Goal: Task Accomplishment & Management: Complete application form

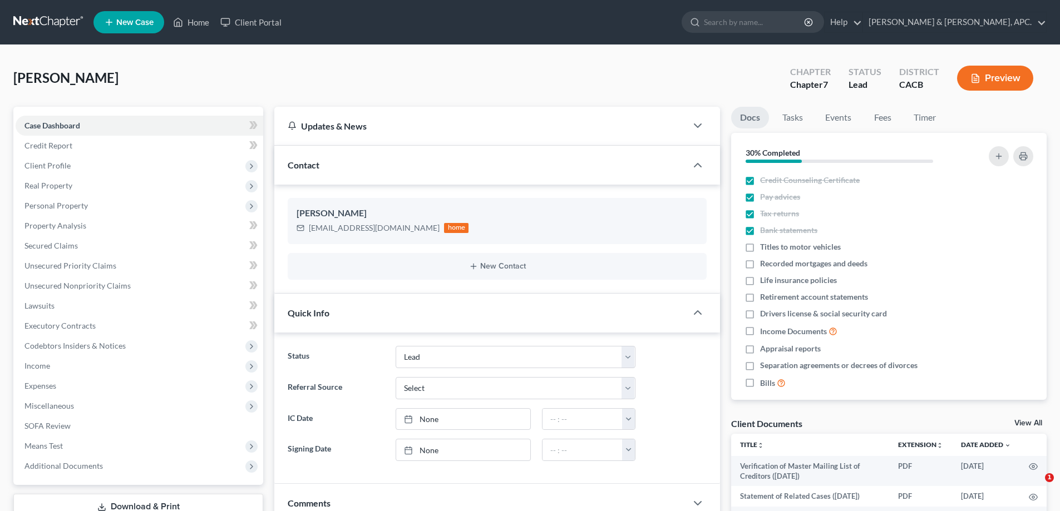
select select "10"
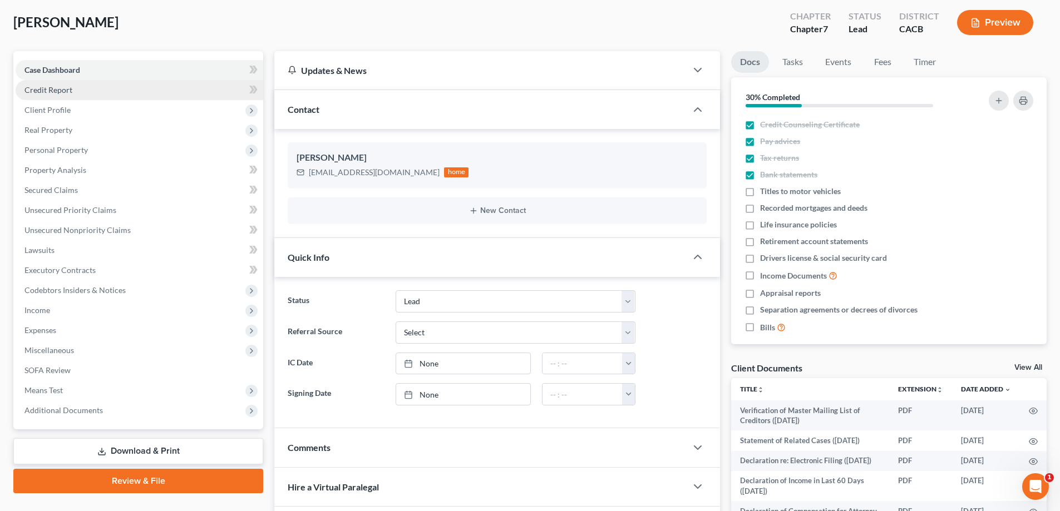
click at [50, 88] on span "Credit Report" at bounding box center [48, 89] width 48 height 9
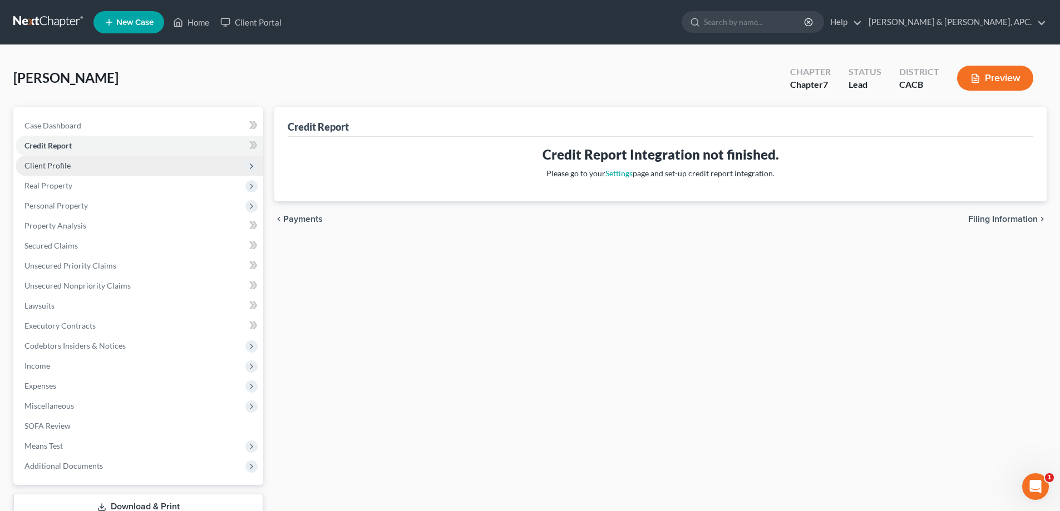
click at [46, 167] on span "Client Profile" at bounding box center [47, 165] width 46 height 9
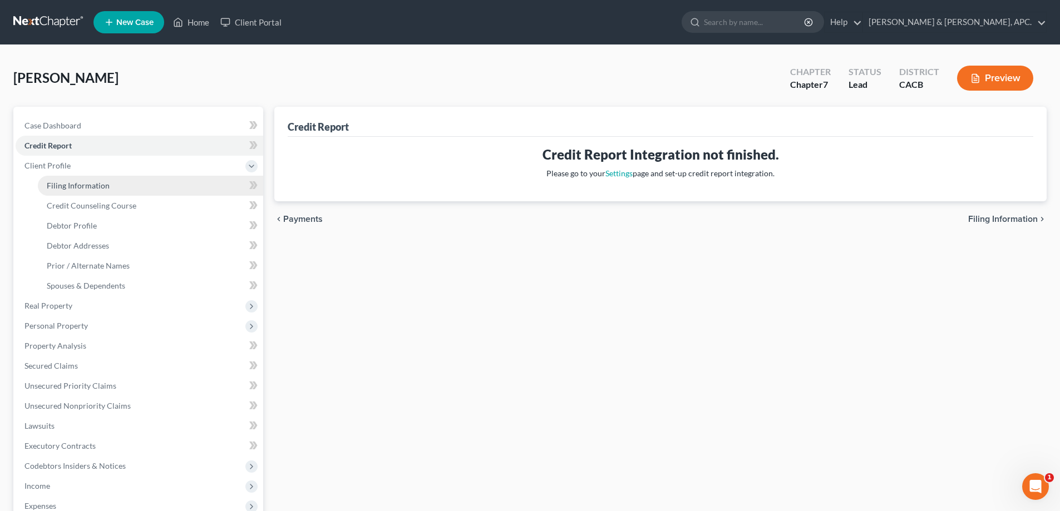
click at [56, 190] on link "Filing Information" at bounding box center [150, 186] width 225 height 20
select select "1"
select select "0"
select select "4"
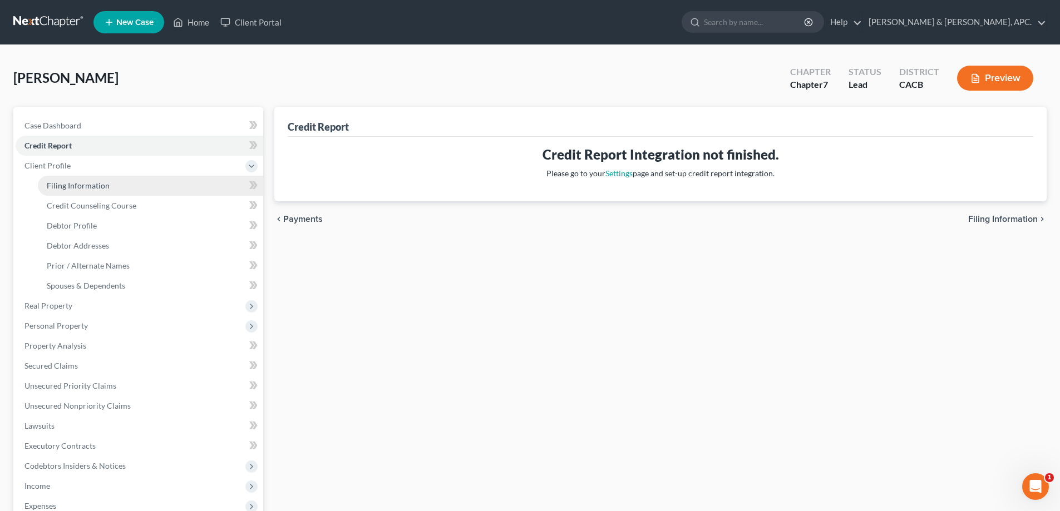
select select "0"
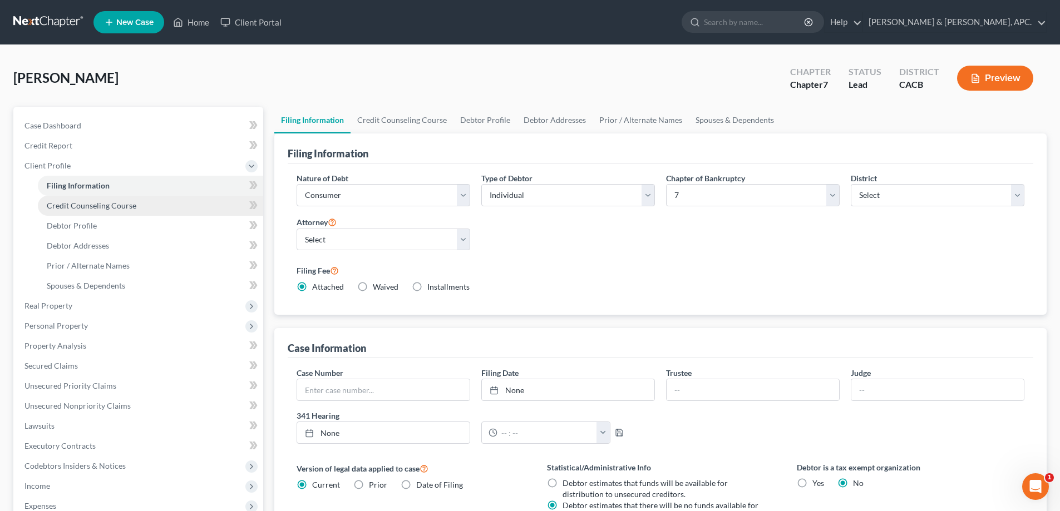
click at [92, 211] on link "Credit Counseling Course" at bounding box center [150, 206] width 225 height 20
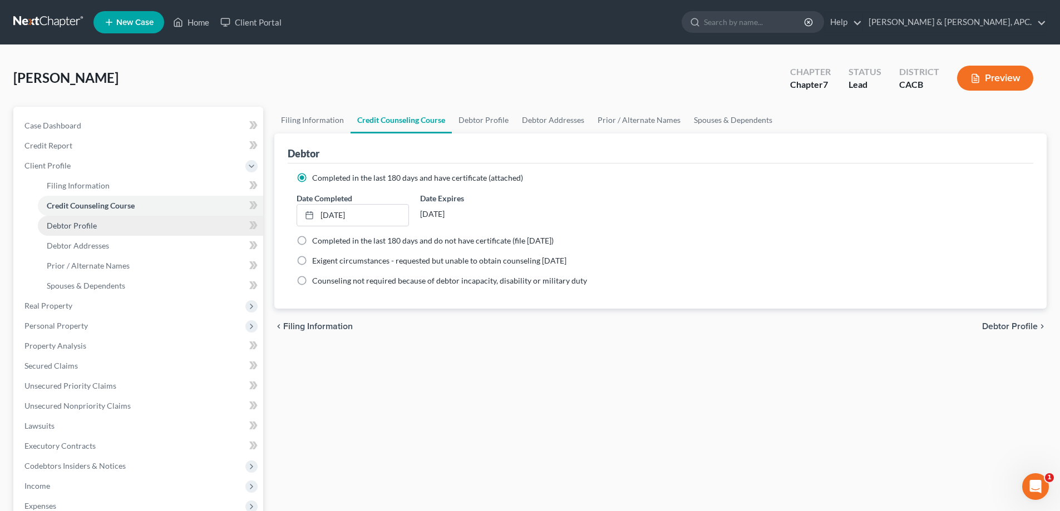
click at [86, 228] on span "Debtor Profile" at bounding box center [72, 225] width 50 height 9
select select "0"
select select "1"
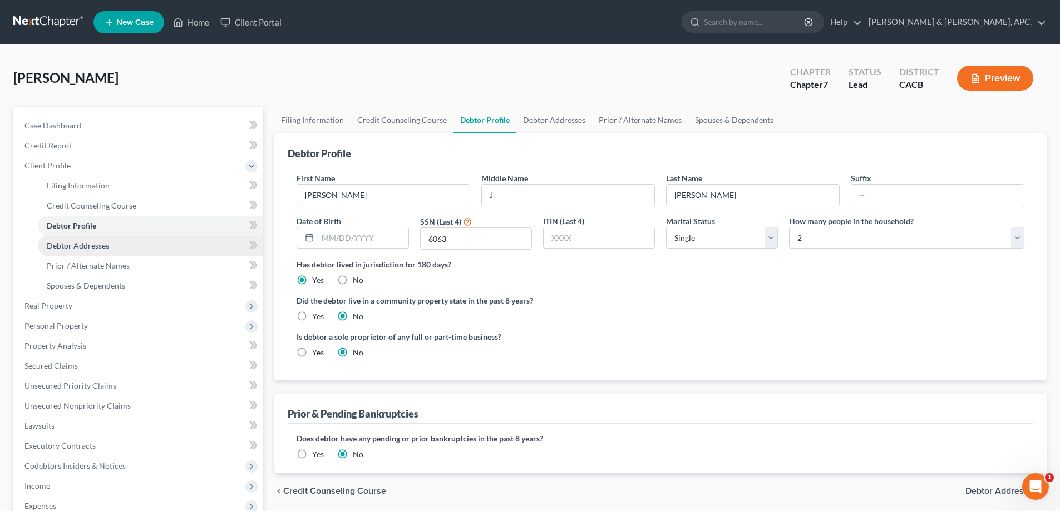
click at [86, 244] on span "Debtor Addresses" at bounding box center [78, 245] width 62 height 9
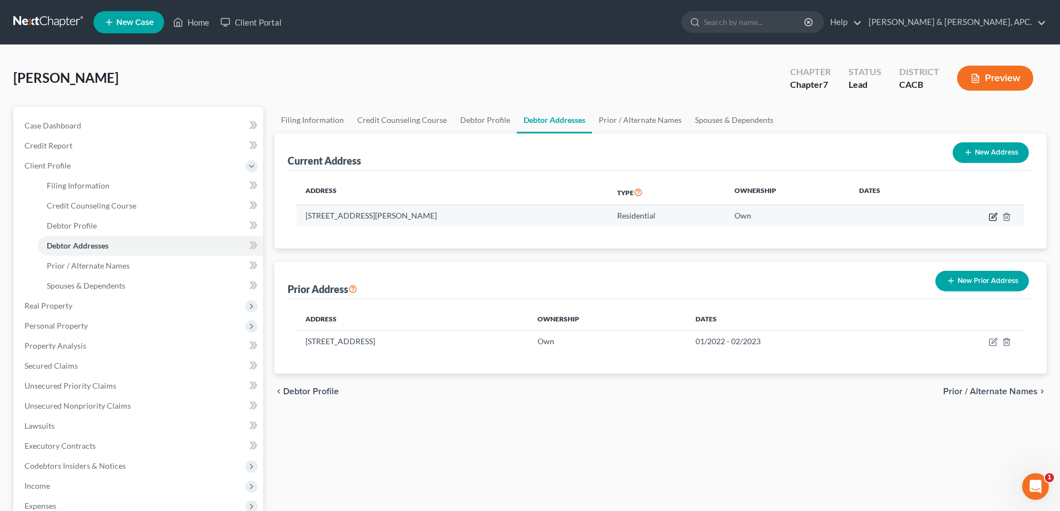
click at [993, 214] on icon "button" at bounding box center [993, 217] width 9 height 9
select select "4"
select select "0"
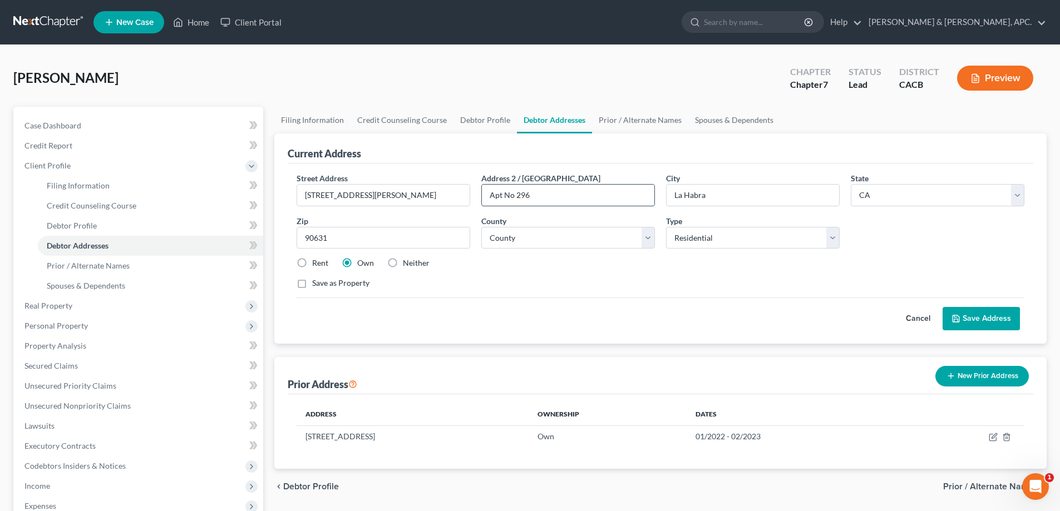
click at [501, 195] on input "Apt No 296" at bounding box center [568, 195] width 173 height 21
click at [504, 195] on input "Apt No 296" at bounding box center [568, 195] width 173 height 21
type input "Space No 296"
click at [976, 314] on button "Save Address" at bounding box center [981, 318] width 77 height 23
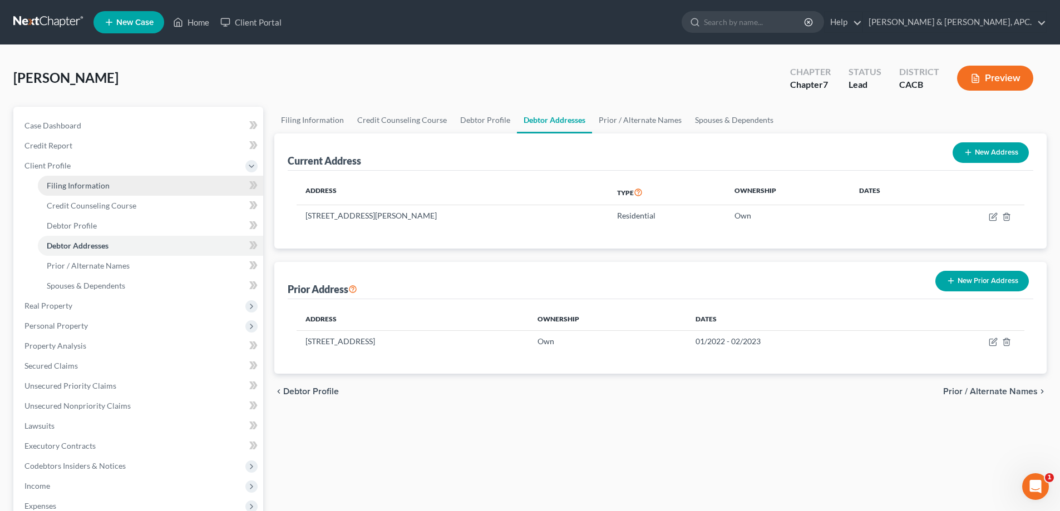
click at [105, 188] on span "Filing Information" at bounding box center [78, 185] width 63 height 9
select select "1"
select select "0"
select select "7"
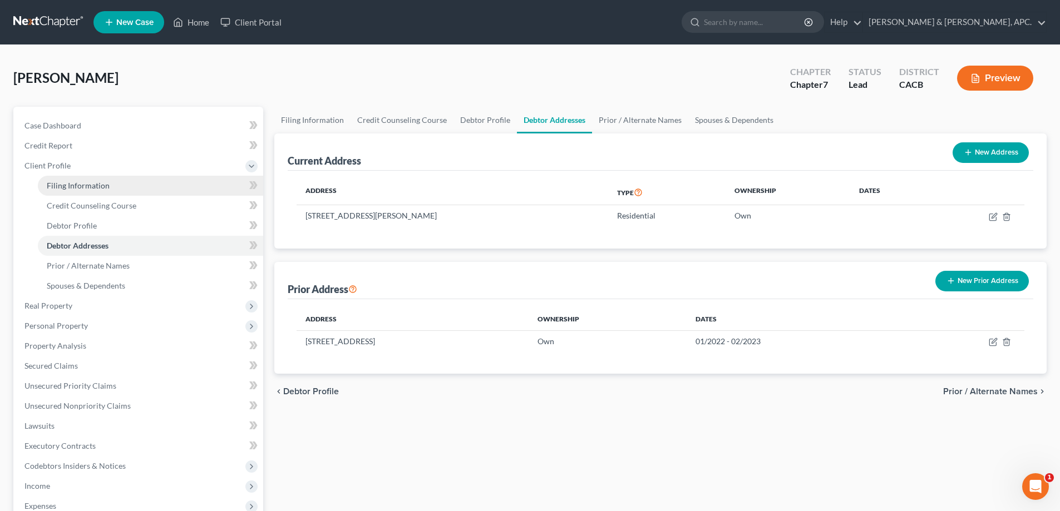
select select "0"
select select "4"
select select "0"
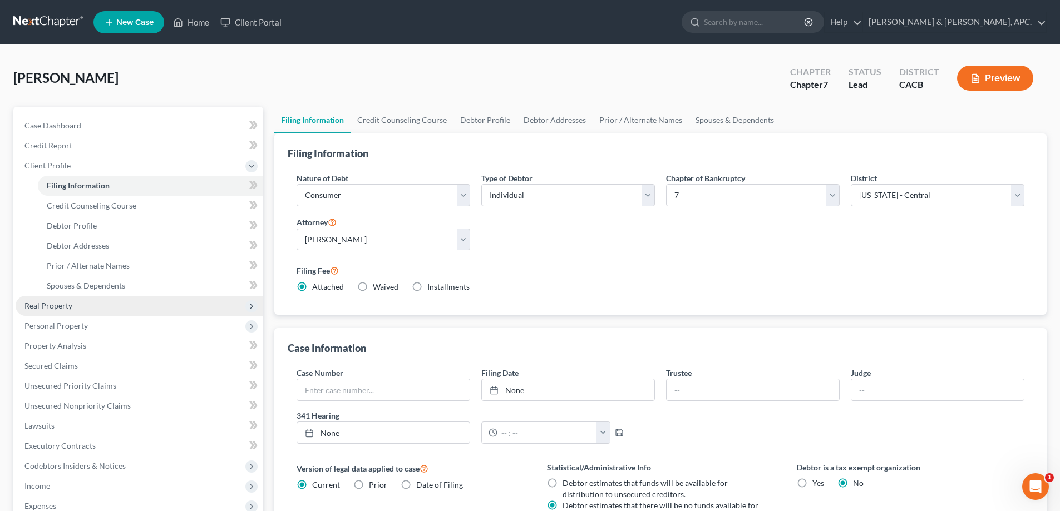
click at [86, 305] on span "Real Property" at bounding box center [140, 306] width 248 height 20
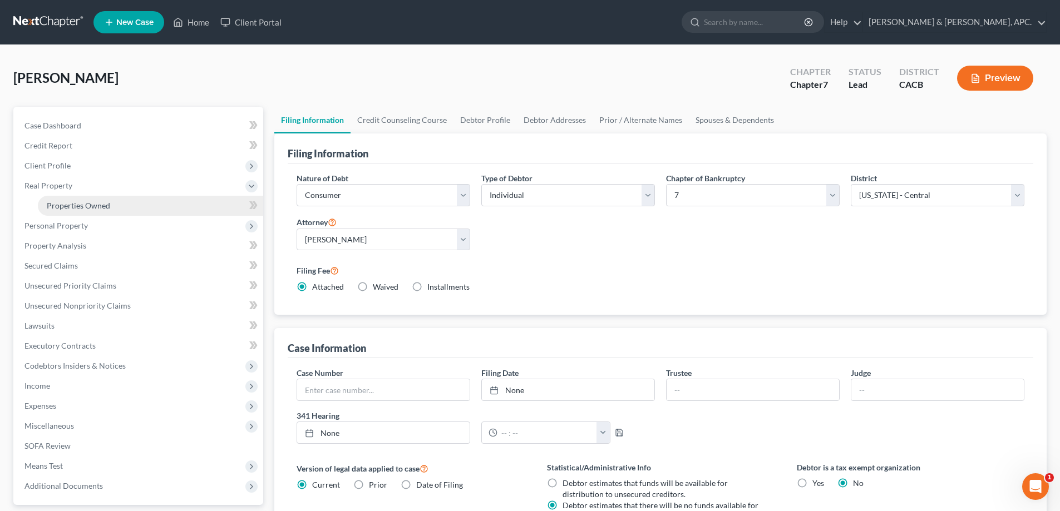
click at [101, 201] on span "Properties Owned" at bounding box center [78, 205] width 63 height 9
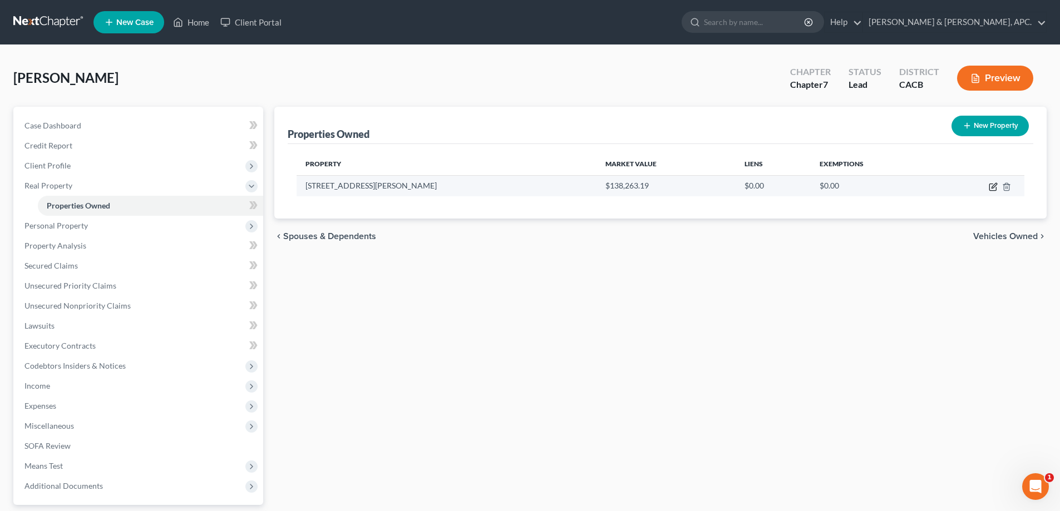
click at [997, 183] on icon "button" at bounding box center [994, 185] width 5 height 5
select select "4"
select select "29"
select select "0"
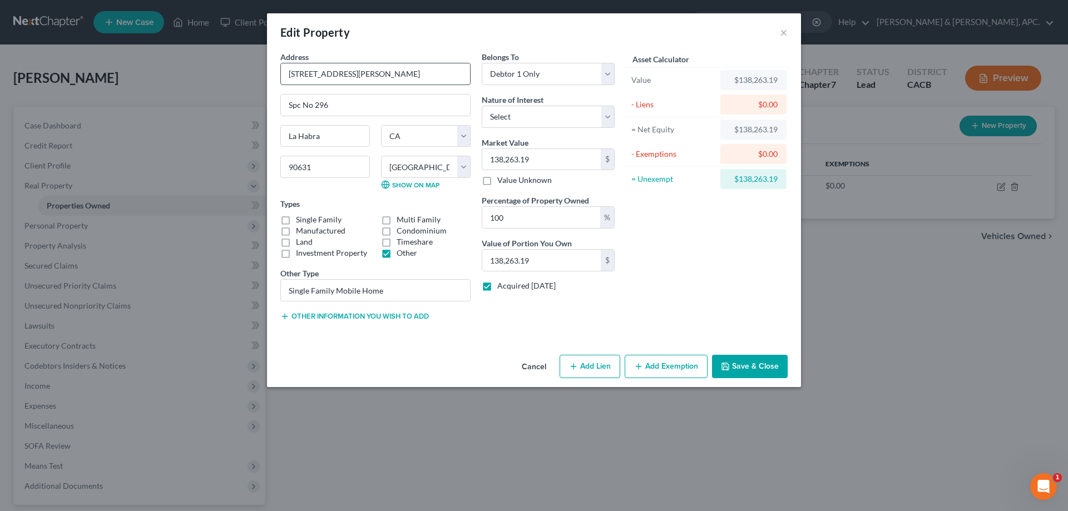
drag, startPoint x: 373, startPoint y: 78, endPoint x: 287, endPoint y: 76, distance: 86.3
click at [287, 76] on input "[STREET_ADDRESS][PERSON_NAME]" at bounding box center [375, 73] width 189 height 21
click at [762, 370] on button "Save & Close" at bounding box center [750, 366] width 76 height 23
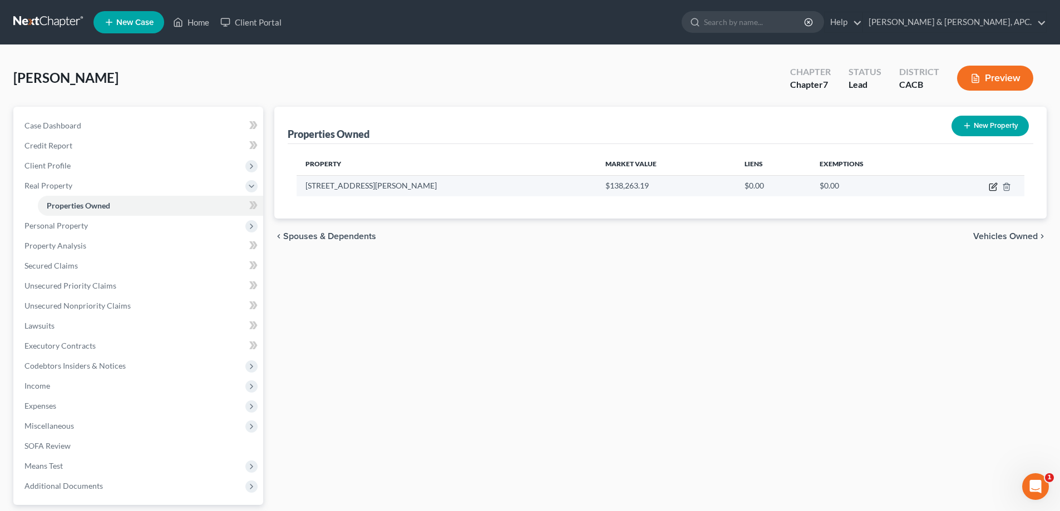
click at [994, 185] on icon "button" at bounding box center [994, 185] width 5 height 5
select select "4"
select select "29"
select select "0"
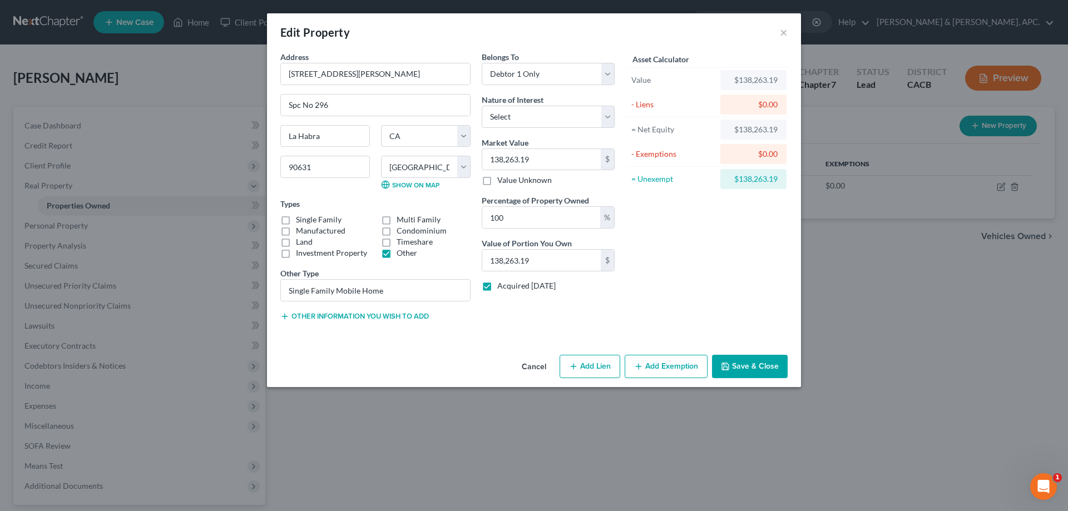
click at [595, 360] on button "Add Lien" at bounding box center [590, 366] width 61 height 23
select select "0"
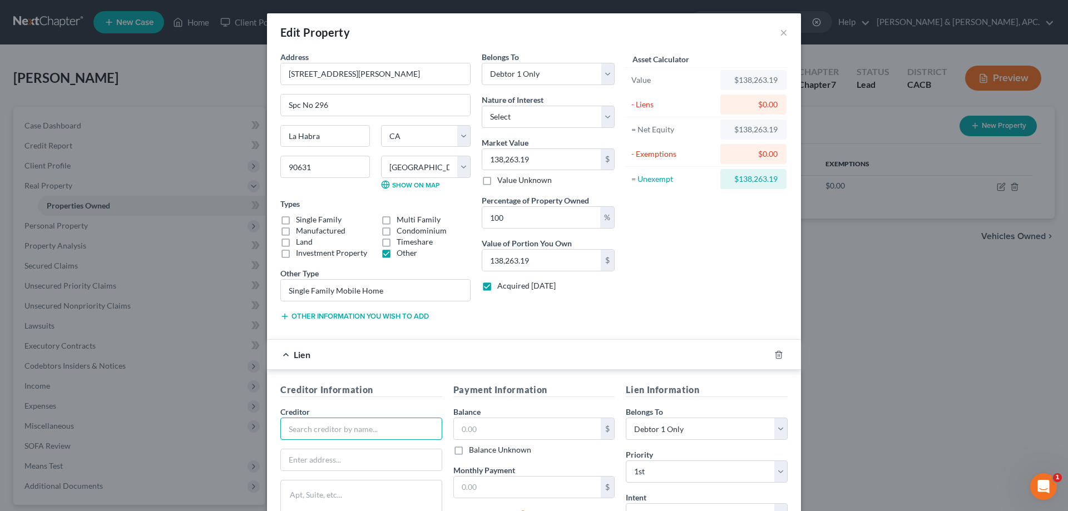
click at [312, 428] on input "text" at bounding box center [361, 429] width 162 height 22
type input "Eagle Community Credit Union"
type input "PO Box 5196"
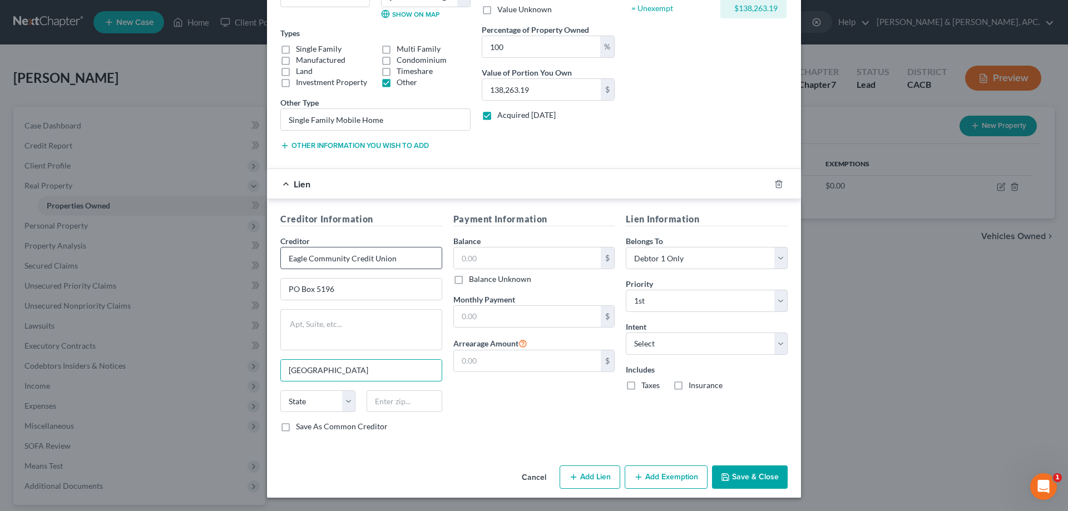
type input "[GEOGRAPHIC_DATA]"
select select "4"
type input "92609"
click at [472, 253] on input "text" at bounding box center [527, 258] width 147 height 21
type input "137,674.00"
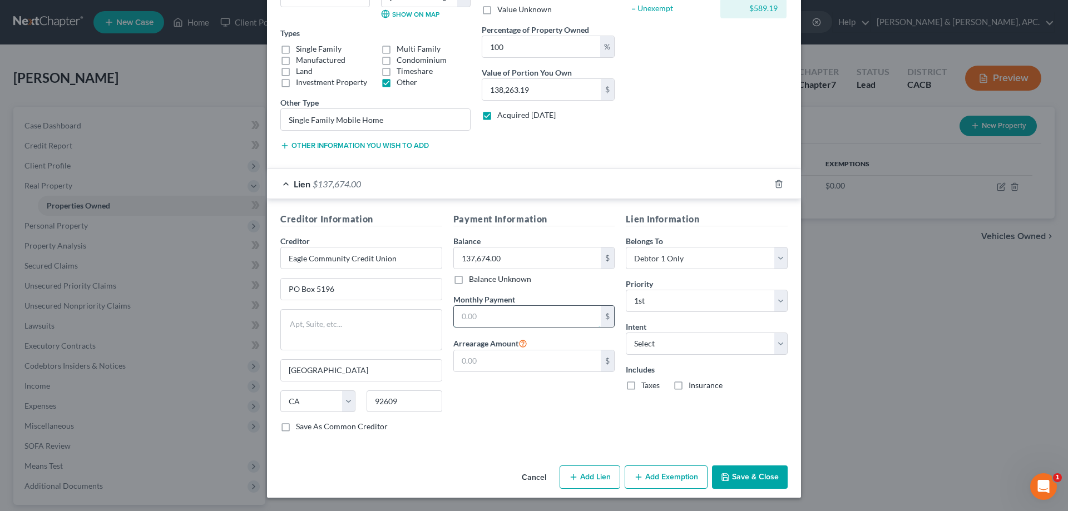
click at [482, 316] on input "text" at bounding box center [527, 316] width 147 height 21
type input "2,769.00"
click at [699, 345] on select "Select Surrender Redeem Reaffirm Avoid Other" at bounding box center [707, 344] width 162 height 22
click at [648, 480] on button "Add Exemption" at bounding box center [666, 477] width 83 height 23
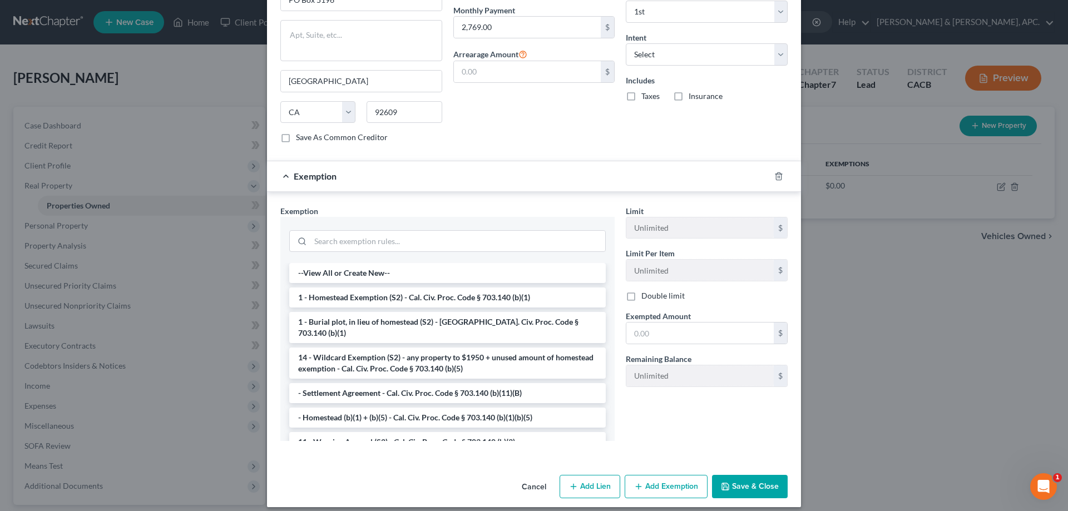
scroll to position [470, 0]
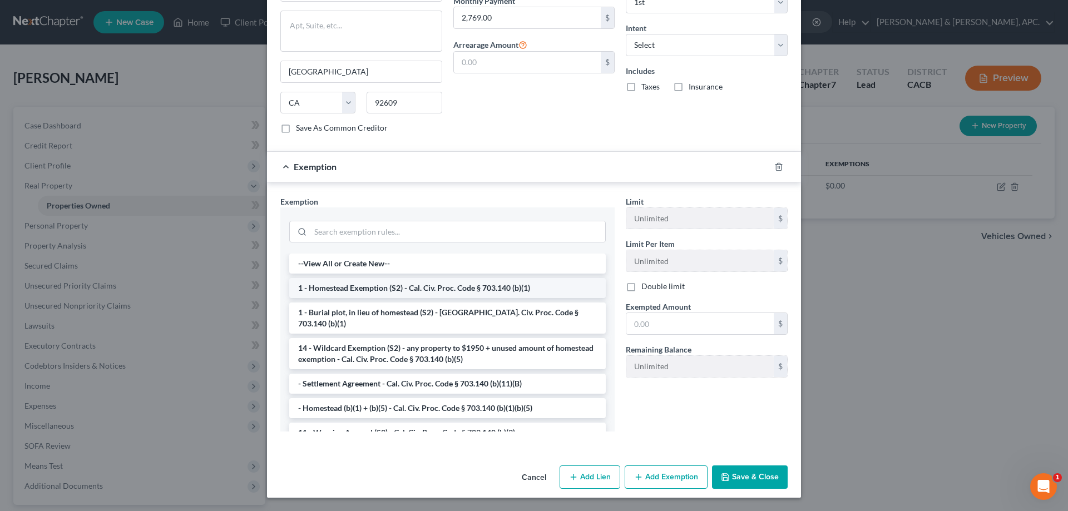
click at [530, 293] on li "1 - Homestead Exemption (S2) - Cal. Civ. Proc. Code § 703.140 (b)(1)" at bounding box center [447, 288] width 317 height 20
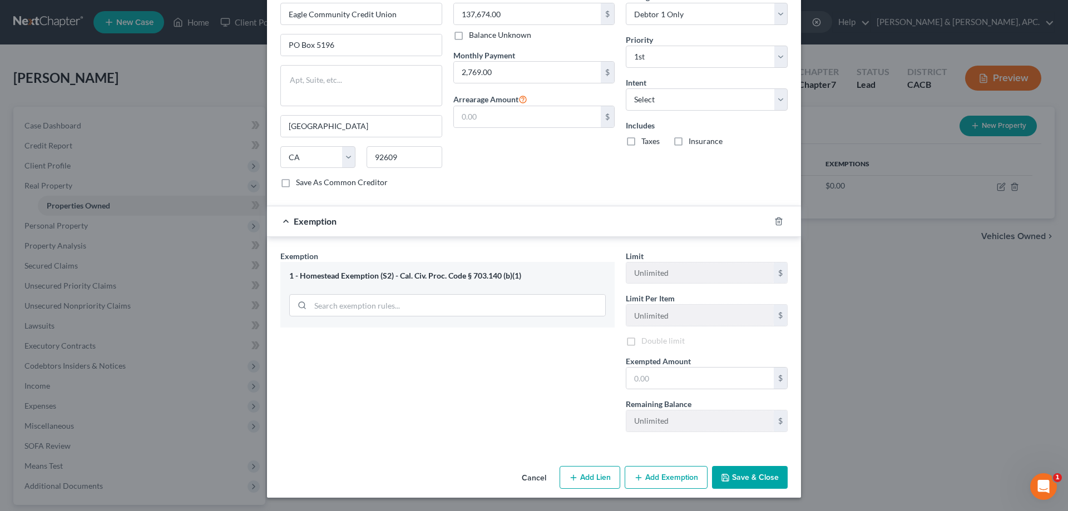
scroll to position [417, 0]
click at [766, 484] on button "Save & Close" at bounding box center [750, 477] width 76 height 23
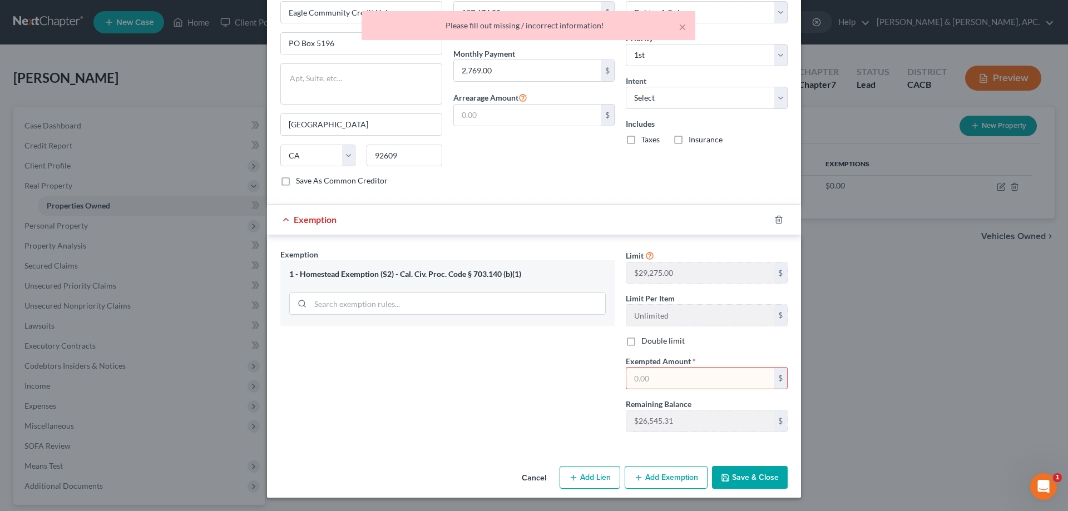
click at [648, 385] on input "text" at bounding box center [700, 378] width 147 height 21
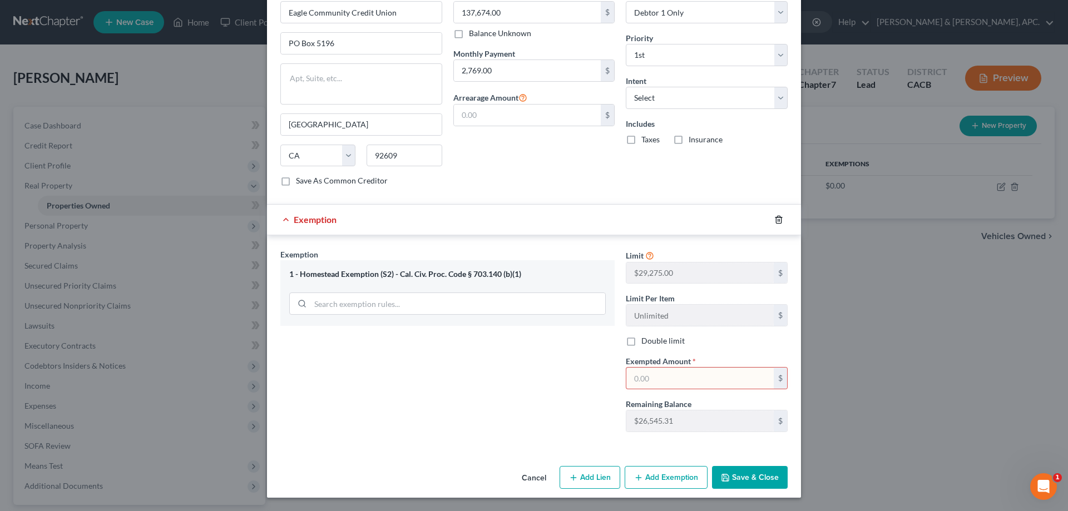
click at [775, 219] on icon "button" at bounding box center [779, 219] width 9 height 9
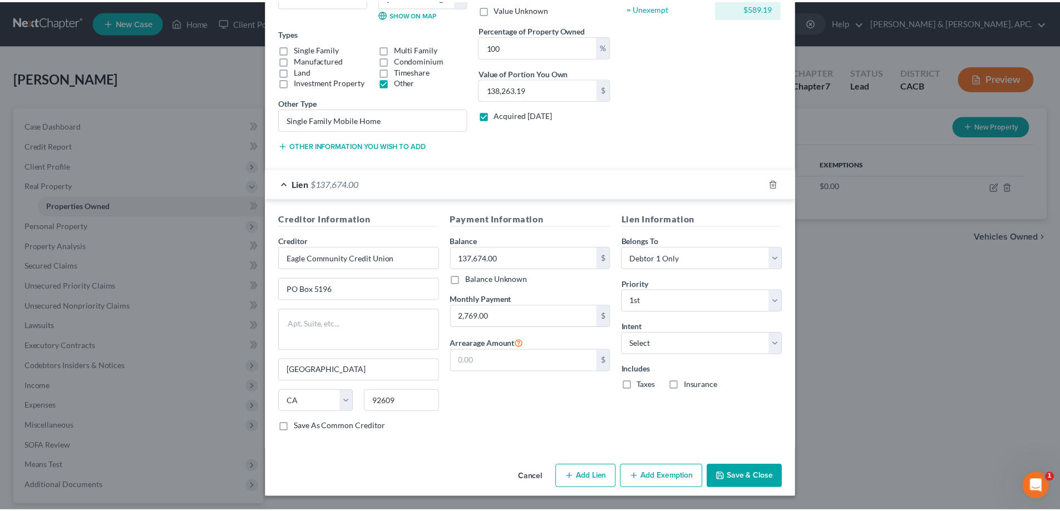
scroll to position [171, 0]
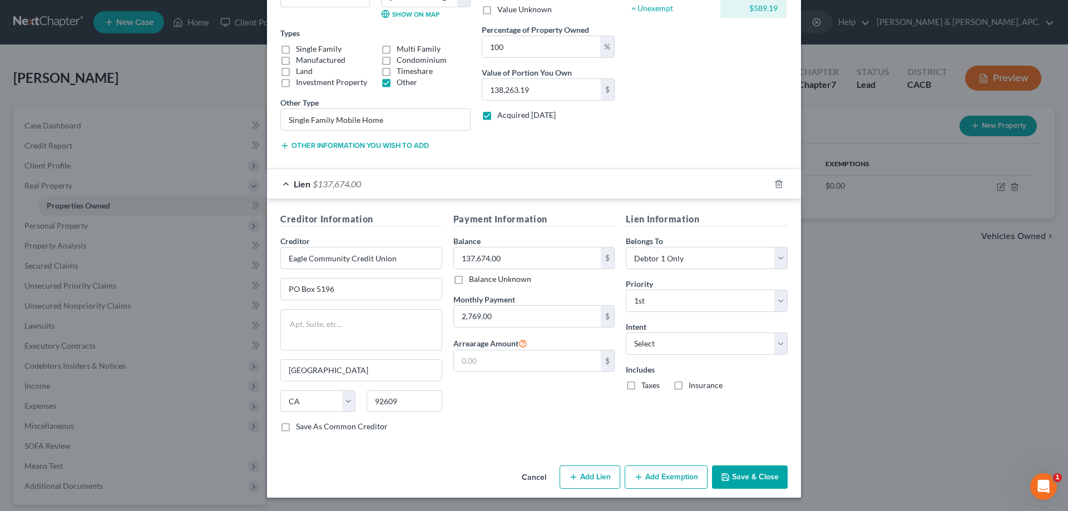
click at [735, 482] on button "Save & Close" at bounding box center [750, 477] width 76 height 23
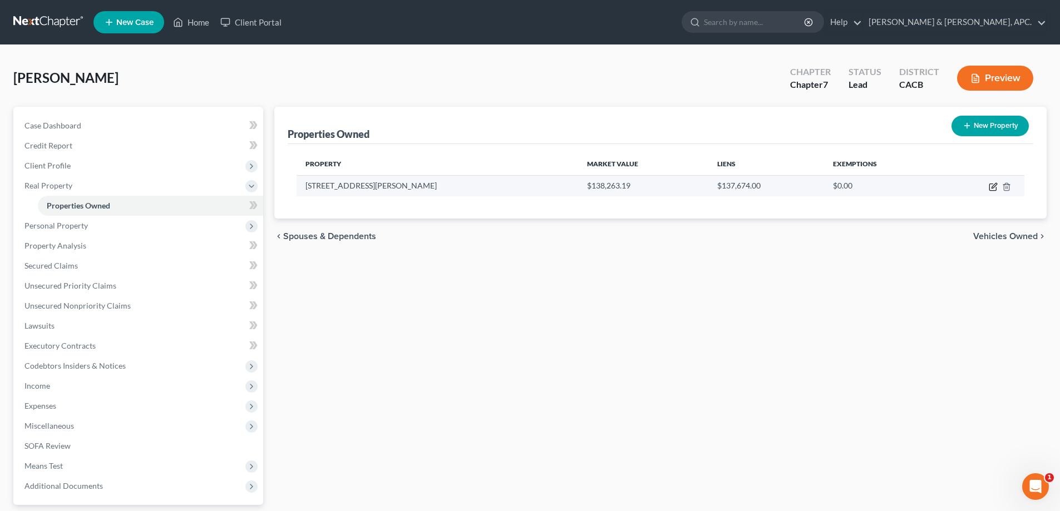
click at [993, 191] on icon "button" at bounding box center [992, 187] width 7 height 7
select select "4"
select select "29"
select select "0"
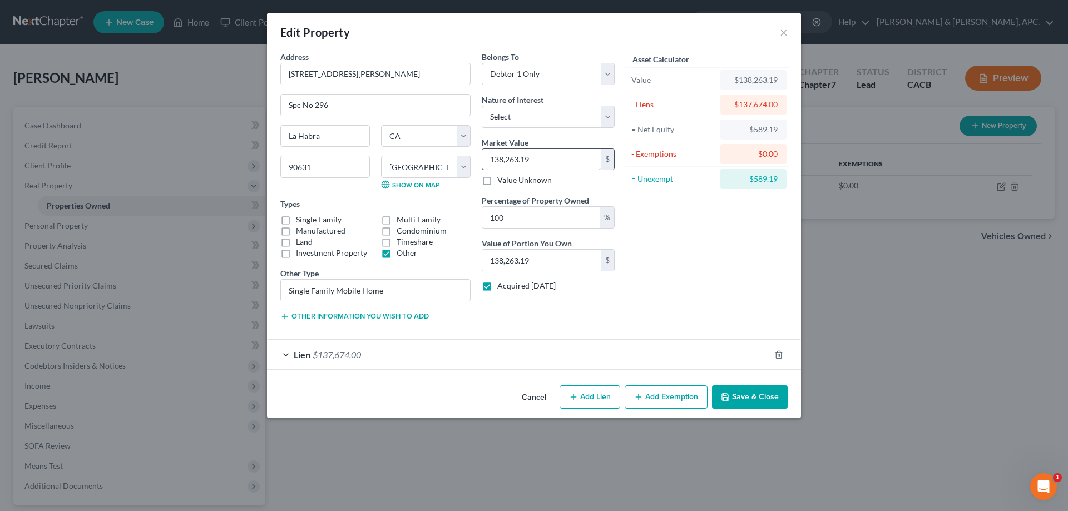
click at [544, 152] on input "138,263.19" at bounding box center [541, 159] width 119 height 21
click at [543, 156] on input "138,263.19" at bounding box center [541, 159] width 119 height 21
type input "138,263.1"
type input "138,263.10"
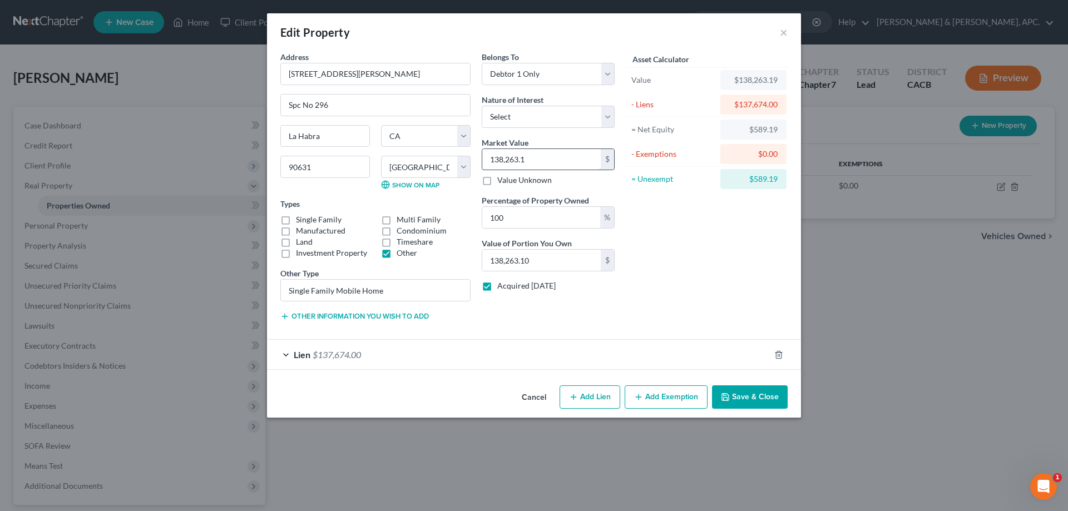
type input "138,263."
type input "138,263.00"
click at [532, 224] on input "100" at bounding box center [541, 217] width 118 height 21
click at [608, 122] on select "Select Fee Simple Joint Tenant Life Estate Equitable Interest Future Interest T…" at bounding box center [548, 117] width 133 height 22
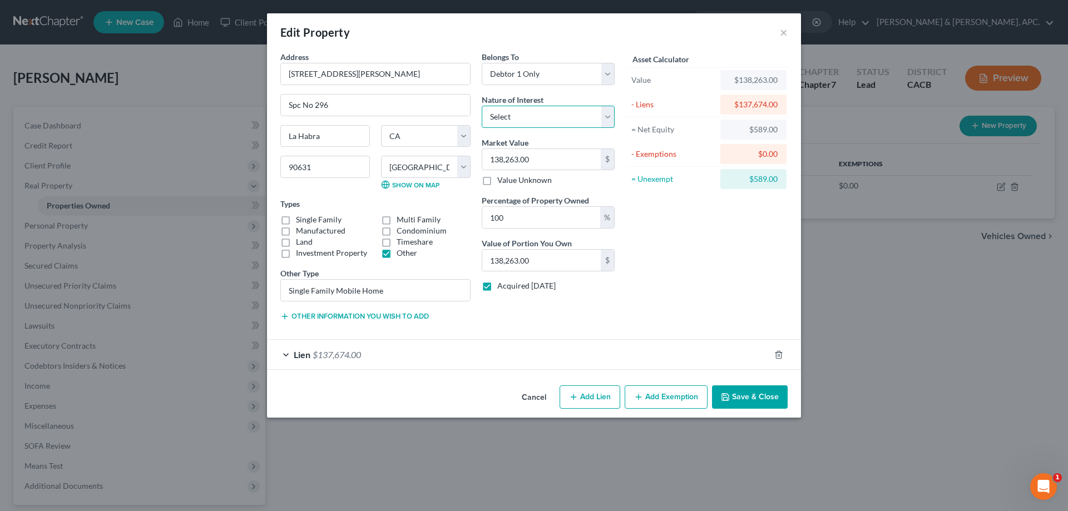
select select "0"
click at [482, 106] on select "Select Fee Simple Joint Tenant Life Estate Equitable Interest Future Interest T…" at bounding box center [548, 117] width 133 height 22
click at [743, 396] on button "Save & Close" at bounding box center [750, 397] width 76 height 23
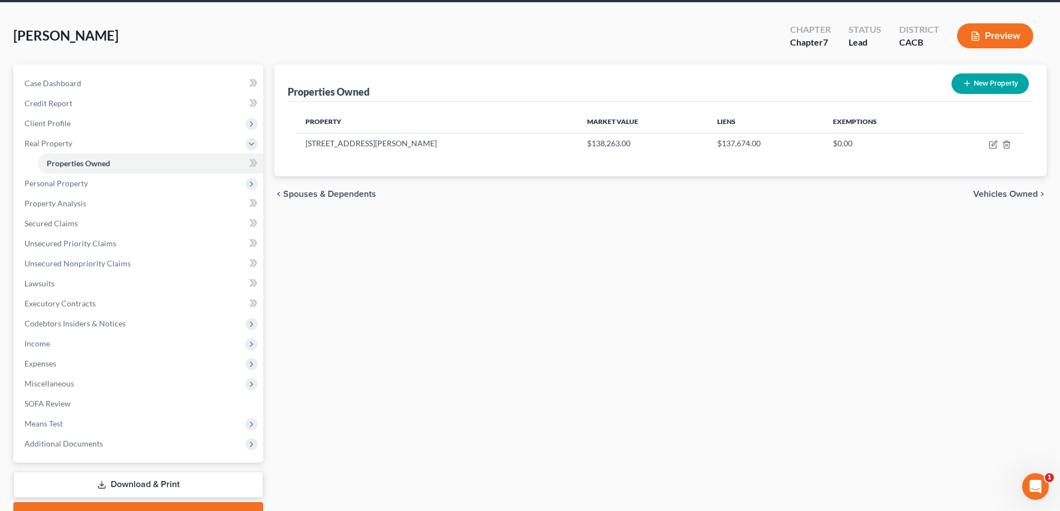
scroll to position [100, 0]
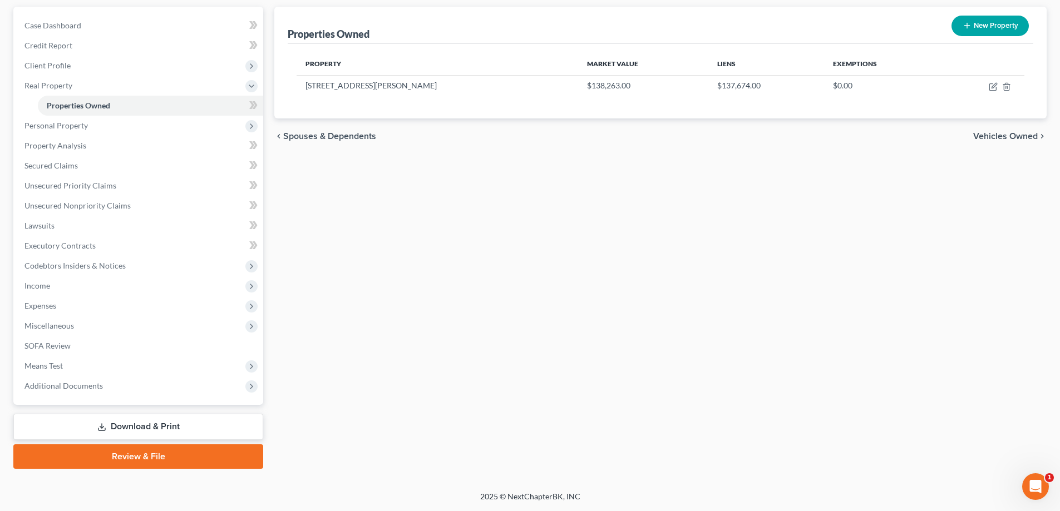
click at [152, 430] on link "Download & Print" at bounding box center [138, 427] width 250 height 26
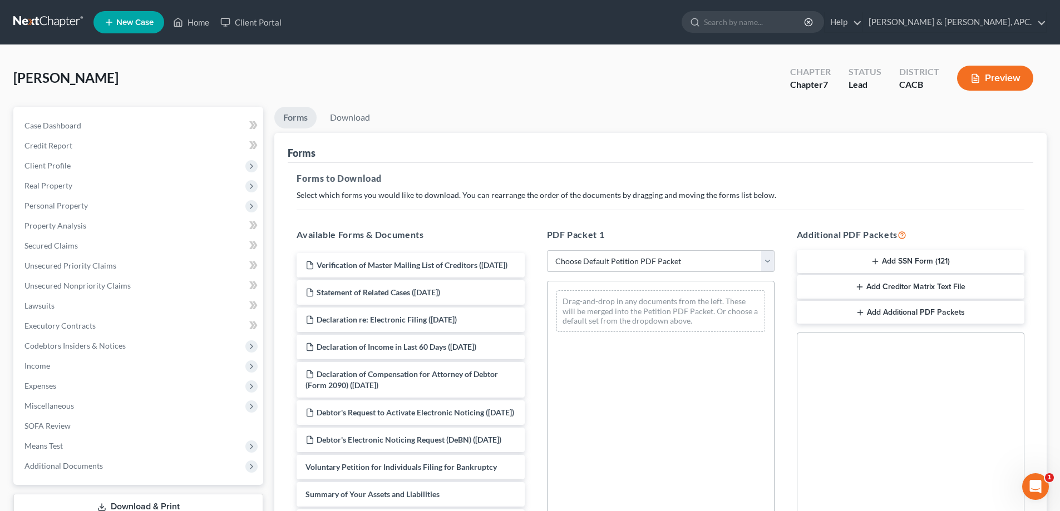
click at [769, 258] on select "Choose Default Petition PDF Packet Complete Bankruptcy Petition (all forms and …" at bounding box center [661, 261] width 228 height 22
select select "0"
click at [547, 250] on select "Choose Default Petition PDF Packet Complete Bankruptcy Petition (all forms and …" at bounding box center [661, 261] width 228 height 22
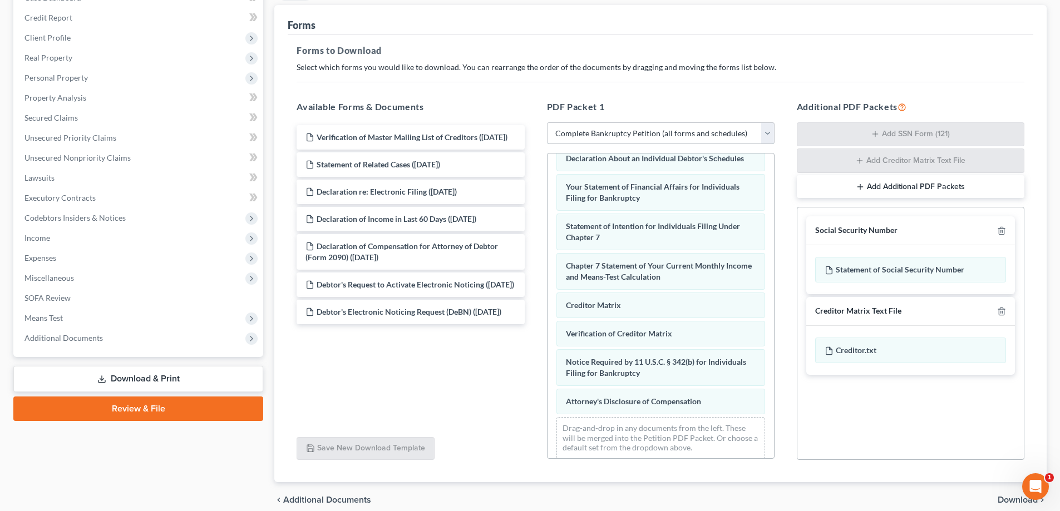
scroll to position [177, 0]
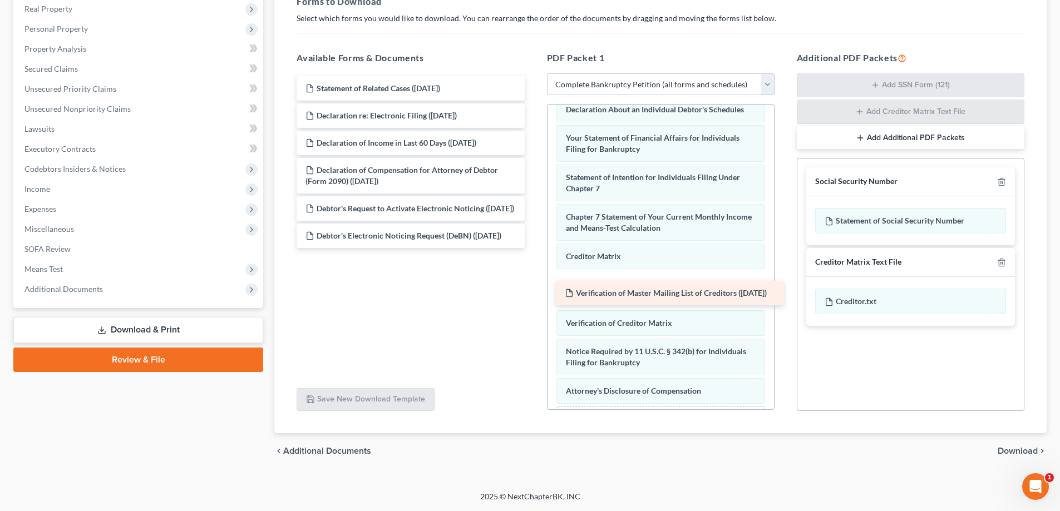
drag, startPoint x: 377, startPoint y: 91, endPoint x: 636, endPoint y: 295, distance: 330.4
click at [533, 248] on div "Verification of Master Mailing List of Creditors ([DATE]) Verification of Maste…" at bounding box center [410, 162] width 245 height 172
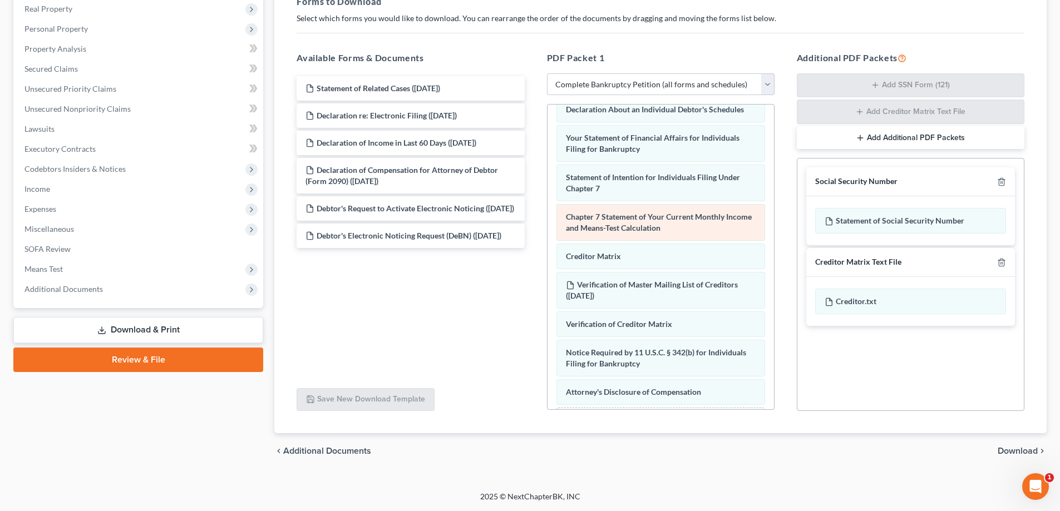
scroll to position [223, 0]
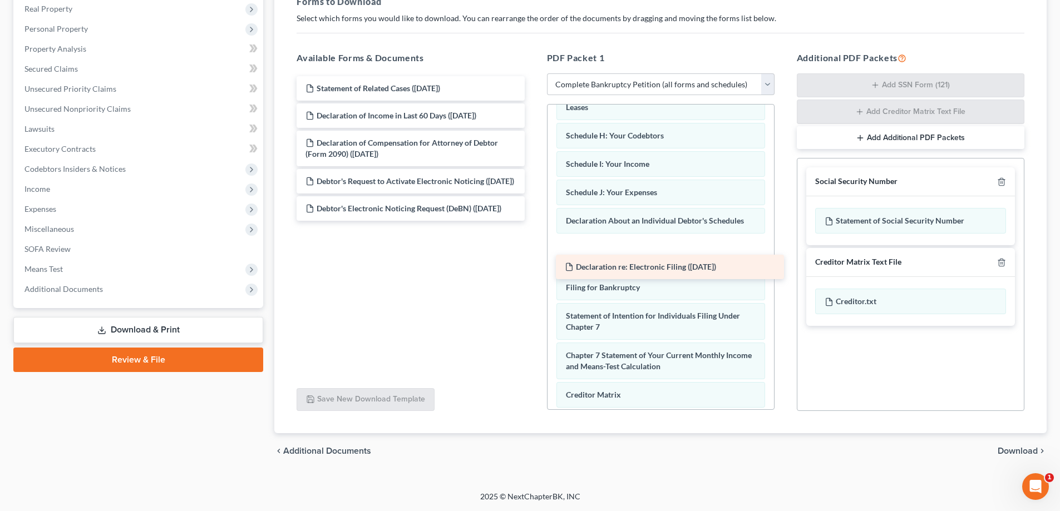
drag, startPoint x: 412, startPoint y: 110, endPoint x: 672, endPoint y: 262, distance: 300.3
click at [533, 221] on div "Declaration re: Electronic Filing ([DATE]) Statement of Related Cases ([DATE]) …" at bounding box center [410, 148] width 245 height 145
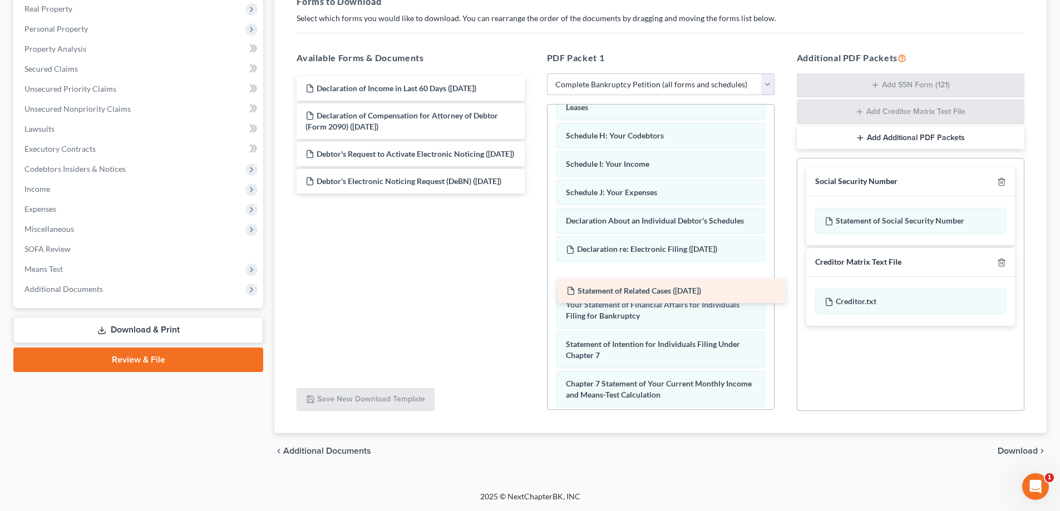
drag, startPoint x: 356, startPoint y: 81, endPoint x: 617, endPoint y: 284, distance: 330.4
click at [533, 194] on div "Statement of Related Cases ([DATE]) Statement of Related Cases ([DATE]) Declara…" at bounding box center [410, 134] width 245 height 117
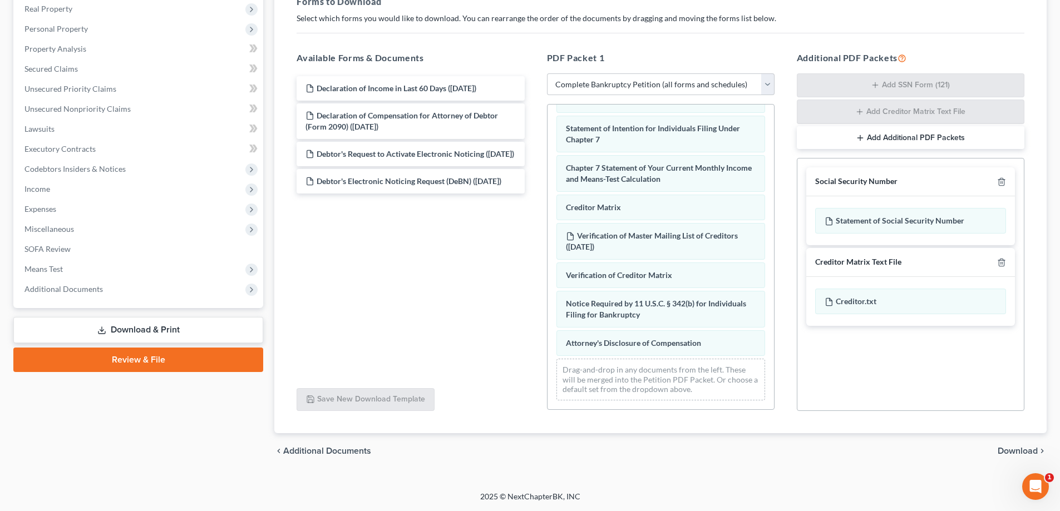
scroll to position [451, 0]
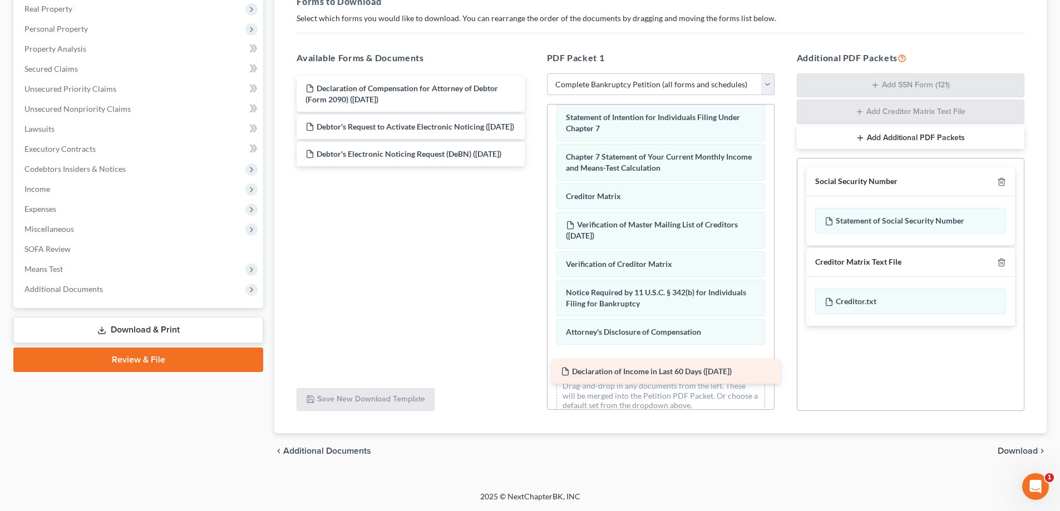
drag, startPoint x: 363, startPoint y: 92, endPoint x: 618, endPoint y: 376, distance: 381.4
click at [533, 166] on div "Declaration of Income in Last 60 Days ([DATE]) Declaration of Income in Last 60…" at bounding box center [410, 121] width 245 height 90
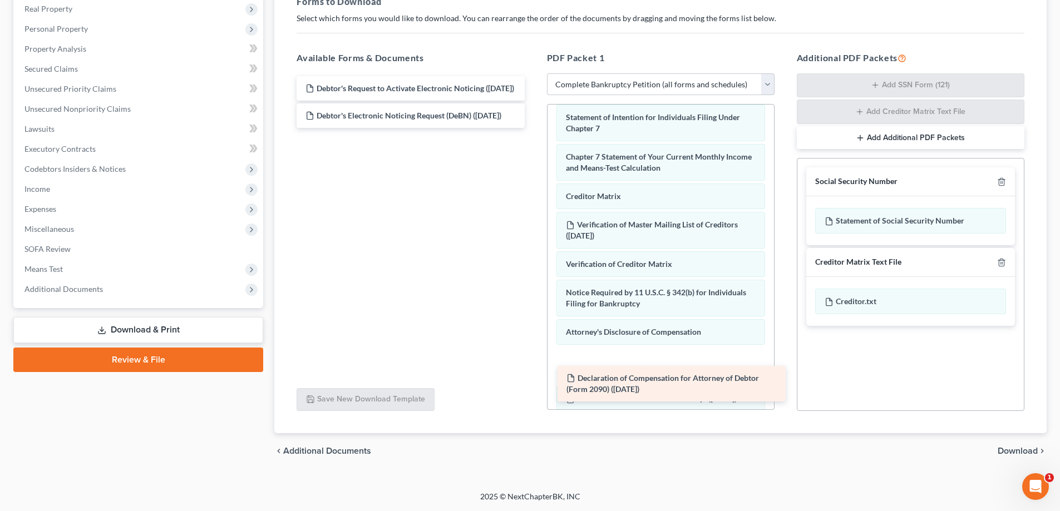
drag, startPoint x: 366, startPoint y: 94, endPoint x: 627, endPoint y: 384, distance: 390.1
click at [533, 128] on div "Declaration of Compensation for Attorney of Debtor (Form 2090) ([DATE]) Declara…" at bounding box center [410, 102] width 245 height 52
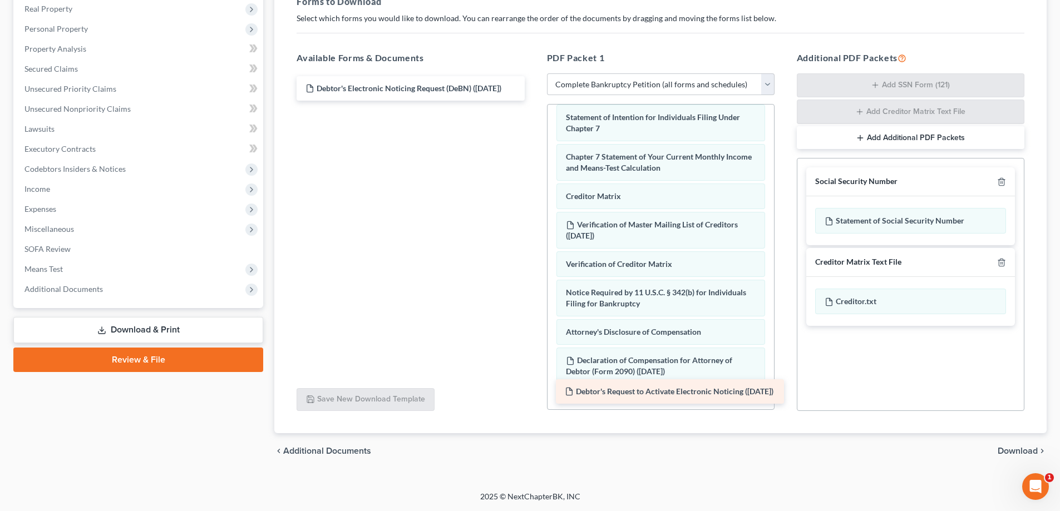
drag, startPoint x: 364, startPoint y: 98, endPoint x: 623, endPoint y: 401, distance: 399.0
click at [533, 101] on div "Debtor's Request to Activate Electronic Noticing ([DATE]) Debtor's Request to A…" at bounding box center [410, 88] width 245 height 24
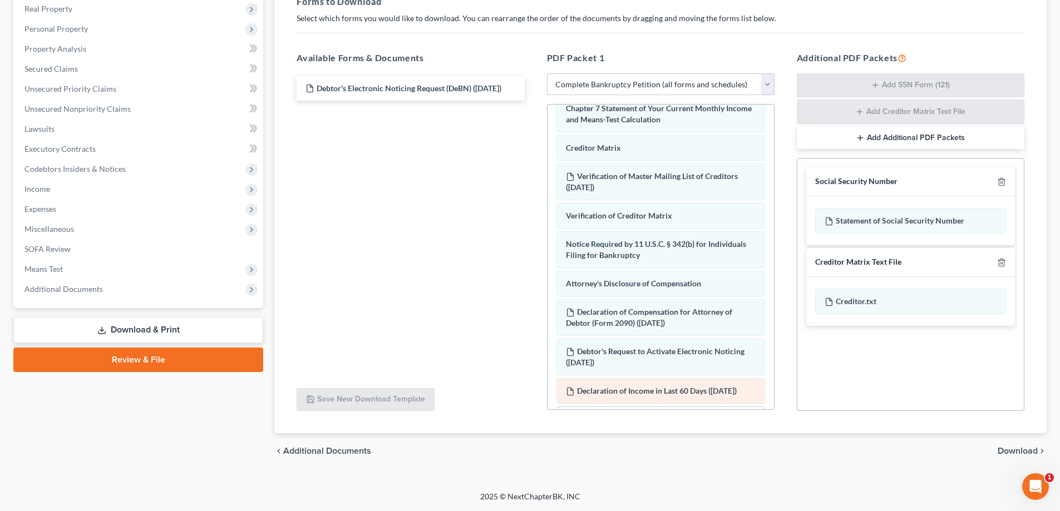
scroll to position [569, 0]
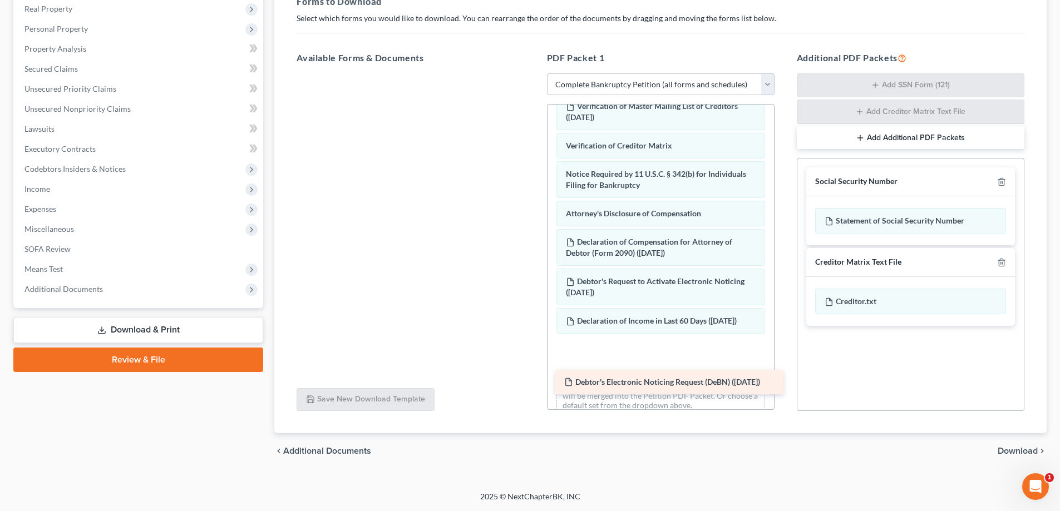
drag, startPoint x: 361, startPoint y: 86, endPoint x: 620, endPoint y: 380, distance: 391.5
click at [533, 73] on div "Debtor's Electronic Noticing Request (DeBN) ([DATE]) Debtor's Electronic Notici…" at bounding box center [410, 73] width 245 height 0
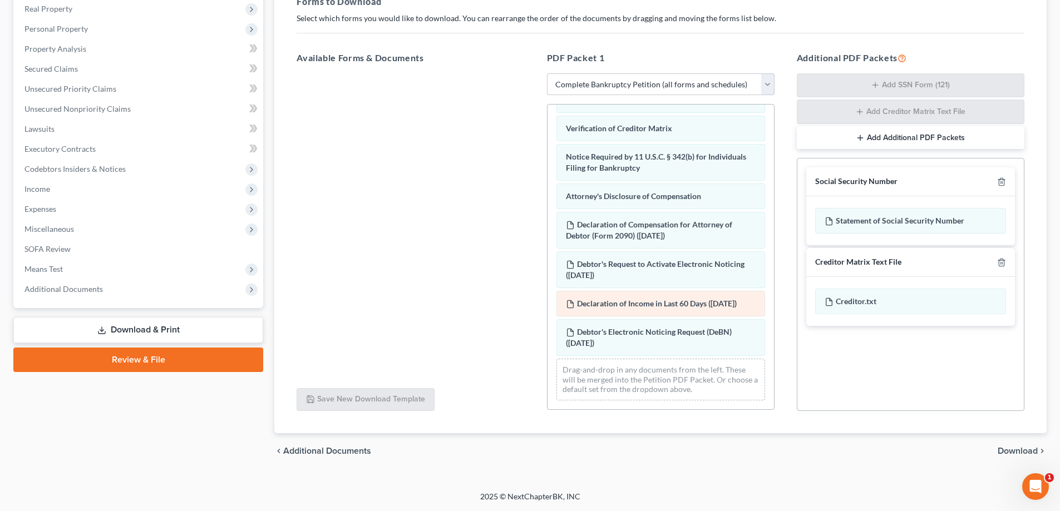
scroll to position [609, 0]
click at [1021, 454] on span "Download" at bounding box center [1018, 451] width 40 height 9
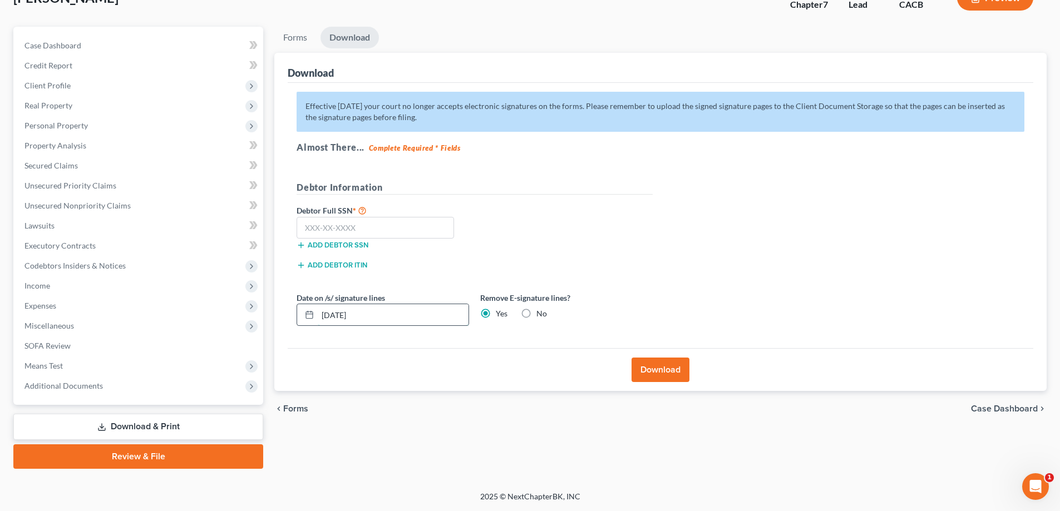
drag, startPoint x: 382, startPoint y: 313, endPoint x: 316, endPoint y: 314, distance: 66.8
click at [316, 314] on div "[DATE]" at bounding box center [383, 315] width 173 height 22
click at [536, 314] on label "No" at bounding box center [541, 313] width 11 height 11
click at [541, 314] on input "No" at bounding box center [544, 311] width 7 height 7
radio input "true"
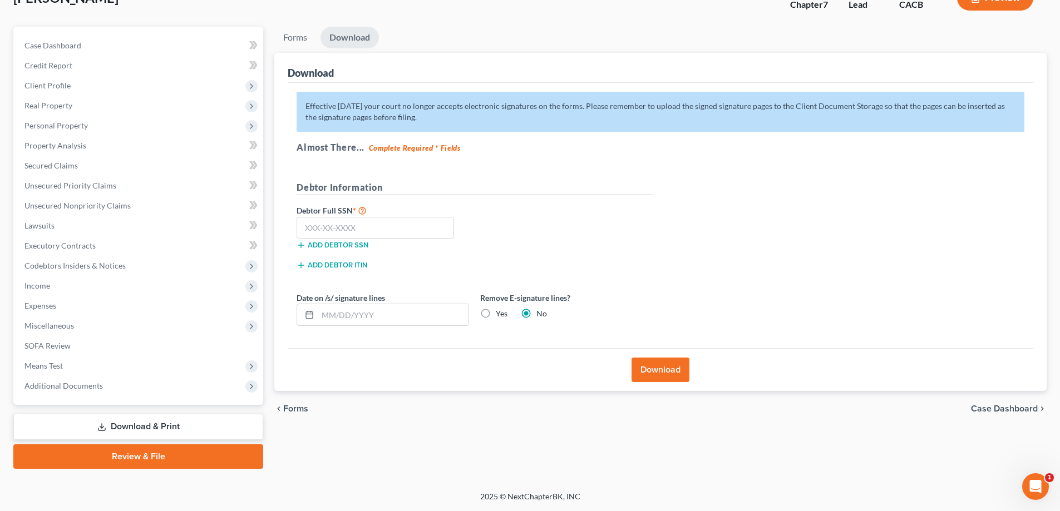
click at [496, 313] on label "Yes" at bounding box center [502, 313] width 12 height 11
click at [500, 313] on input "Yes" at bounding box center [503, 311] width 7 height 7
radio input "true"
radio input "false"
click at [314, 230] on input "text" at bounding box center [375, 228] width 157 height 22
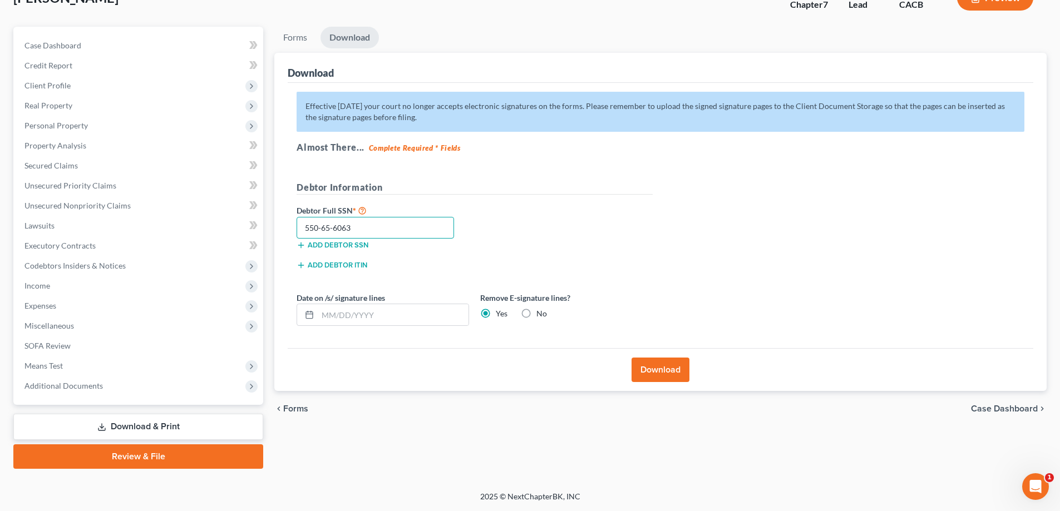
type input "550-65-6063"
click at [672, 375] on button "Download" at bounding box center [661, 370] width 58 height 24
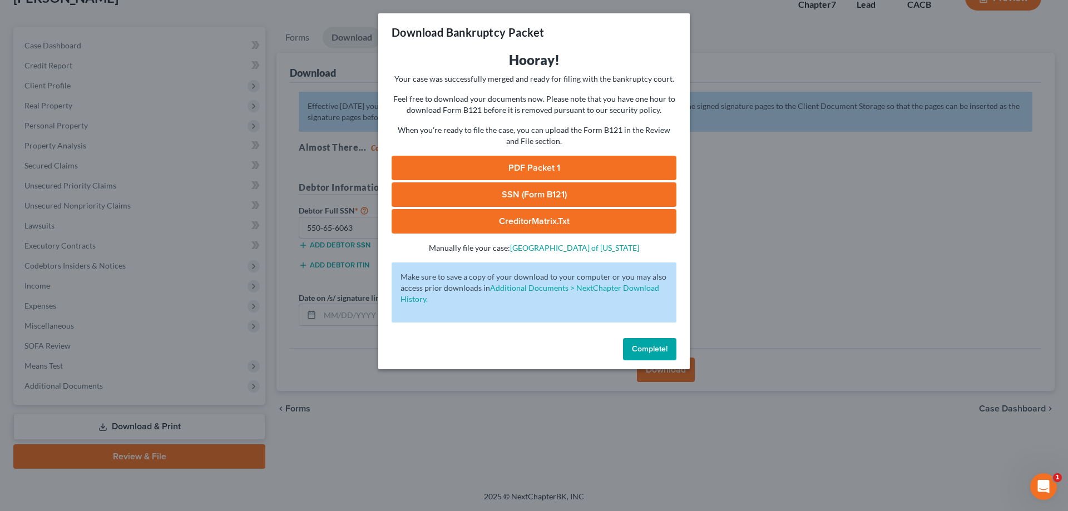
click at [639, 350] on span "Complete!" at bounding box center [650, 348] width 36 height 9
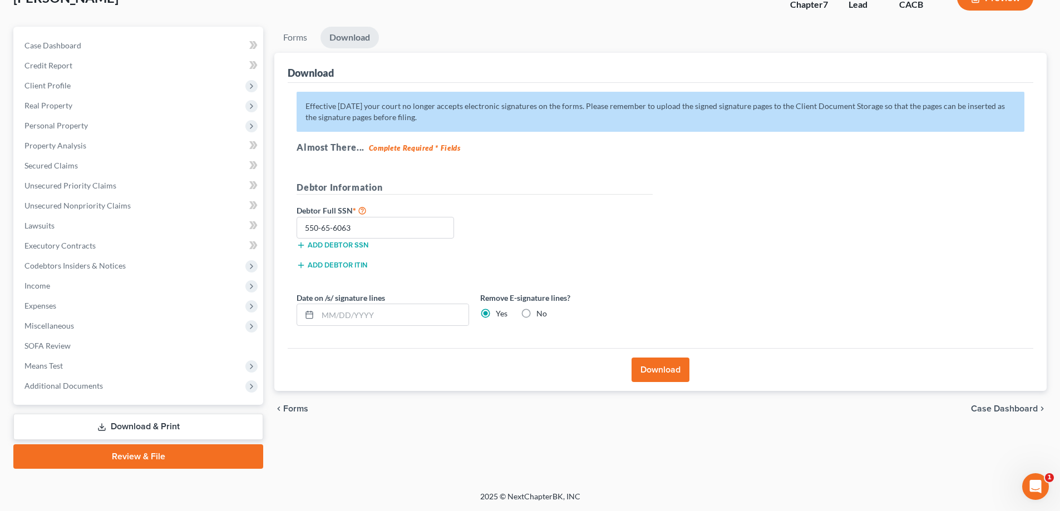
click at [1000, 409] on span "Case Dashboard" at bounding box center [1004, 409] width 67 height 9
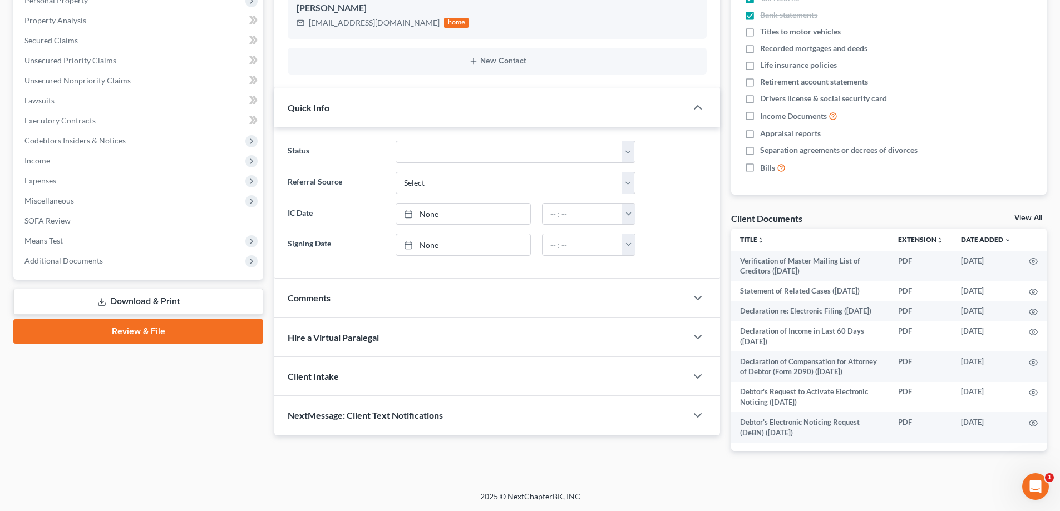
scroll to position [31, 0]
click at [160, 306] on link "Download & Print" at bounding box center [138, 302] width 250 height 26
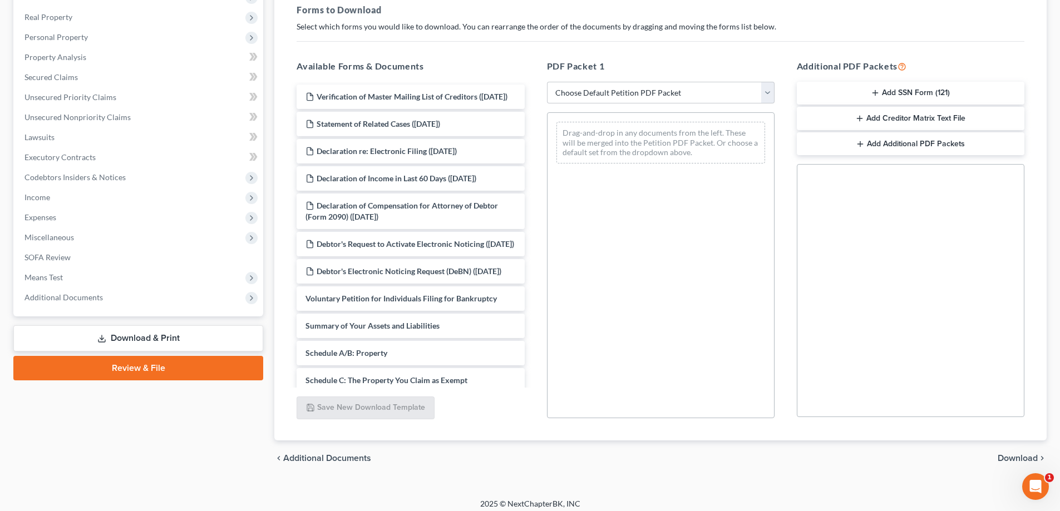
scroll to position [176, 0]
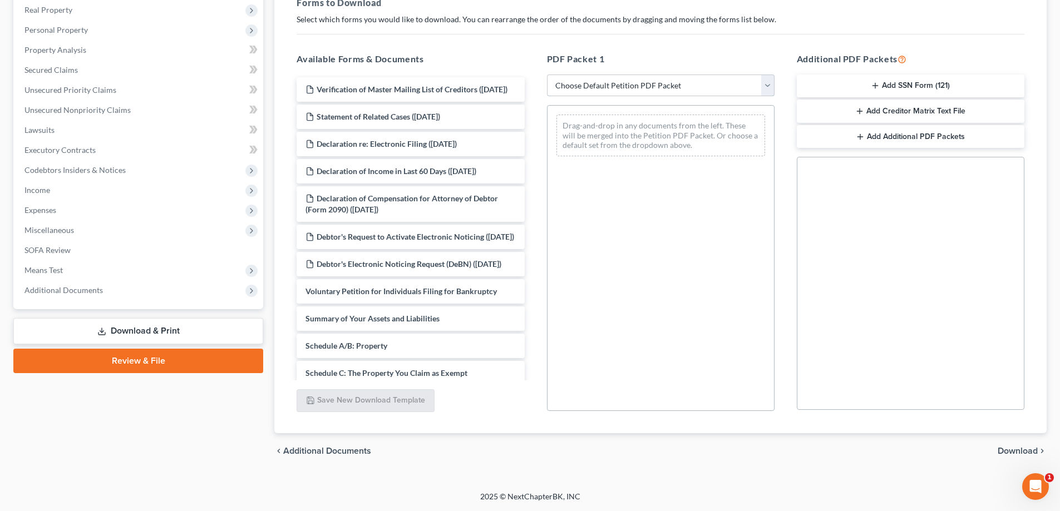
click at [766, 90] on select "Choose Default Petition PDF Packet Complete Bankruptcy Petition (all forms and …" at bounding box center [661, 86] width 228 height 22
select select "0"
click at [547, 75] on select "Choose Default Petition PDF Packet Complete Bankruptcy Petition (all forms and …" at bounding box center [661, 86] width 228 height 22
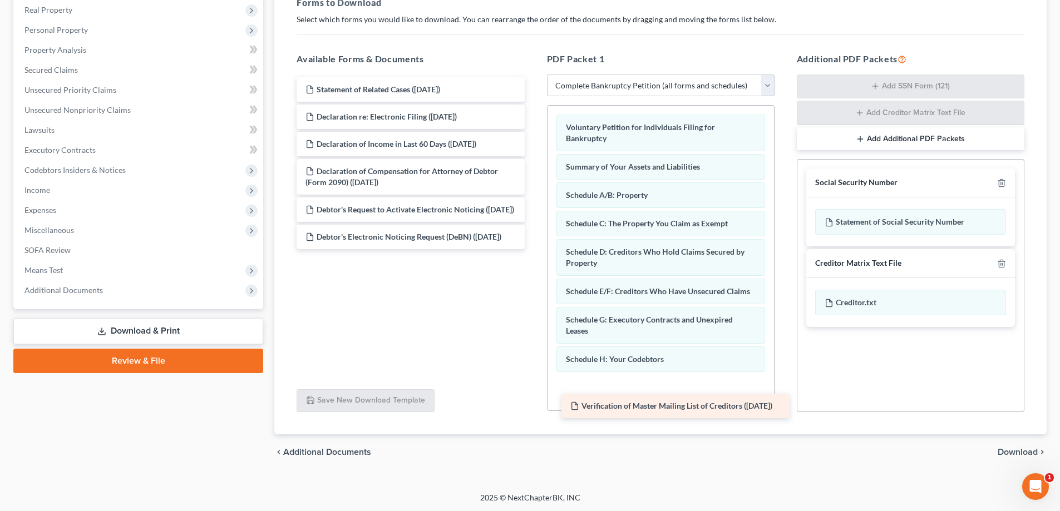
scroll to position [177, 0]
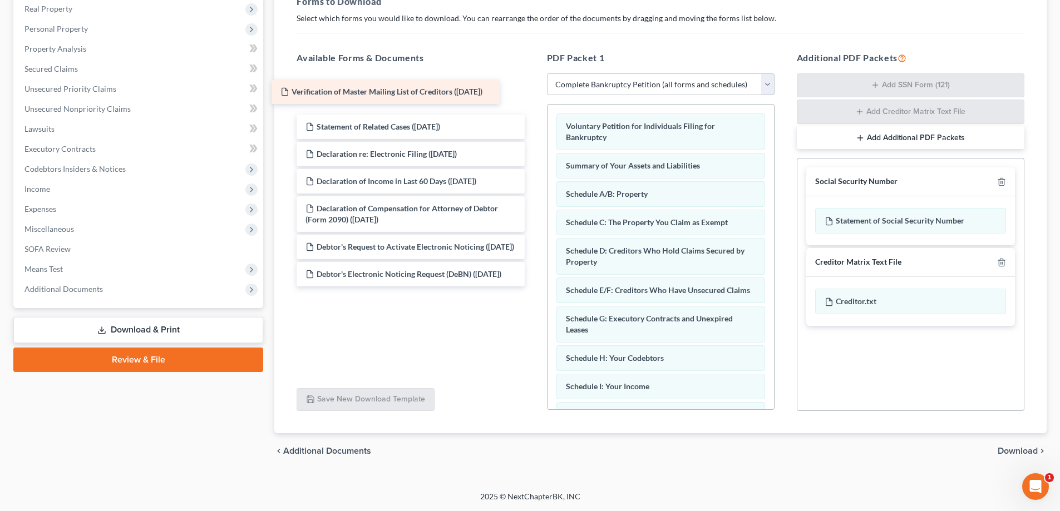
drag, startPoint x: 328, startPoint y: 91, endPoint x: 303, endPoint y: 93, distance: 25.1
click at [303, 93] on div "Verification of Master Mailing List of Creditors ([DATE]) Verification of Maste…" at bounding box center [410, 181] width 245 height 210
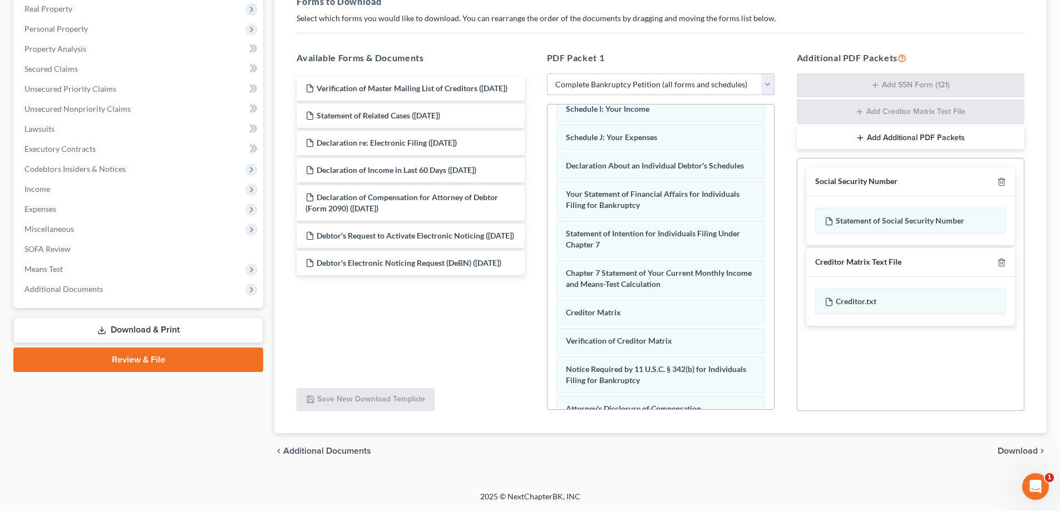
scroll to position [278, 0]
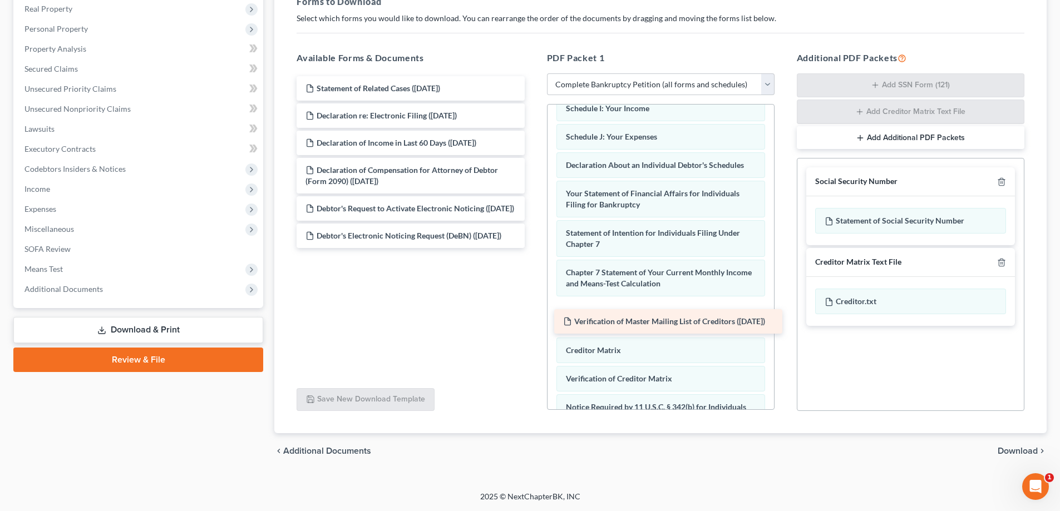
drag, startPoint x: 392, startPoint y: 88, endPoint x: 649, endPoint y: 322, distance: 347.5
click at [533, 248] on div "Verification of Master Mailing List of Creditors ([DATE]) Verification of Maste…" at bounding box center [410, 162] width 245 height 172
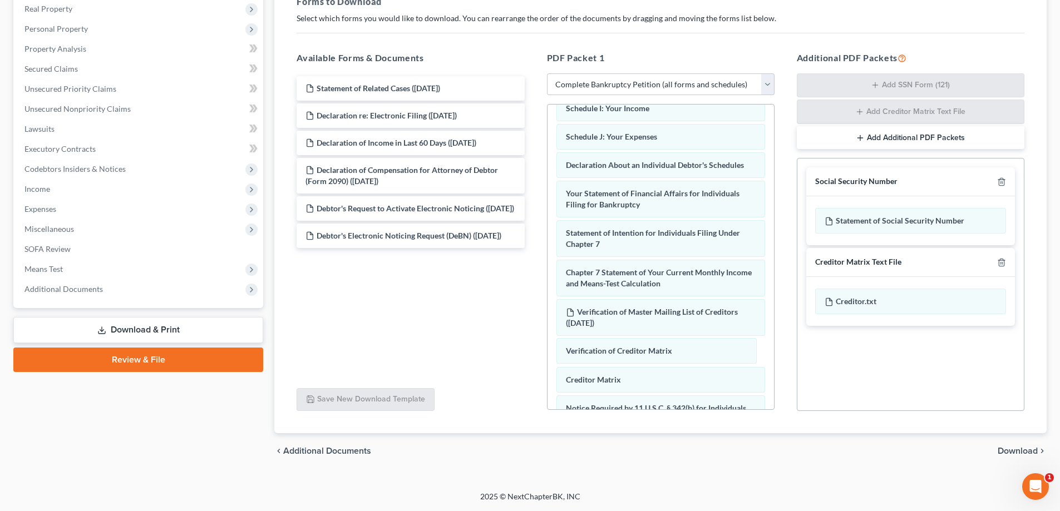
click at [645, 351] on div "Verification of Creditor Matrix Voluntary Petition for Individuals Filing for B…" at bounding box center [661, 170] width 226 height 688
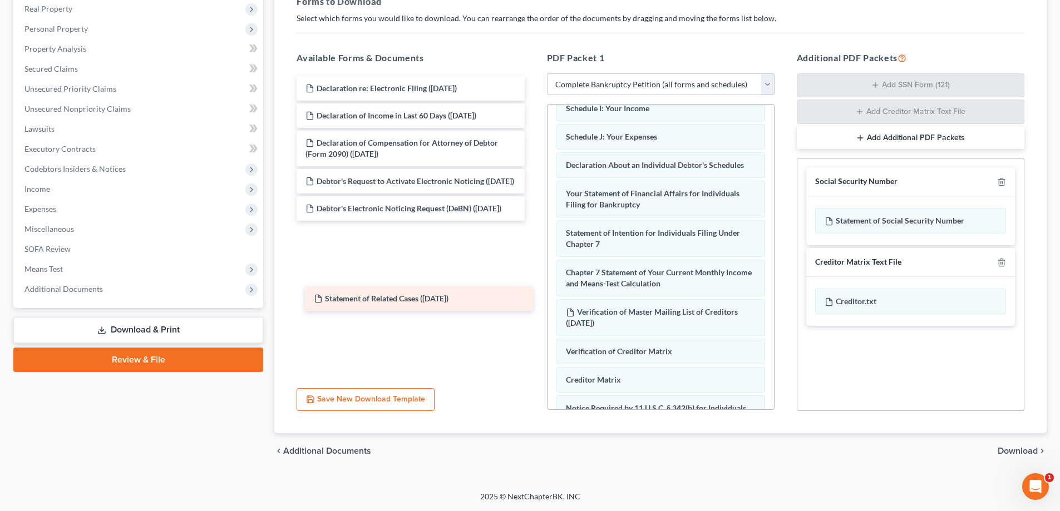
drag, startPoint x: 395, startPoint y: 83, endPoint x: 403, endPoint y: 293, distance: 210.5
click at [403, 248] on div "Statement of Related Cases ([DATE]) Statement of Related Cases ([DATE]) Declara…" at bounding box center [410, 162] width 245 height 172
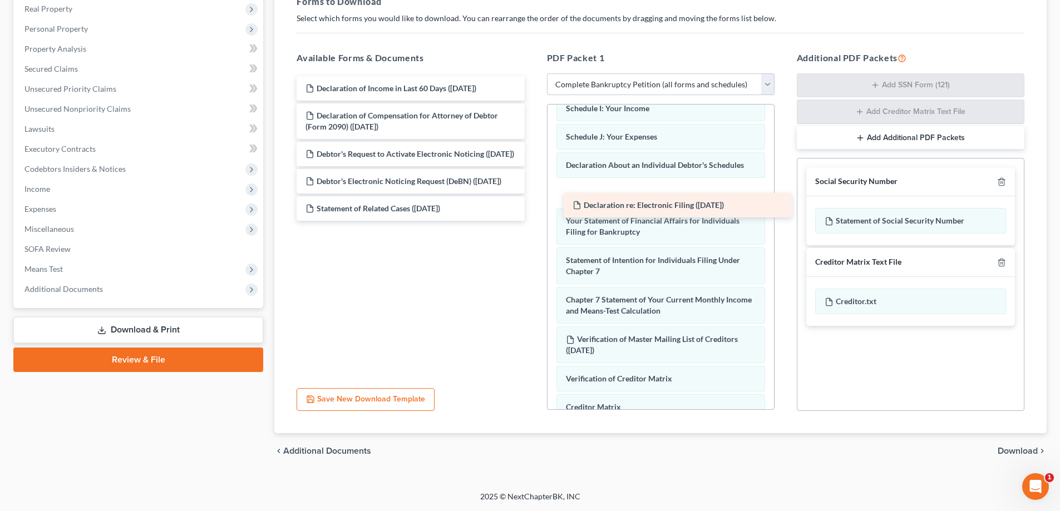
drag, startPoint x: 371, startPoint y: 87, endPoint x: 638, endPoint y: 204, distance: 291.5
click at [533, 204] on div "Declaration re: Electronic Filing ([DATE]) Declaration re: Electronic Filing ([…" at bounding box center [410, 148] width 245 height 145
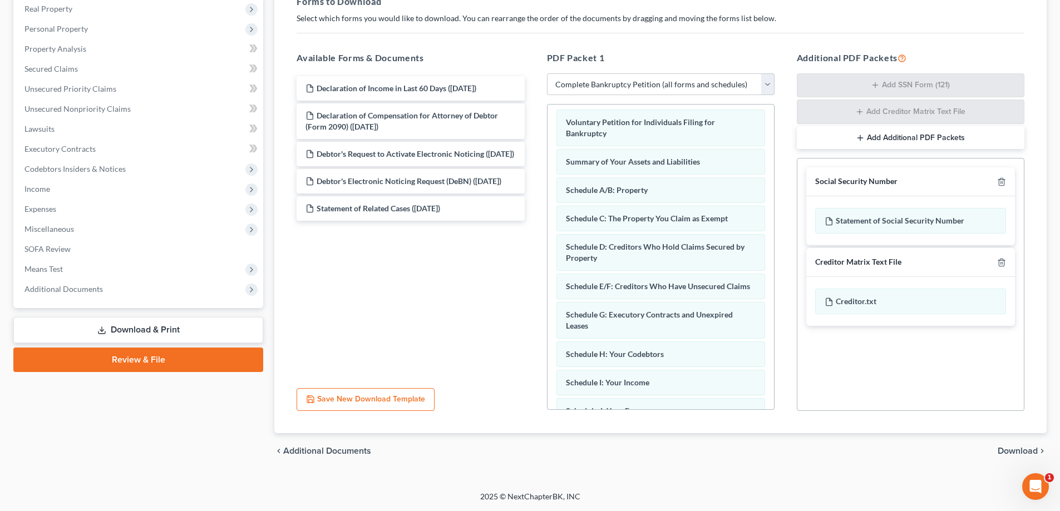
scroll to position [422, 0]
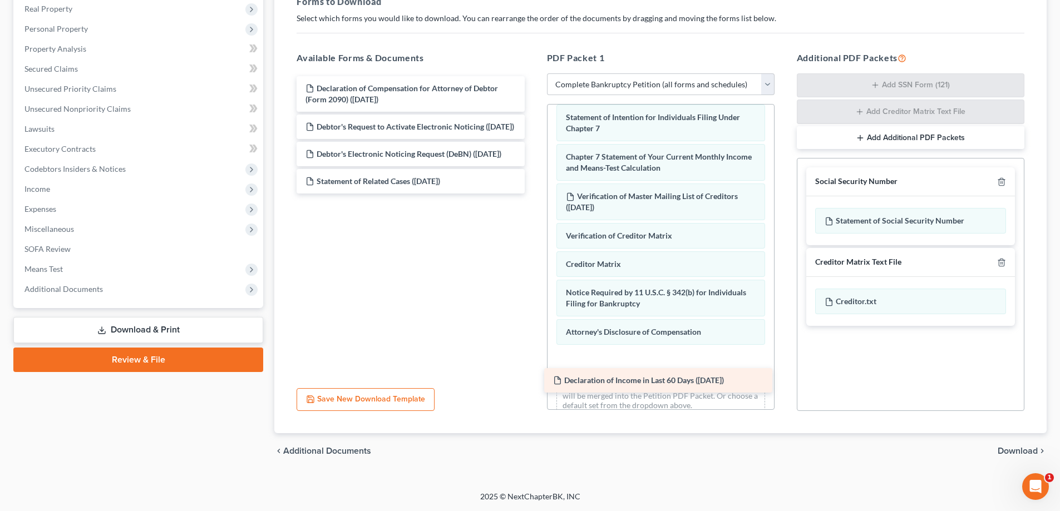
drag, startPoint x: 387, startPoint y: 93, endPoint x: 634, endPoint y: 385, distance: 383.0
click at [533, 194] on div "Declaration of Income in Last 60 Days ([DATE]) Declaration of Income in Last 60…" at bounding box center [410, 134] width 245 height 117
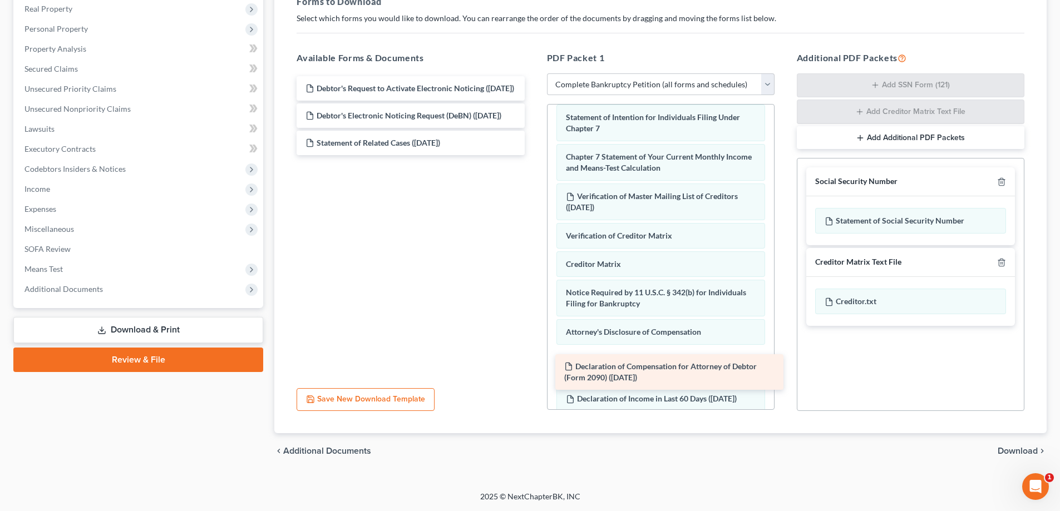
drag, startPoint x: 397, startPoint y: 93, endPoint x: 656, endPoint y: 371, distance: 380.0
click at [533, 155] on div "Declaration of Compensation for Attorney of Debtor (Form 2090) ([DATE]) Declara…" at bounding box center [410, 115] width 245 height 79
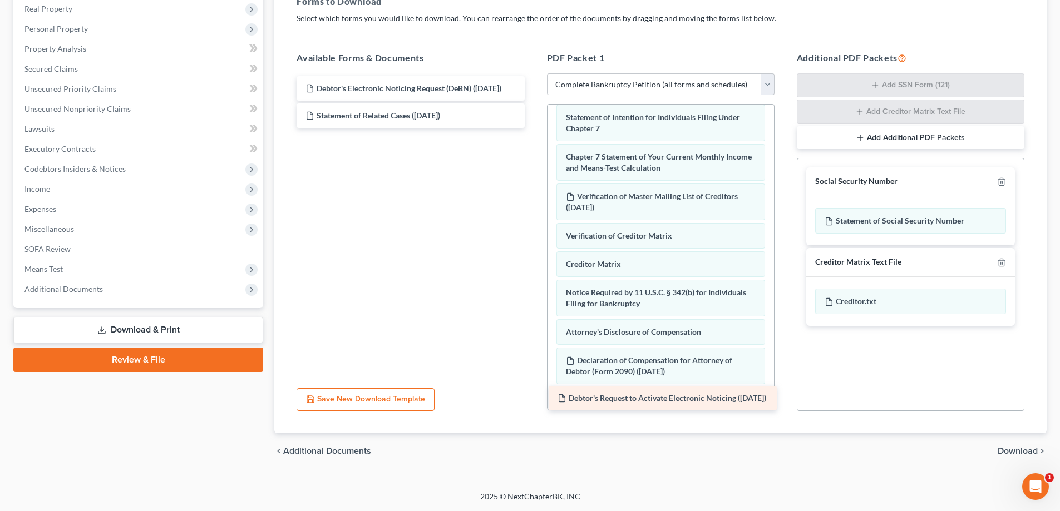
drag, startPoint x: 410, startPoint y: 88, endPoint x: 662, endPoint y: 398, distance: 399.5
click at [533, 128] on div "Debtor's Request to Activate Electronic Noticing ([DATE]) Debtor's Request to A…" at bounding box center [410, 102] width 245 height 52
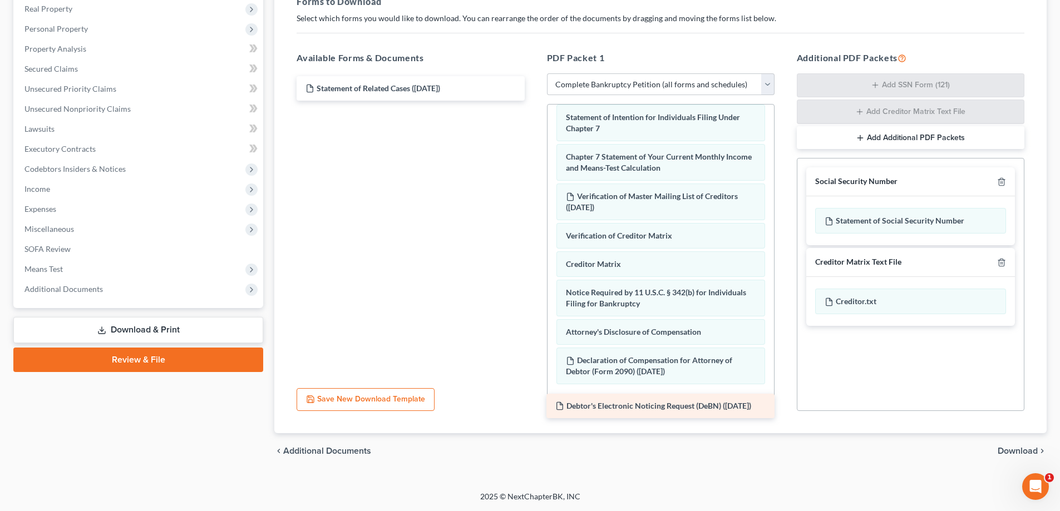
drag, startPoint x: 441, startPoint y: 96, endPoint x: 691, endPoint y: 414, distance: 404.2
click at [533, 101] on div "Debtor's Electronic Noticing Request (DeBN) ([DATE]) Debtor's Electronic Notici…" at bounding box center [410, 88] width 245 height 24
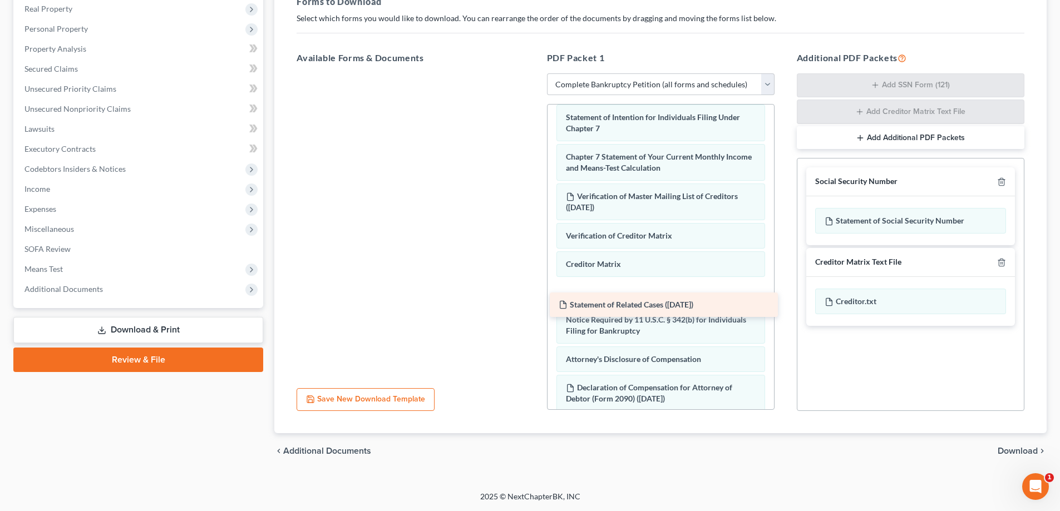
drag, startPoint x: 410, startPoint y: 85, endPoint x: 663, endPoint y: 302, distance: 333.1
click at [533, 73] on div "Statement of Related Cases ([DATE]) Statement of Related Cases ([DATE])" at bounding box center [410, 73] width 245 height 0
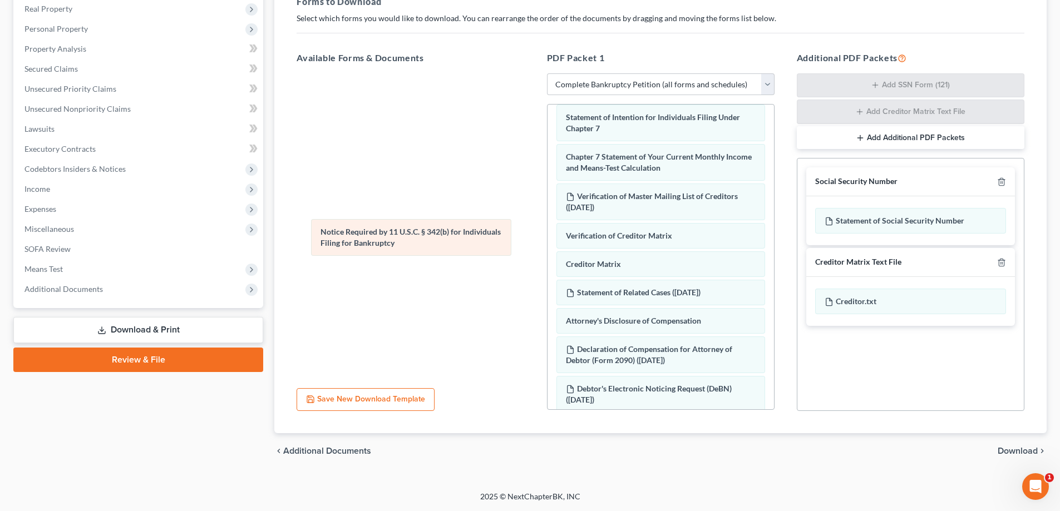
drag, startPoint x: 663, startPoint y: 333, endPoint x: 414, endPoint y: 226, distance: 271.2
click at [548, 226] on div "Notice Required by 11 U.S.C. § 342(b) for Individuals Filing for Bankruptcy Vol…" at bounding box center [661, 108] width 226 height 852
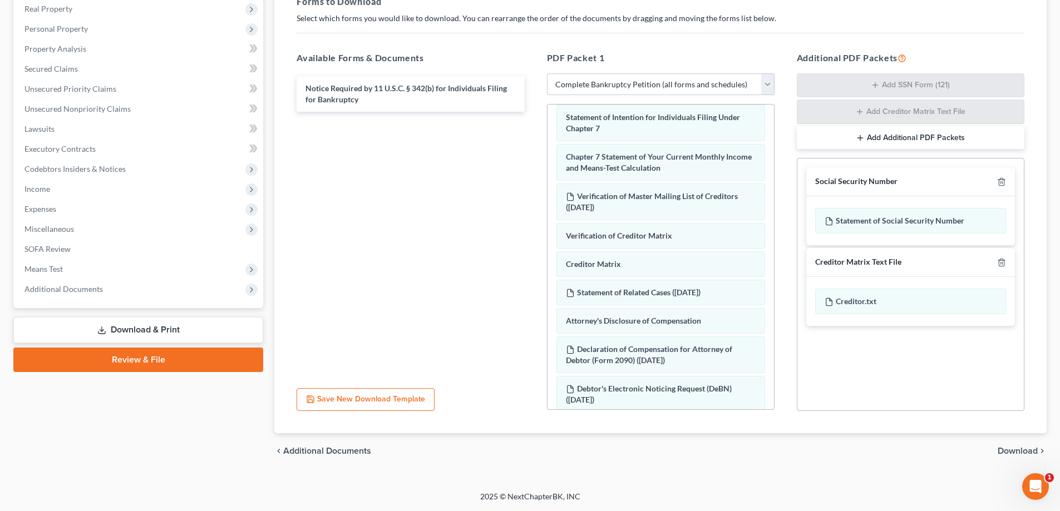
click at [1017, 451] on span "Download" at bounding box center [1018, 451] width 40 height 9
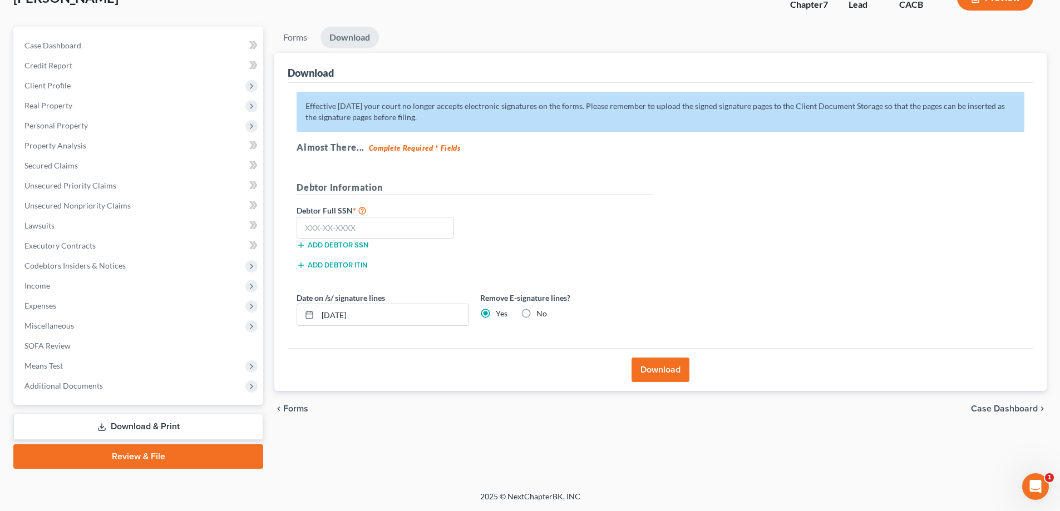
scroll to position [80, 0]
click at [401, 231] on input "text" at bounding box center [375, 228] width 157 height 22
type input "550-65-6063"
drag, startPoint x: 401, startPoint y: 316, endPoint x: 184, endPoint y: 323, distance: 217.1
click at [184, 323] on div "Petition Navigation Case Dashboard Payments Invoices Payments Payments Credit R…" at bounding box center [530, 248] width 1044 height 442
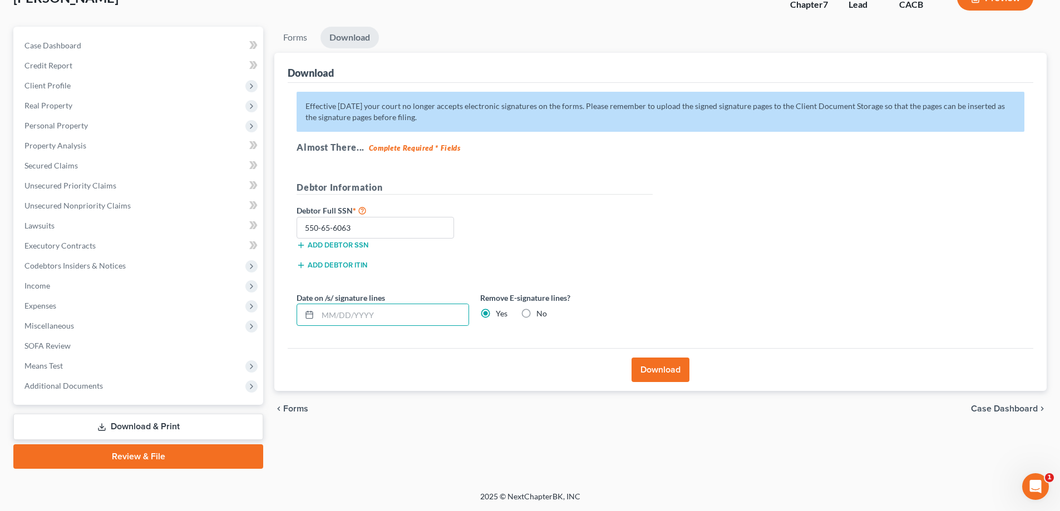
click at [658, 368] on button "Download" at bounding box center [661, 370] width 58 height 24
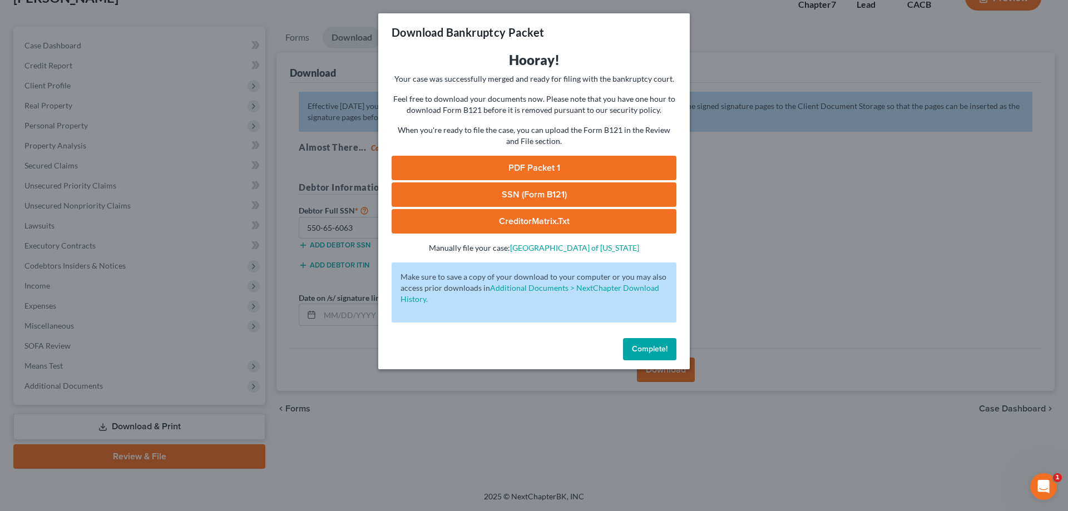
click at [532, 166] on link "PDF Packet 1" at bounding box center [534, 168] width 285 height 24
click at [653, 350] on span "Complete!" at bounding box center [650, 348] width 36 height 9
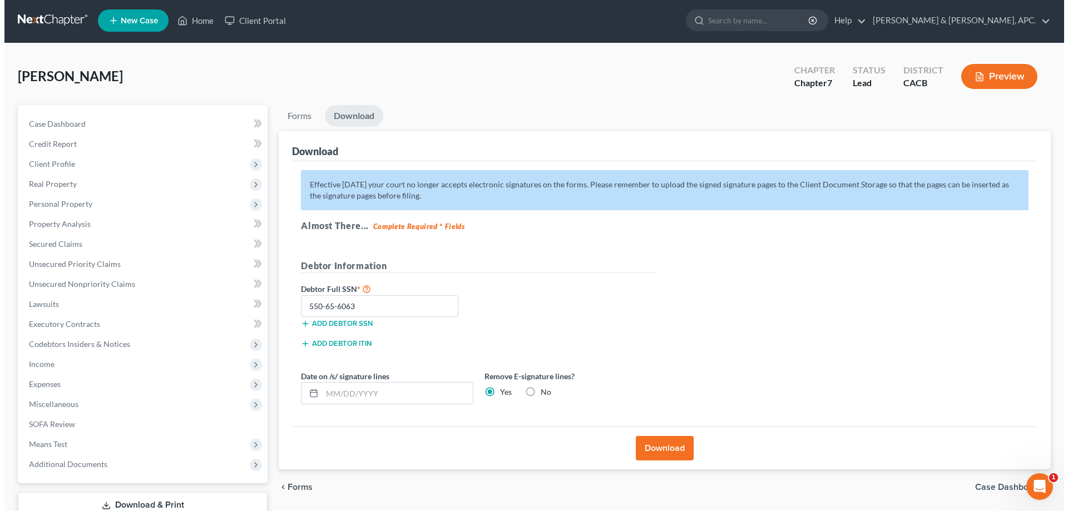
scroll to position [0, 0]
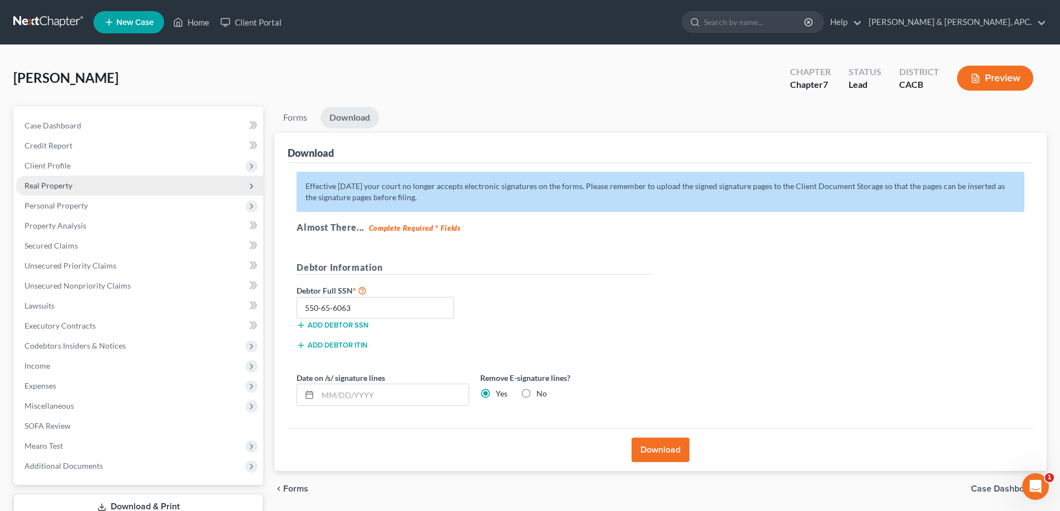
click at [71, 190] on span "Real Property" at bounding box center [48, 185] width 48 height 9
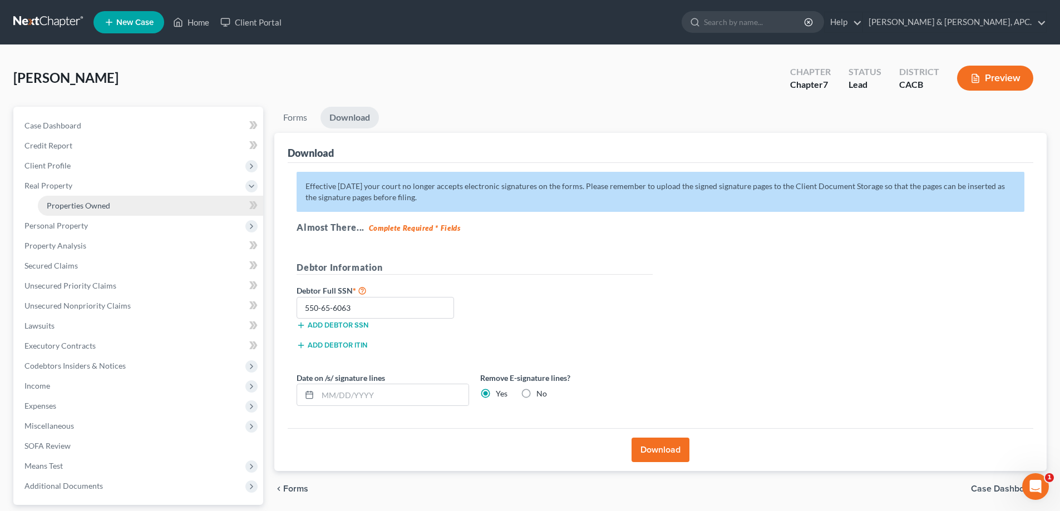
click at [76, 202] on span "Properties Owned" at bounding box center [78, 205] width 63 height 9
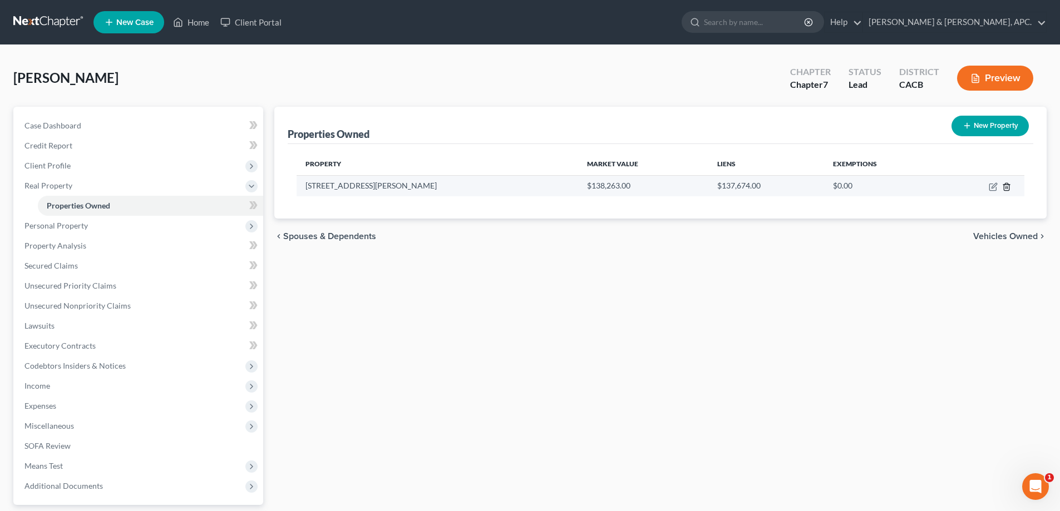
click at [1006, 190] on icon "button" at bounding box center [1006, 187] width 9 height 9
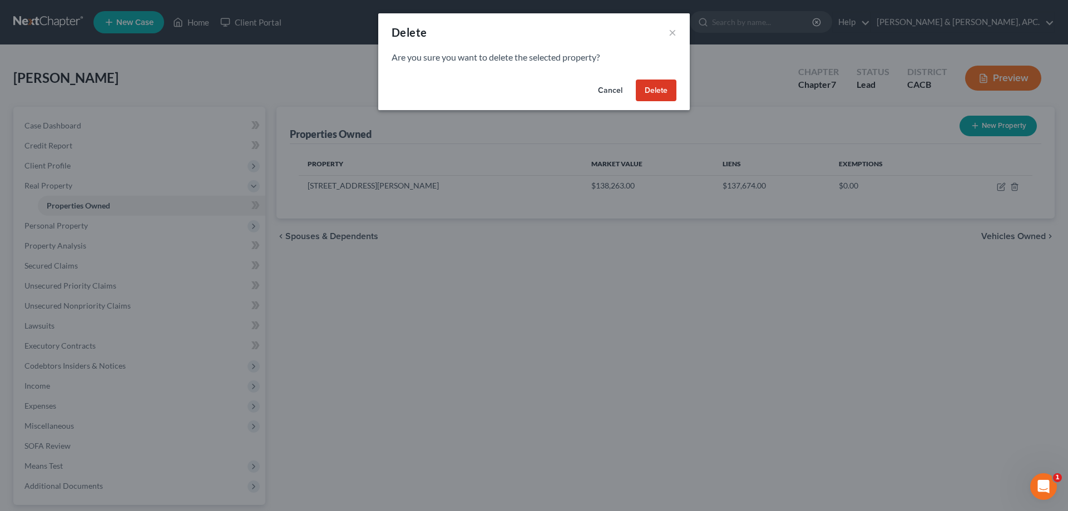
click at [610, 88] on button "Cancel" at bounding box center [610, 91] width 42 height 22
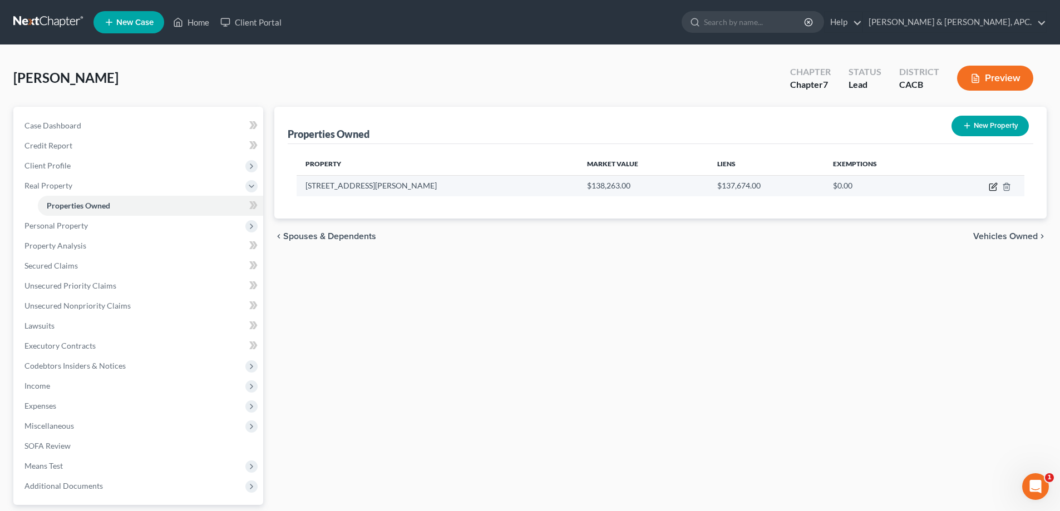
click at [996, 187] on icon "button" at bounding box center [993, 187] width 9 height 9
select select "4"
select select "29"
select select "0"
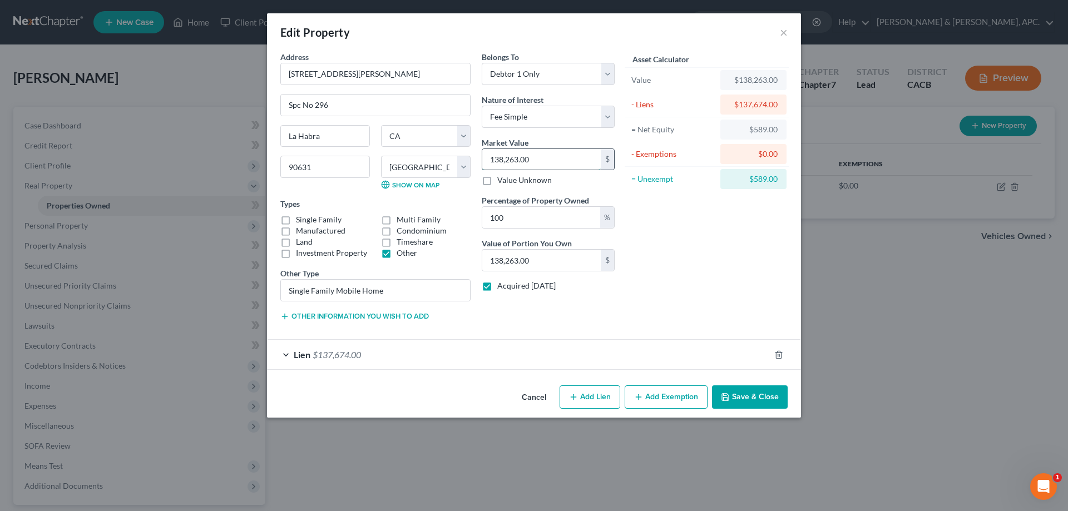
click at [546, 152] on input "138,263.00" at bounding box center [541, 159] width 119 height 21
type input "1"
type input "1.00"
type input "19"
type input "19.00"
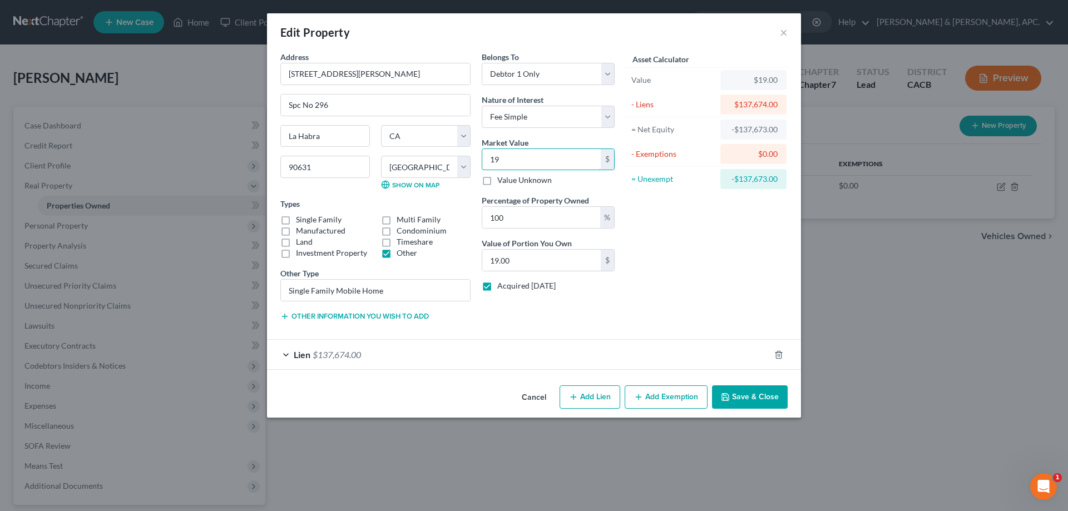
type input "190"
type input "190.00"
type input "1900"
type input "1,900.00"
type input "1,9000"
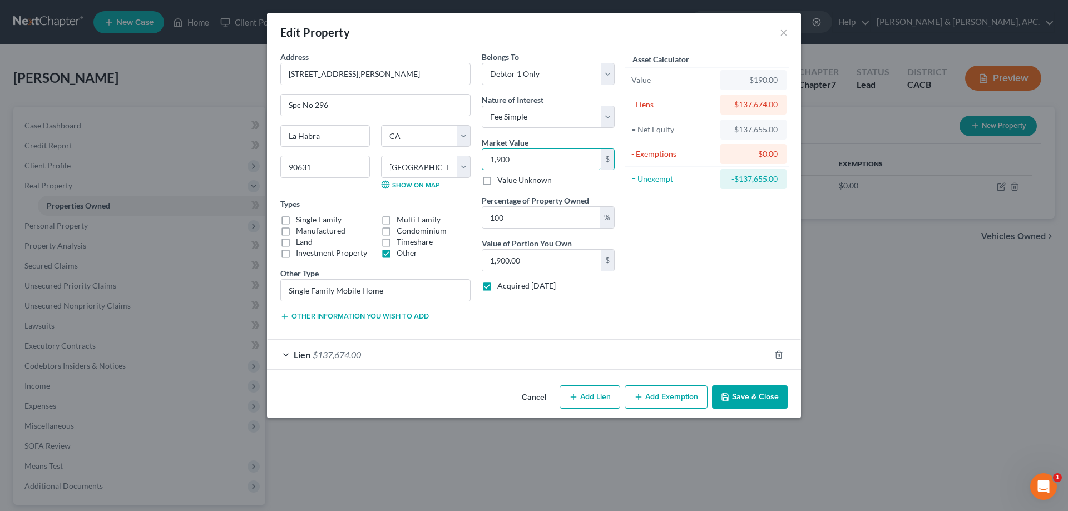
type input "19,000.00"
type input "19,0000"
type input "190,000.00"
click at [582, 216] on input "100" at bounding box center [541, 217] width 118 height 21
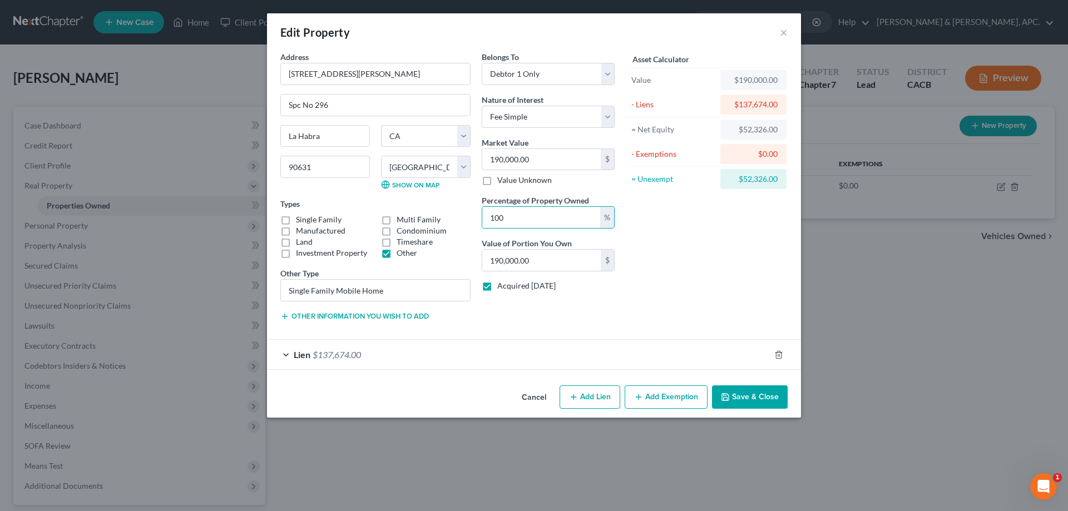
click at [664, 398] on button "Add Exemption" at bounding box center [666, 397] width 83 height 23
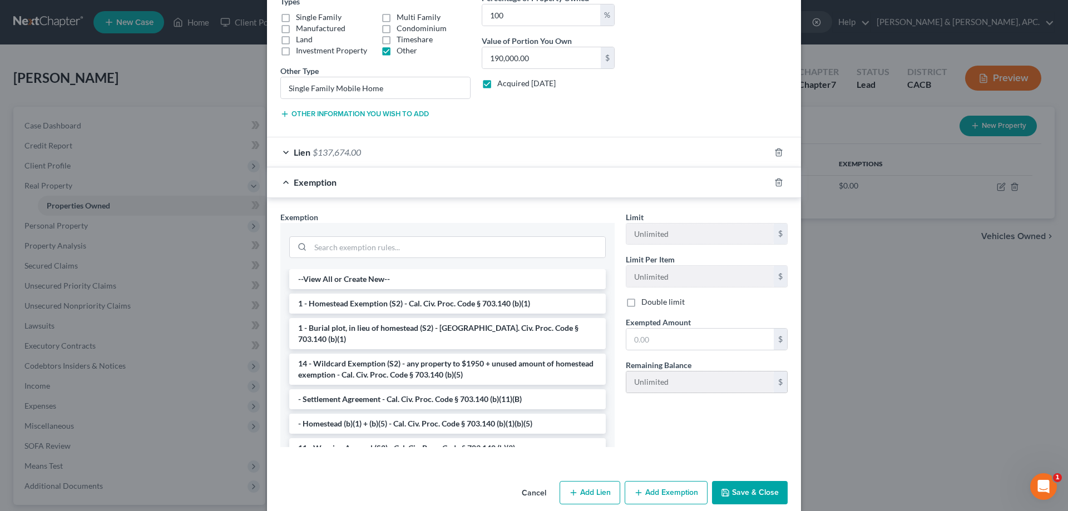
scroll to position [218, 0]
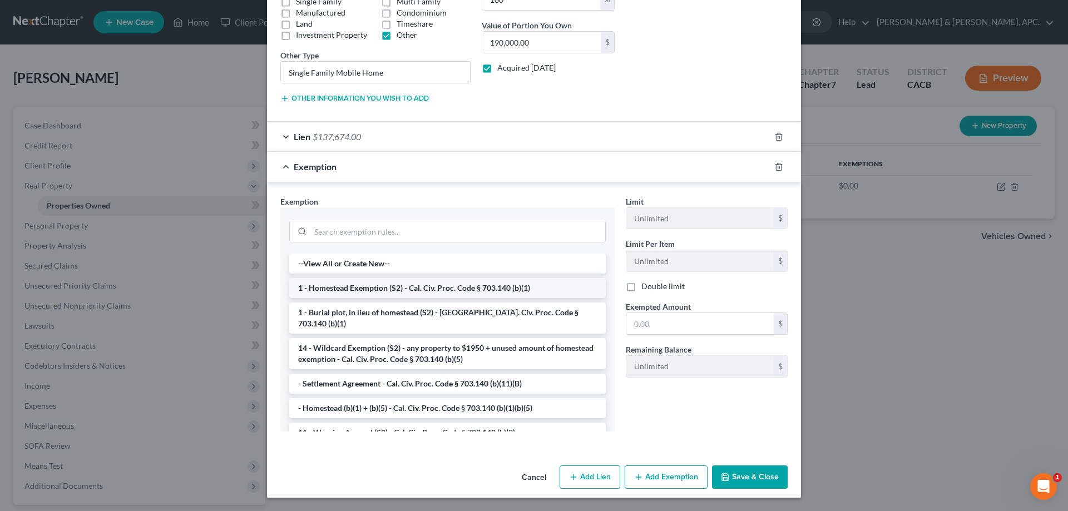
click at [475, 289] on li "1 - Homestead Exemption (S2) - Cal. Civ. Proc. Code § 703.140 (b)(1)" at bounding box center [447, 288] width 317 height 20
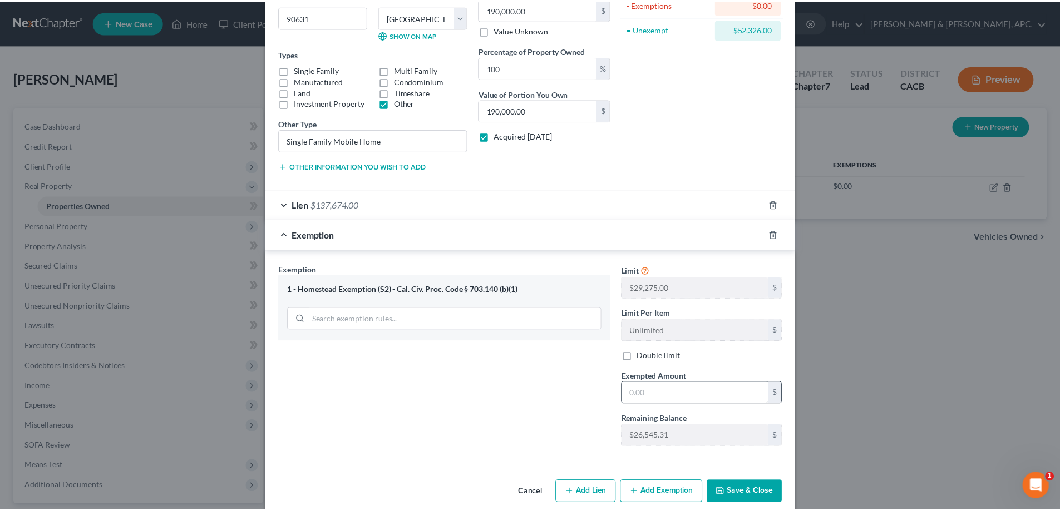
scroll to position [165, 0]
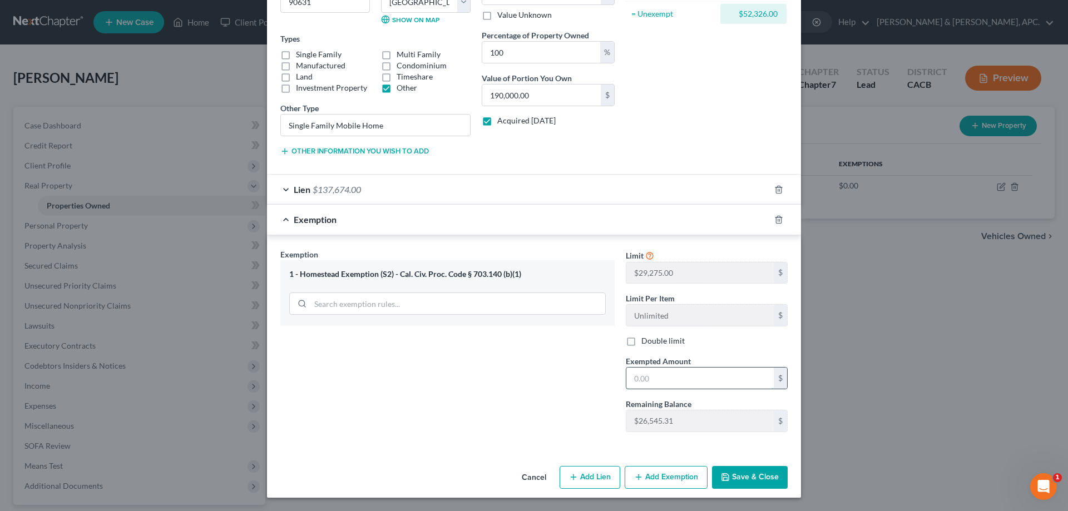
click at [661, 382] on input "text" at bounding box center [700, 378] width 147 height 21
type input "26,519.00"
click at [738, 475] on button "Save & Close" at bounding box center [750, 477] width 76 height 23
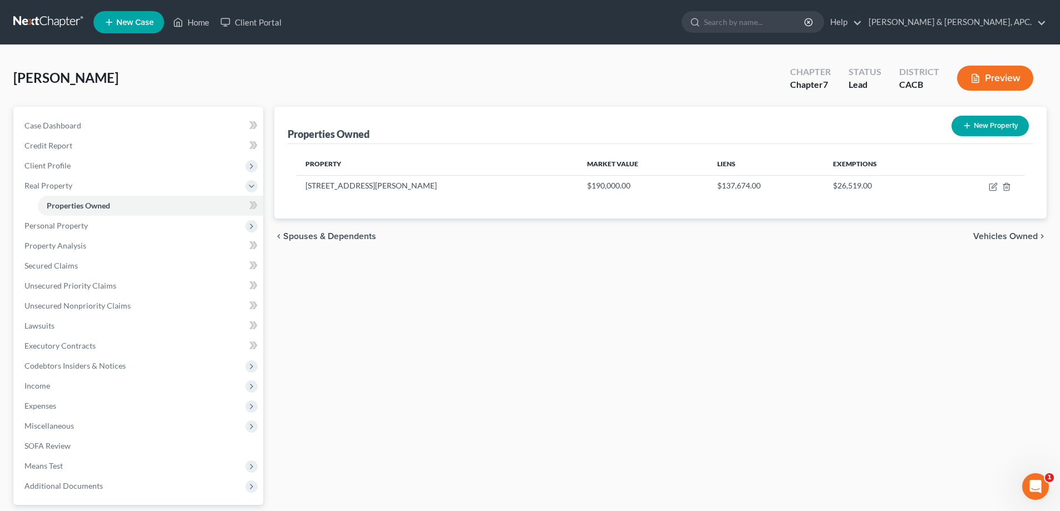
click at [1004, 73] on button "Preview" at bounding box center [995, 78] width 76 height 25
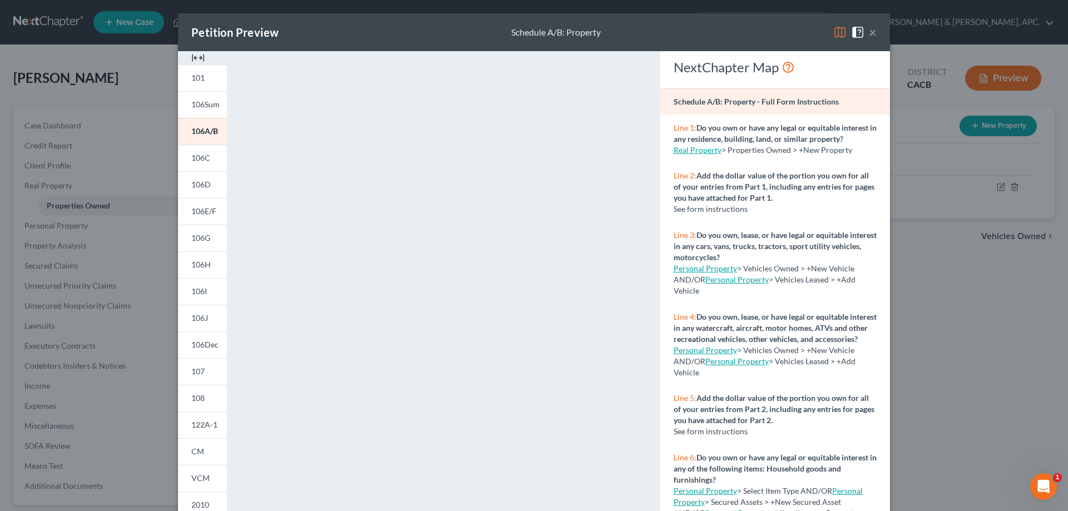
click at [871, 35] on button "×" at bounding box center [873, 32] width 8 height 13
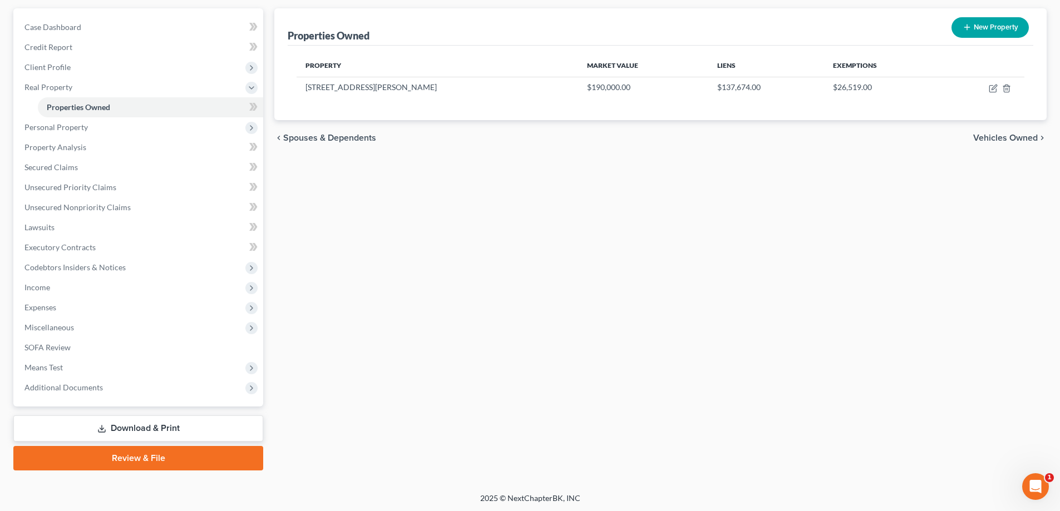
scroll to position [100, 0]
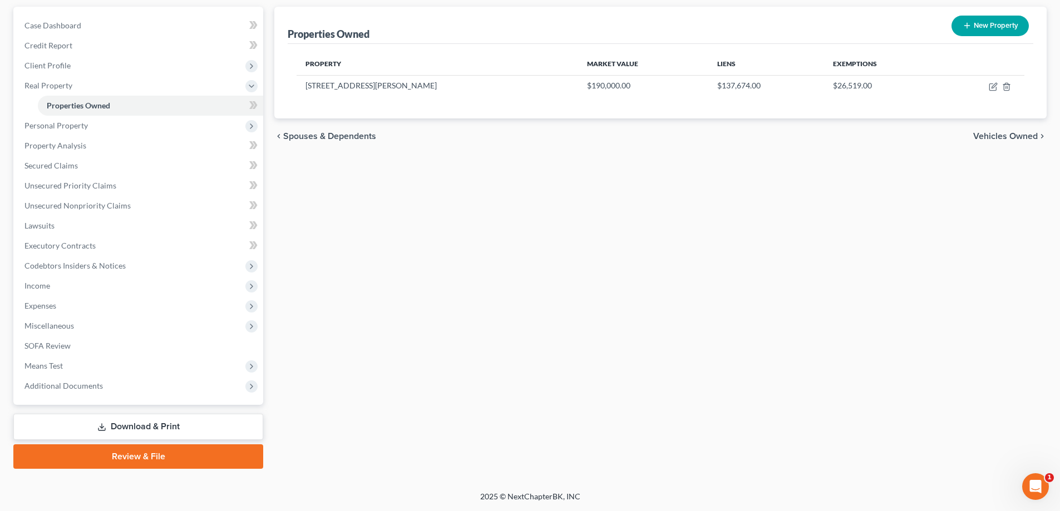
click at [162, 425] on link "Download & Print" at bounding box center [138, 427] width 250 height 26
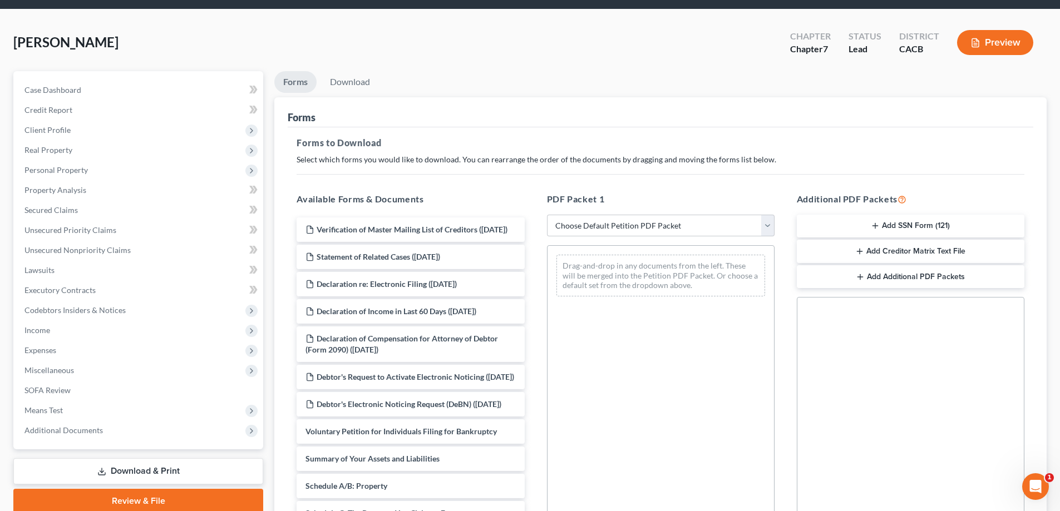
scroll to position [56, 0]
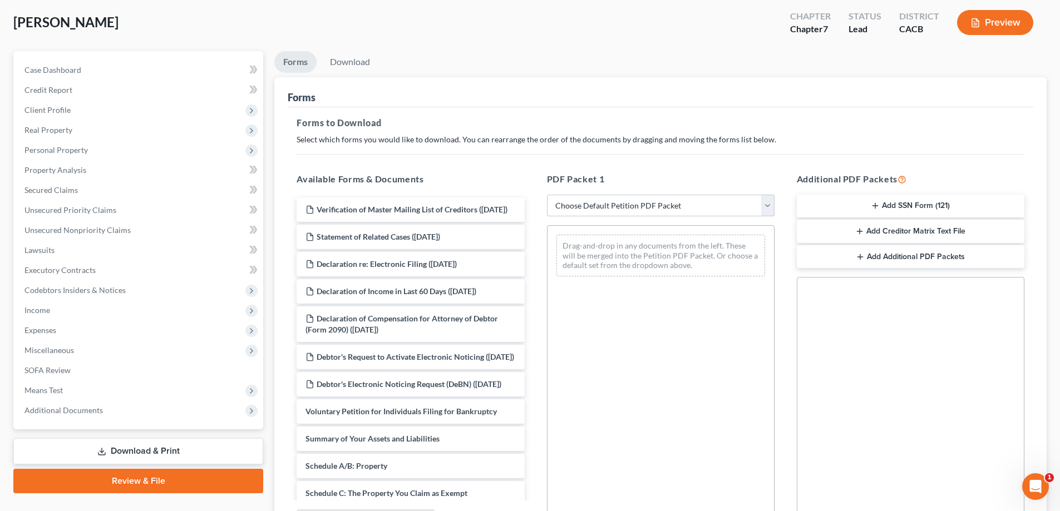
click at [722, 211] on select "Choose Default Petition PDF Packet Complete Bankruptcy Petition (all forms and …" at bounding box center [661, 206] width 228 height 22
select select "0"
click at [547, 195] on select "Choose Default Petition PDF Packet Complete Bankruptcy Petition (all forms and …" at bounding box center [661, 206] width 228 height 22
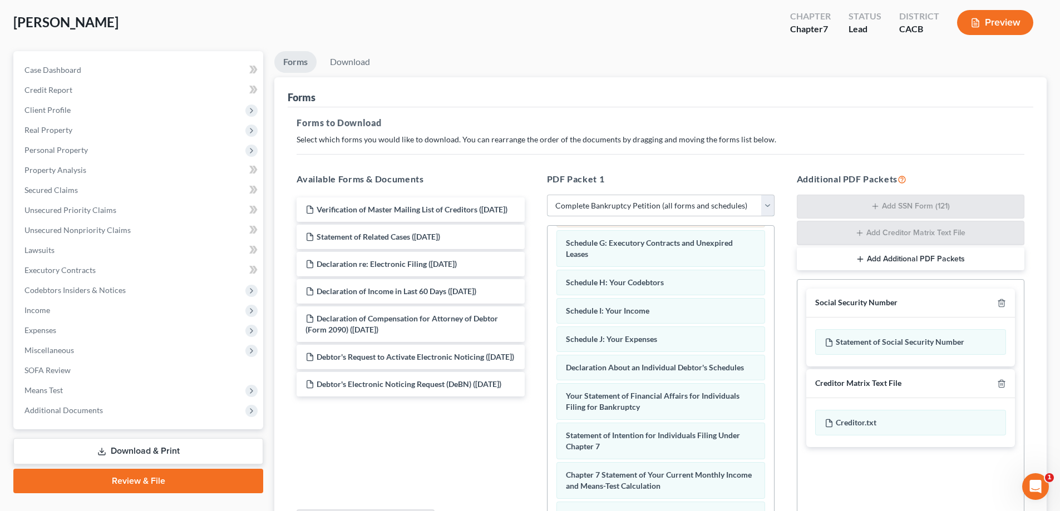
scroll to position [223, 0]
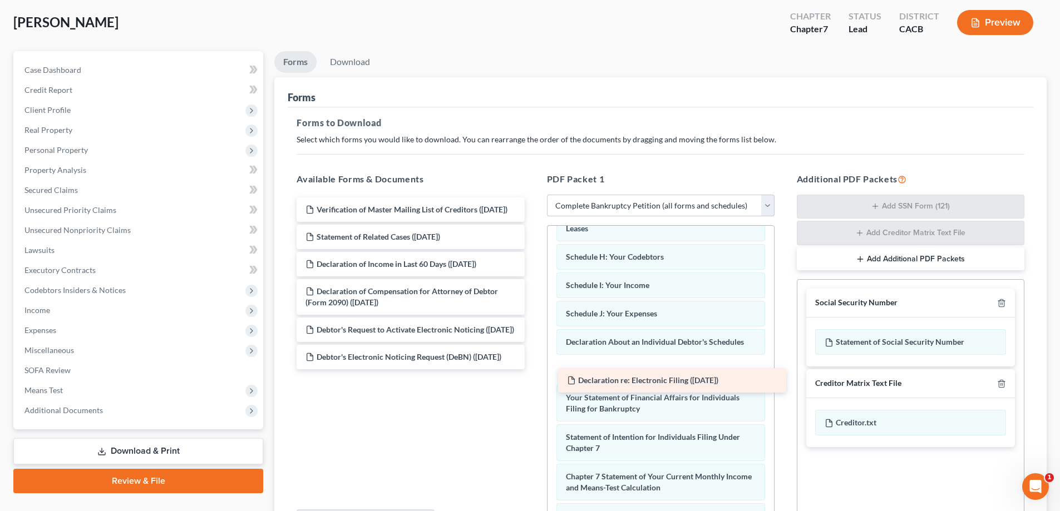
drag, startPoint x: 437, startPoint y: 272, endPoint x: 698, endPoint y: 377, distance: 281.9
click at [533, 369] on div "Declaration re: Electronic Filing ([DATE]) Verification of Master Mailing List …" at bounding box center [410, 284] width 245 height 172
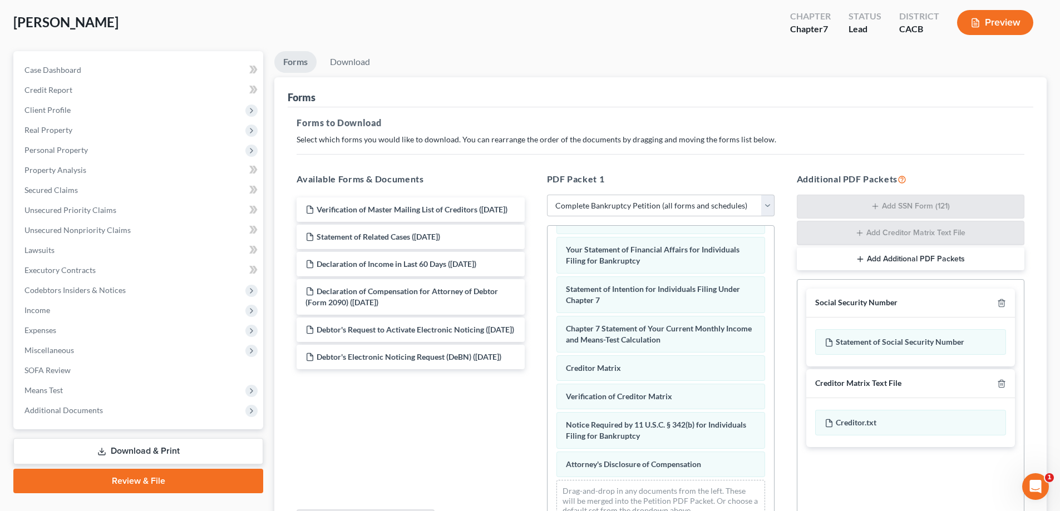
scroll to position [383, 0]
drag, startPoint x: 586, startPoint y: 396, endPoint x: 593, endPoint y: 366, distance: 30.9
click at [593, 366] on div "Verification of Creditor Matrix Voluntary Petition for Individuals Filing for B…" at bounding box center [661, 192] width 226 height 677
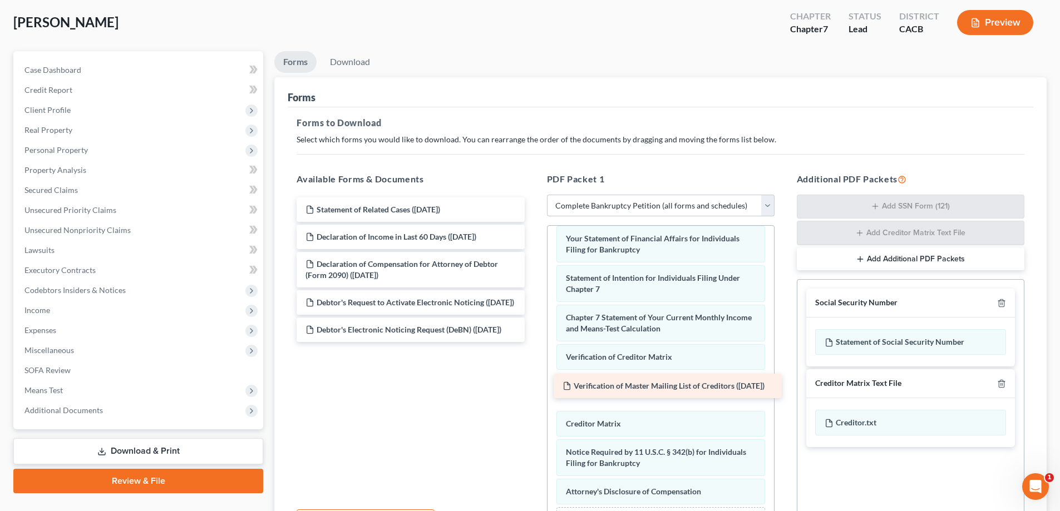
drag, startPoint x: 407, startPoint y: 213, endPoint x: 664, endPoint y: 389, distance: 311.8
click at [533, 342] on div "Verification of Master Mailing List of Creditors ([DATE]) Verification of Maste…" at bounding box center [410, 270] width 245 height 145
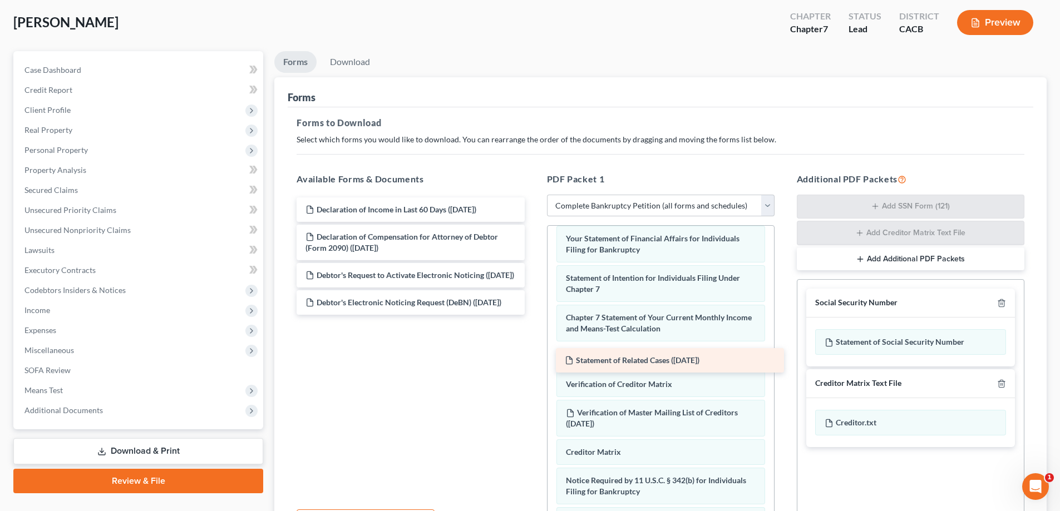
drag, startPoint x: 372, startPoint y: 205, endPoint x: 632, endPoint y: 356, distance: 300.0
click at [533, 315] on div "Statement of Related Cases ([DATE]) Statement of Related Cases ([DATE]) Declara…" at bounding box center [410, 256] width 245 height 117
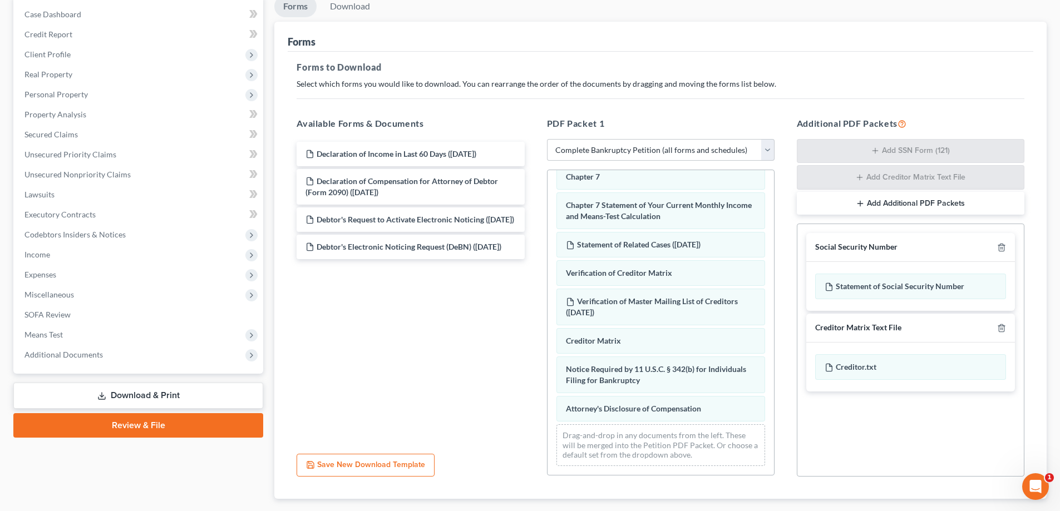
scroll to position [177, 0]
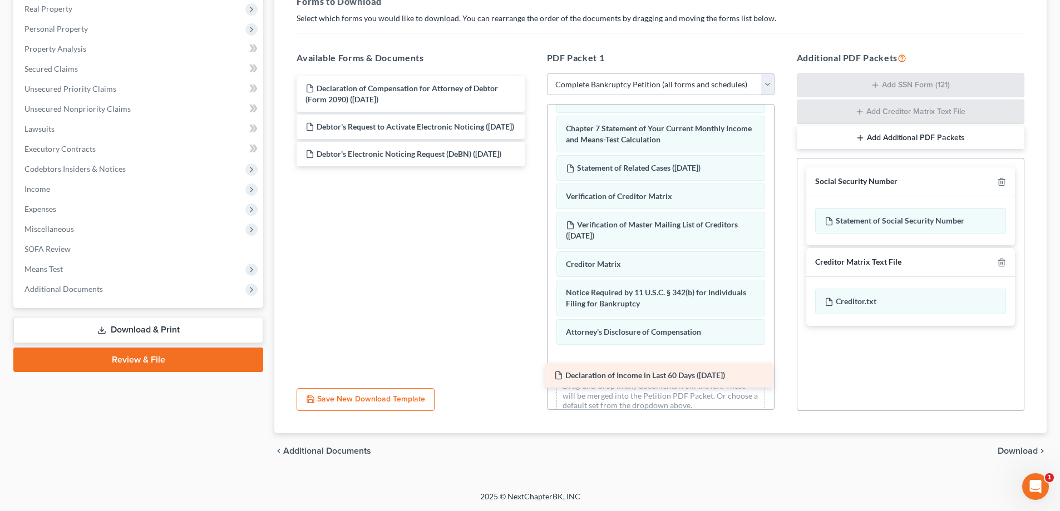
drag, startPoint x: 422, startPoint y: 90, endPoint x: 671, endPoint y: 377, distance: 379.9
click at [533, 166] on div "Declaration of Income in Last 60 Days ([DATE]) Declaration of Income in Last 60…" at bounding box center [410, 121] width 245 height 90
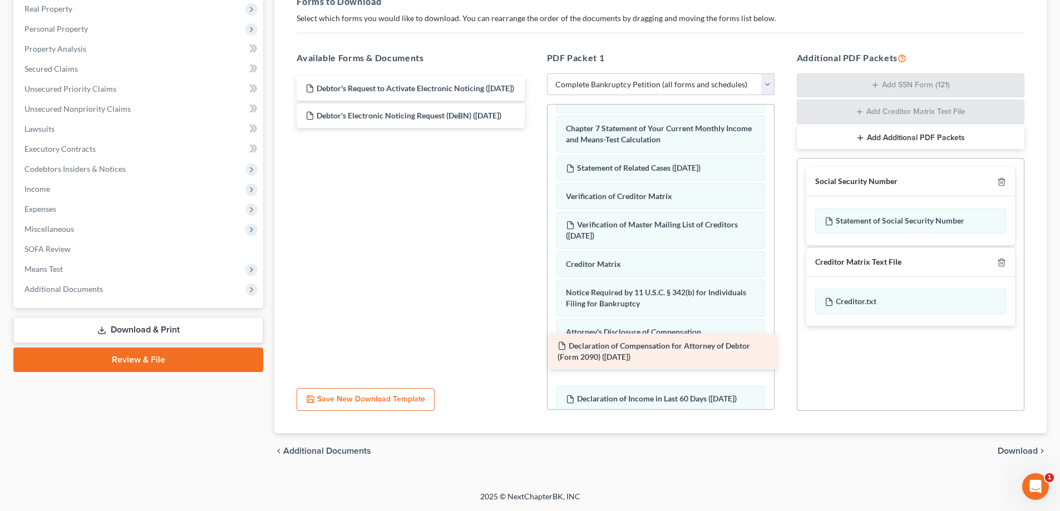
drag, startPoint x: 426, startPoint y: 97, endPoint x: 678, endPoint y: 354, distance: 360.4
click at [533, 128] on div "Declaration of Compensation for Attorney of Debtor (Form 2090) ([DATE]) Declara…" at bounding box center [410, 102] width 245 height 52
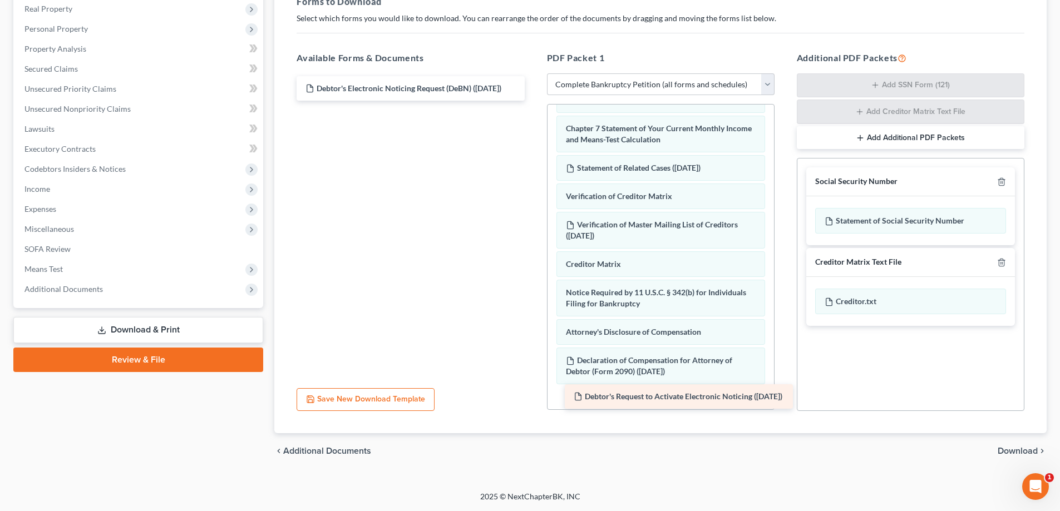
drag, startPoint x: 409, startPoint y: 90, endPoint x: 677, endPoint y: 398, distance: 408.6
click at [533, 101] on div "Debtor's Request to Activate Electronic Noticing ([DATE]) Debtor's Request to A…" at bounding box center [410, 88] width 245 height 24
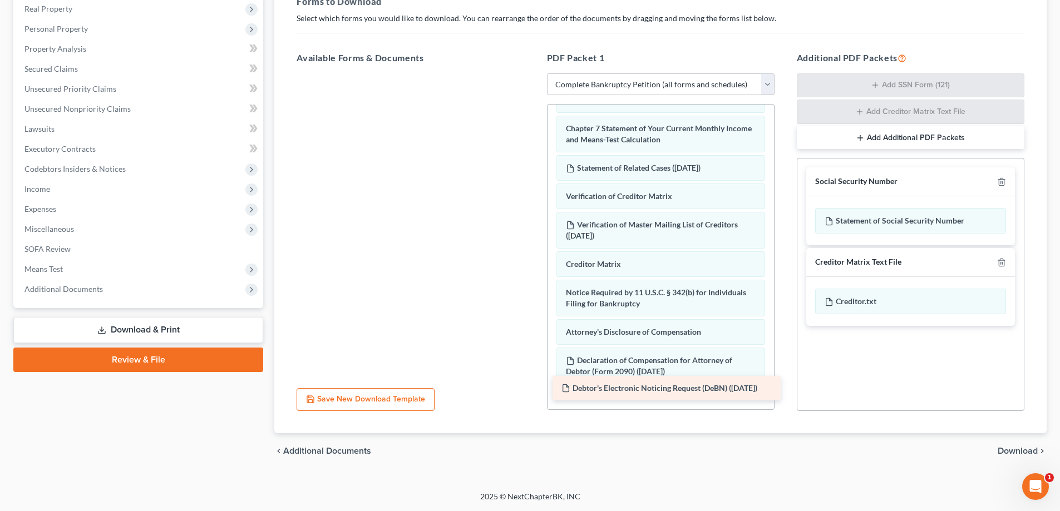
drag, startPoint x: 440, startPoint y: 96, endPoint x: 696, endPoint y: 396, distance: 394.3
click at [533, 73] on div "Debtor's Electronic Noticing Request (DeBN) ([DATE]) Debtor's Electronic Notici…" at bounding box center [410, 73] width 245 height 0
click at [1026, 451] on span "Download" at bounding box center [1018, 451] width 40 height 9
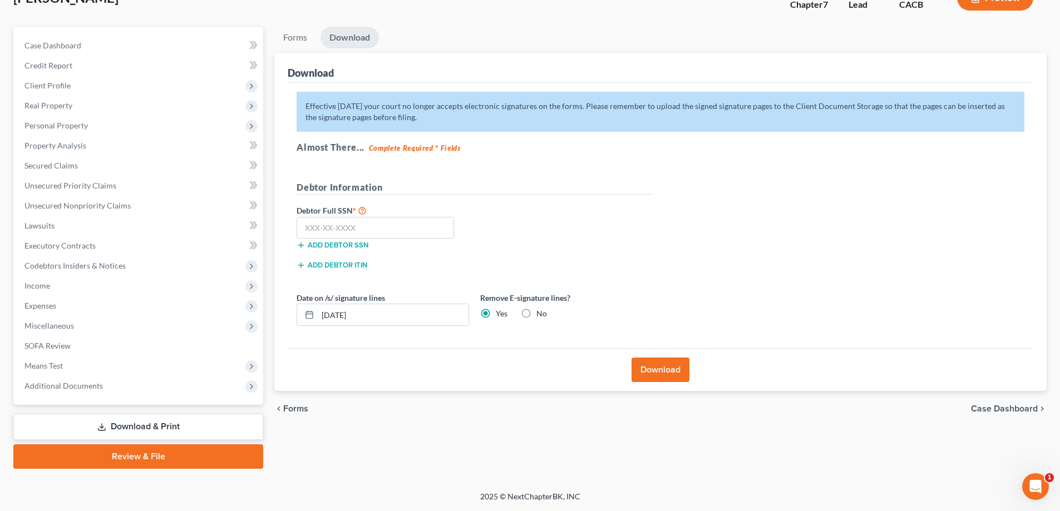
scroll to position [80, 0]
click at [59, 124] on span "Personal Property" at bounding box center [55, 125] width 63 height 9
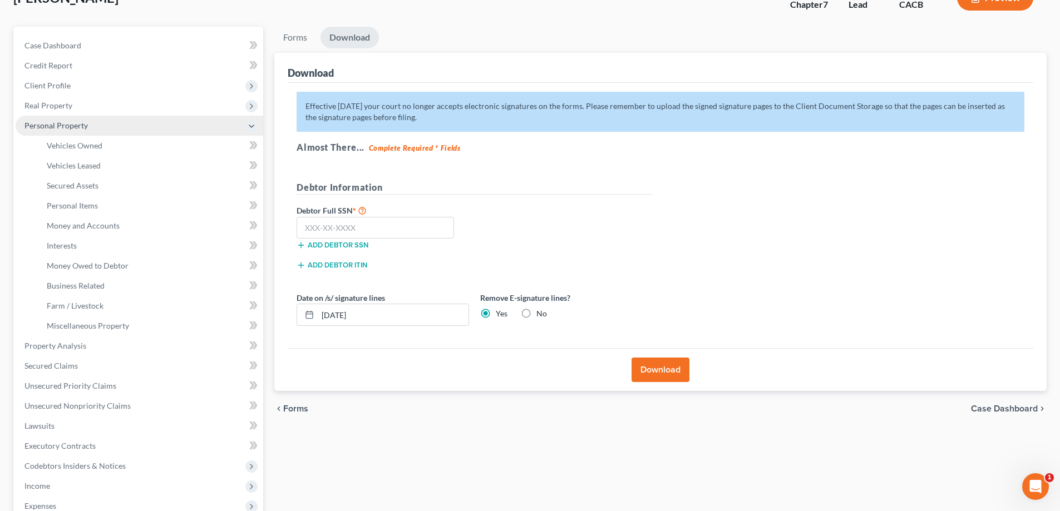
scroll to position [177, 0]
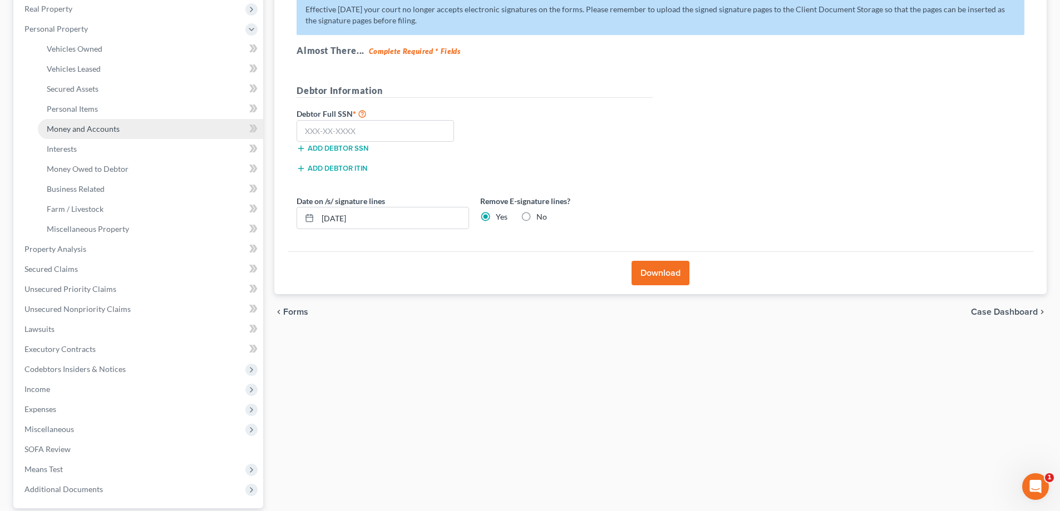
click at [81, 128] on span "Money and Accounts" at bounding box center [83, 128] width 73 height 9
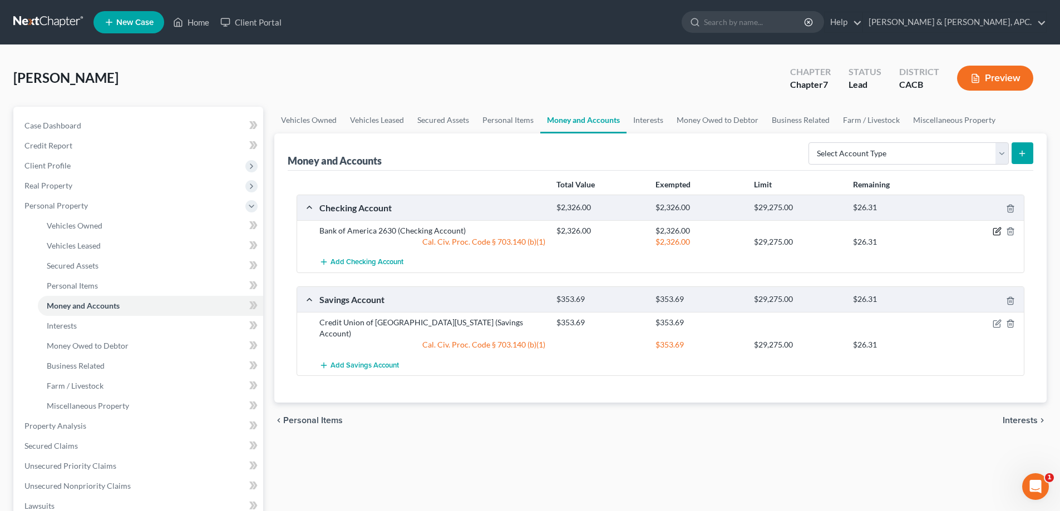
click at [996, 232] on icon "button" at bounding box center [998, 230] width 5 height 5
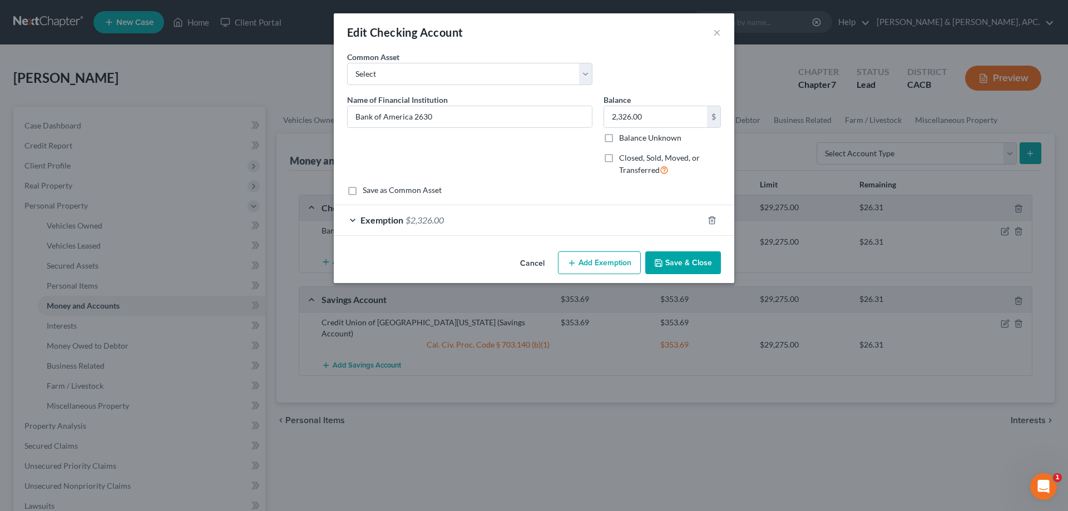
click at [391, 222] on span "Exemption" at bounding box center [382, 220] width 43 height 11
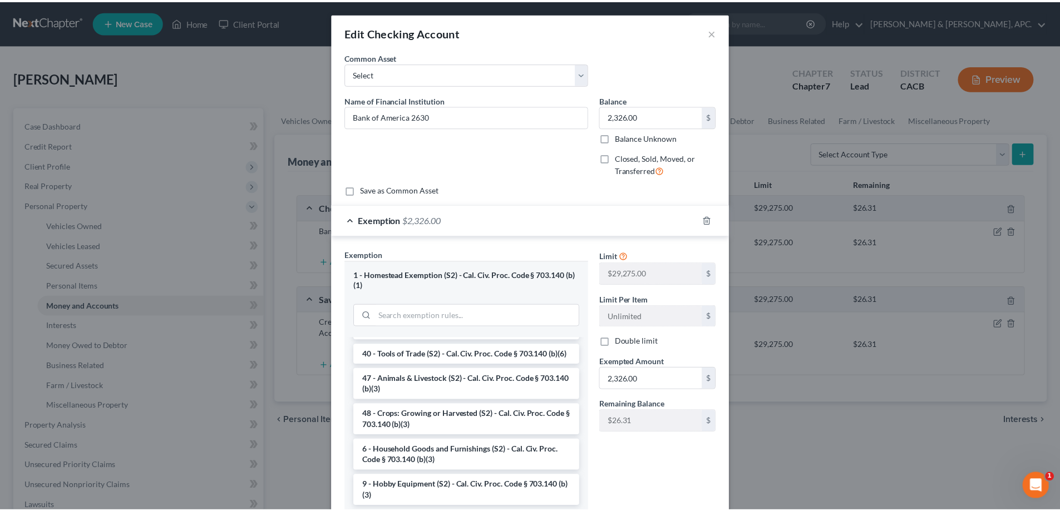
scroll to position [908, 0]
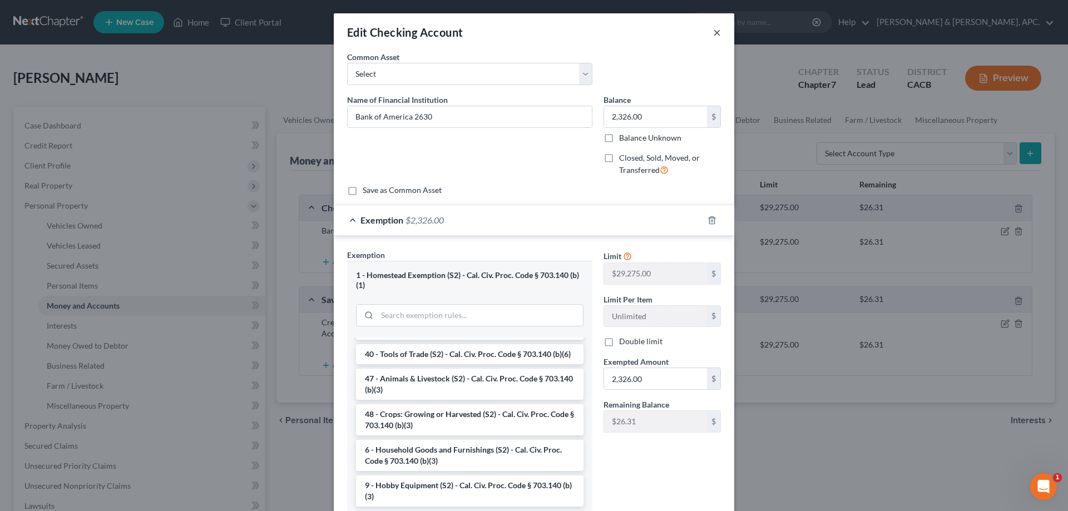
click at [713, 31] on button "×" at bounding box center [717, 32] width 8 height 13
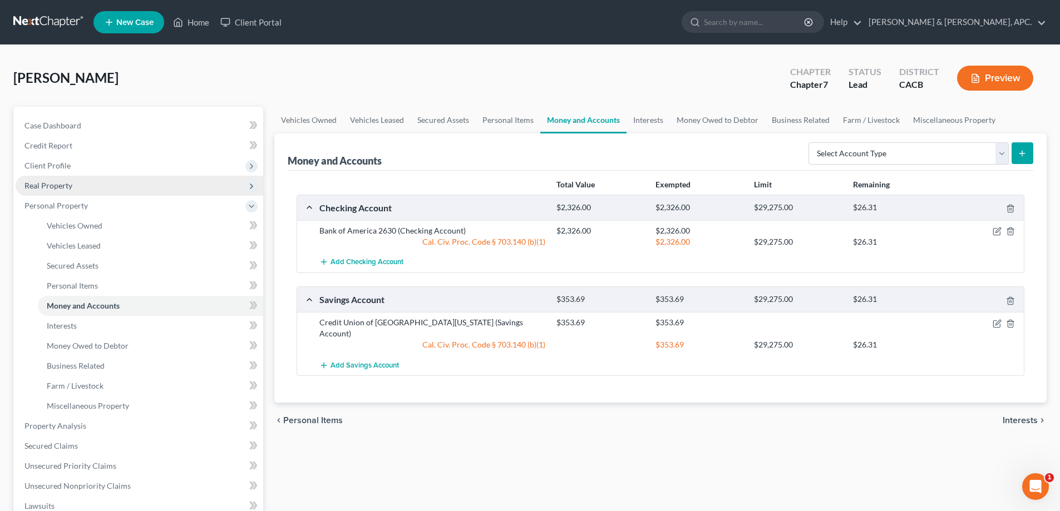
click at [71, 183] on span "Real Property" at bounding box center [48, 185] width 48 height 9
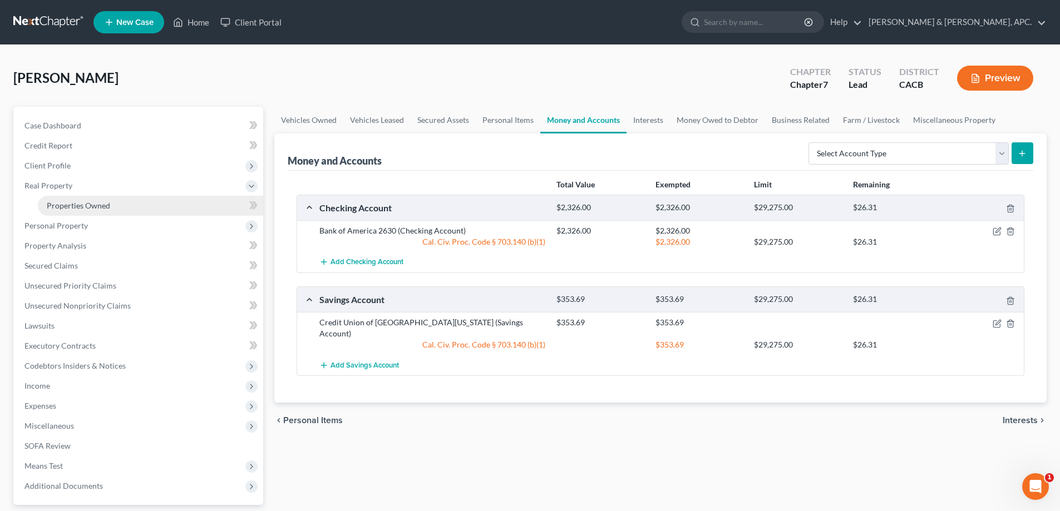
click at [74, 204] on span "Properties Owned" at bounding box center [78, 205] width 63 height 9
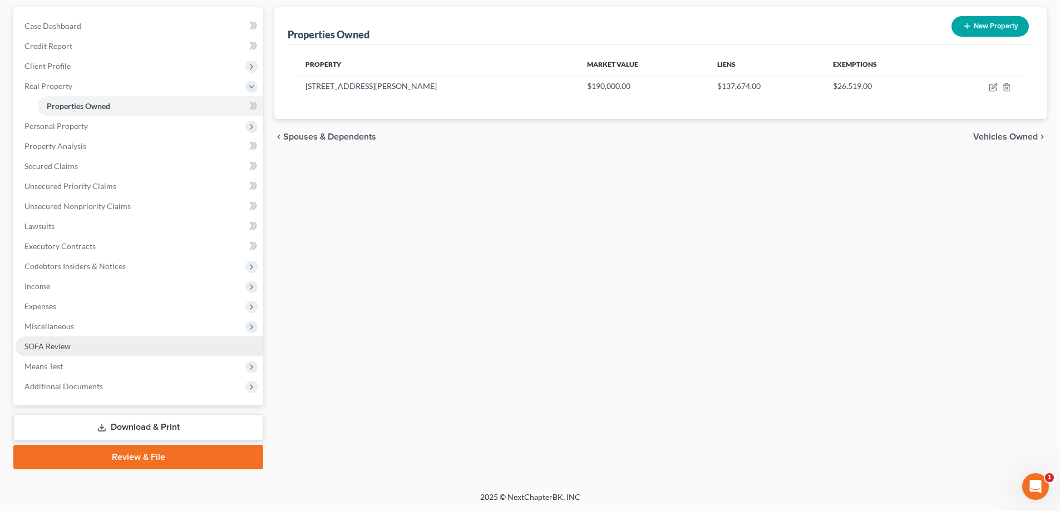
scroll to position [100, 0]
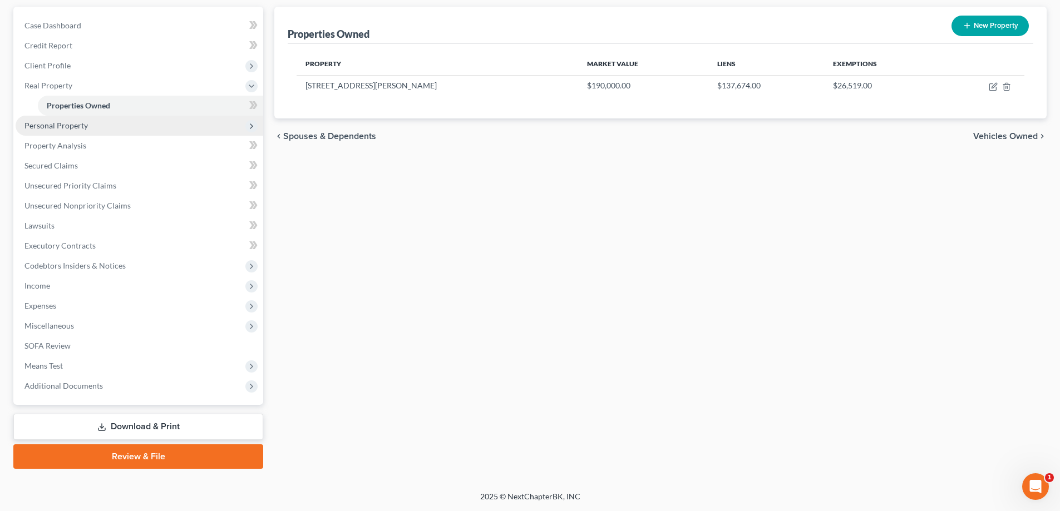
click at [88, 121] on span "Personal Property" at bounding box center [140, 126] width 248 height 20
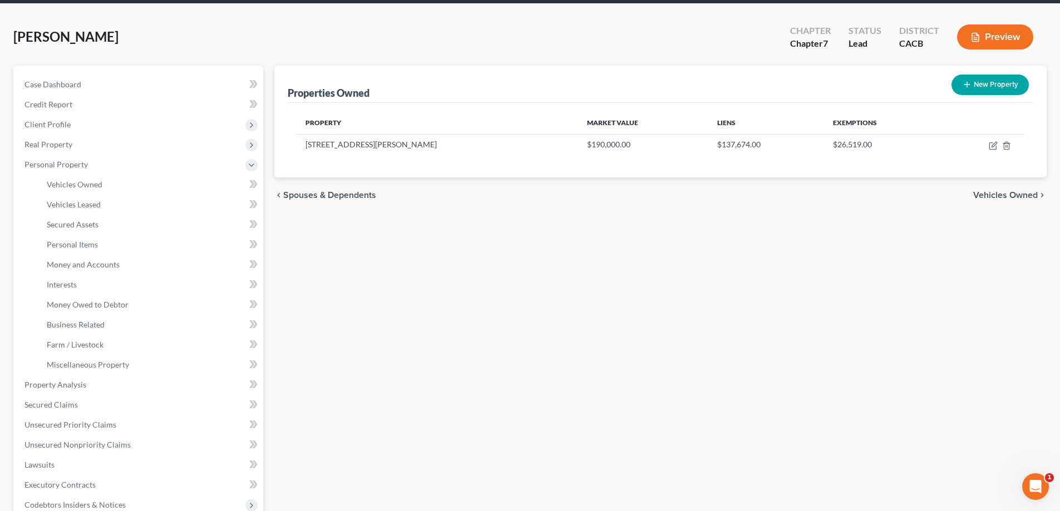
scroll to position [0, 0]
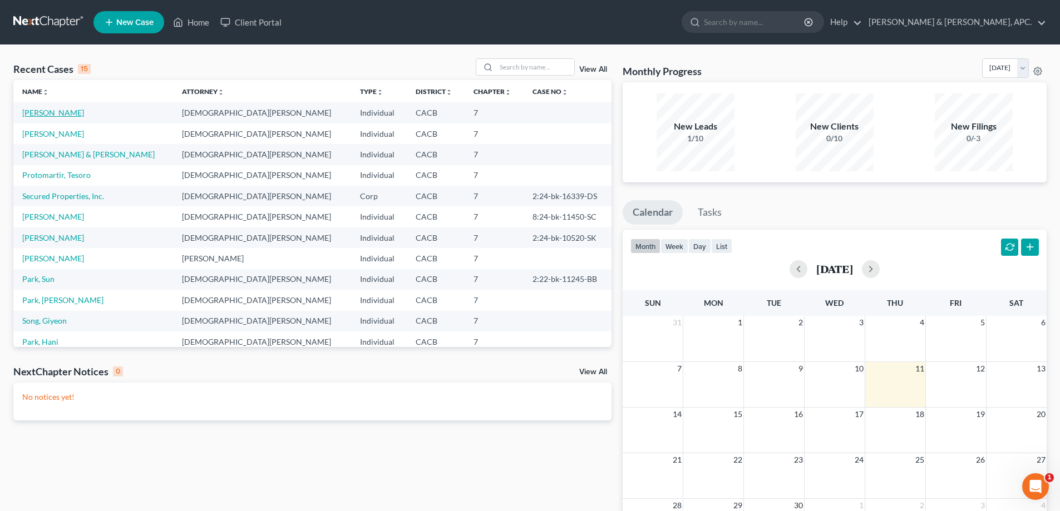
click at [76, 110] on link "[PERSON_NAME]" at bounding box center [53, 112] width 62 height 9
select select "10"
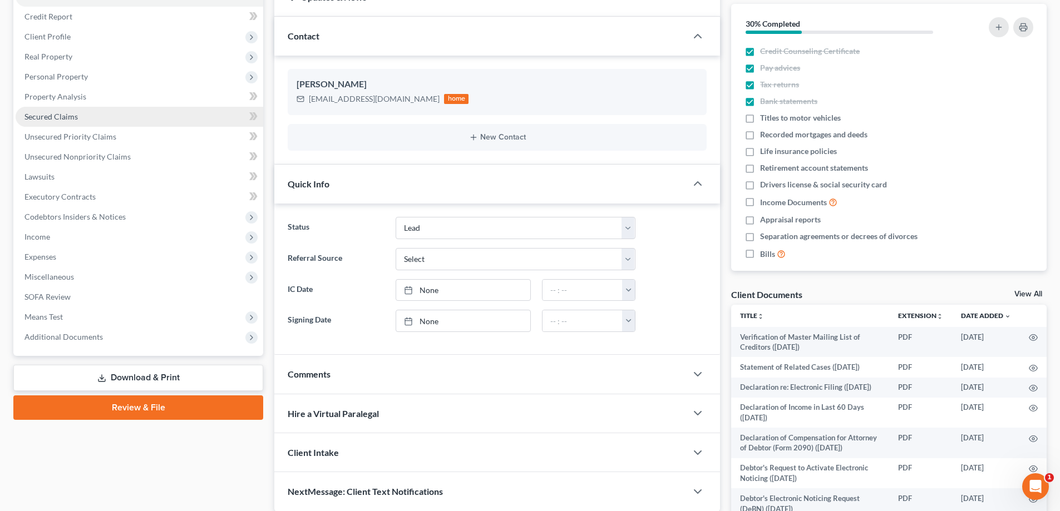
scroll to position [167, 0]
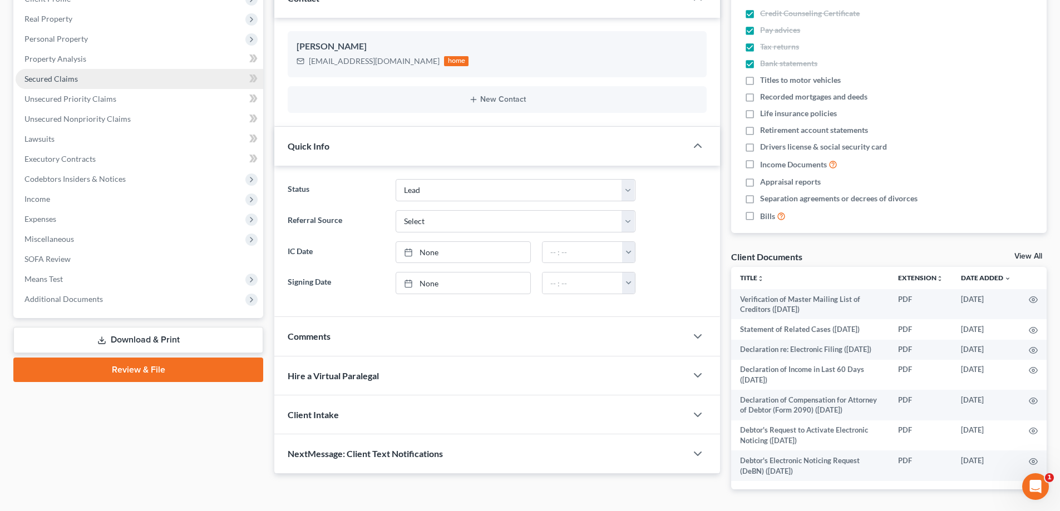
click at [95, 72] on link "Secured Claims" at bounding box center [140, 79] width 248 height 20
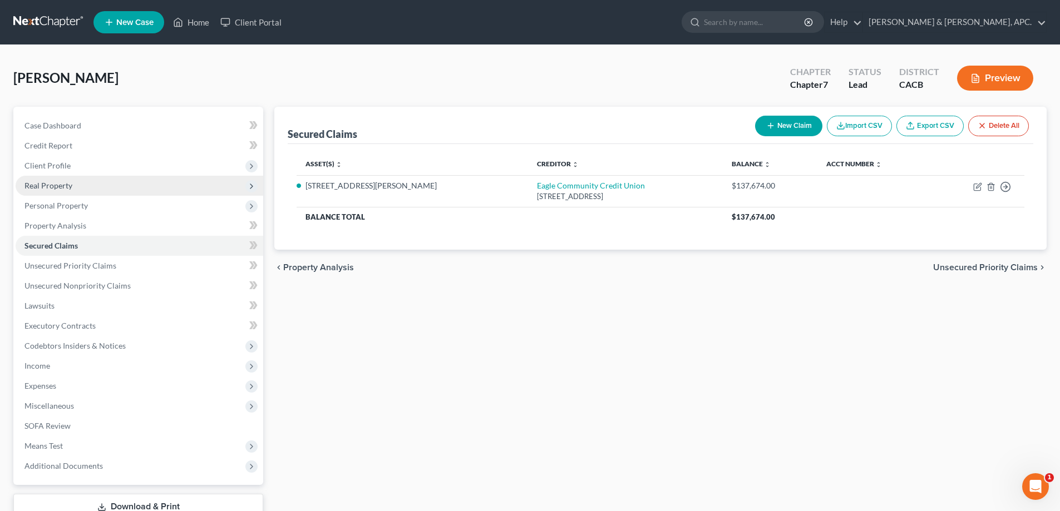
click at [95, 190] on span "Real Property" at bounding box center [140, 186] width 248 height 20
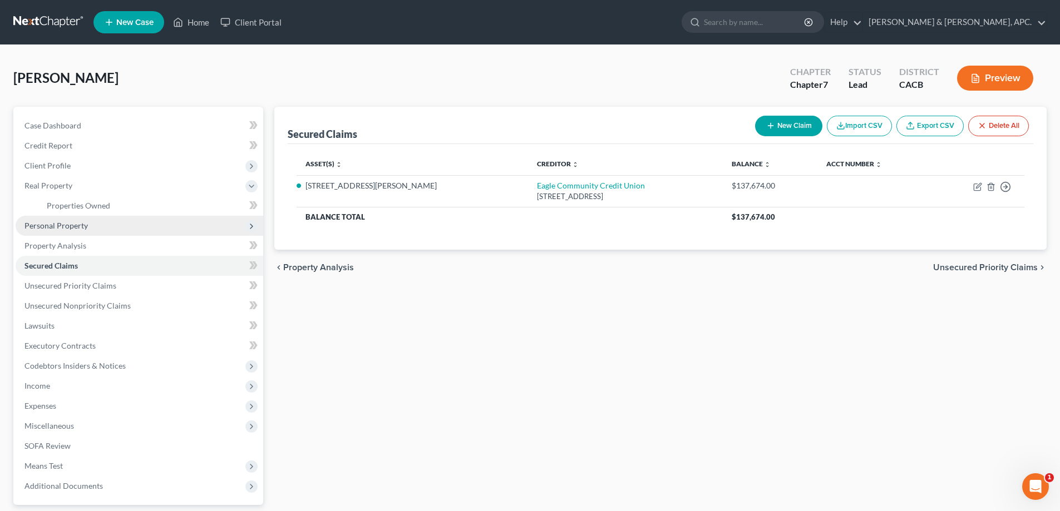
click at [92, 226] on span "Personal Property" at bounding box center [140, 226] width 248 height 20
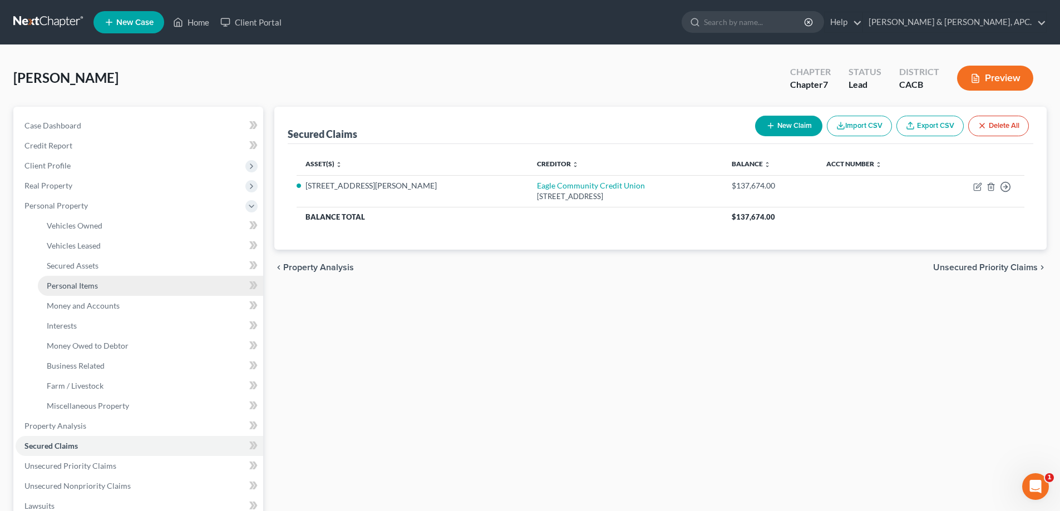
click at [97, 285] on span "Personal Items" at bounding box center [72, 285] width 51 height 9
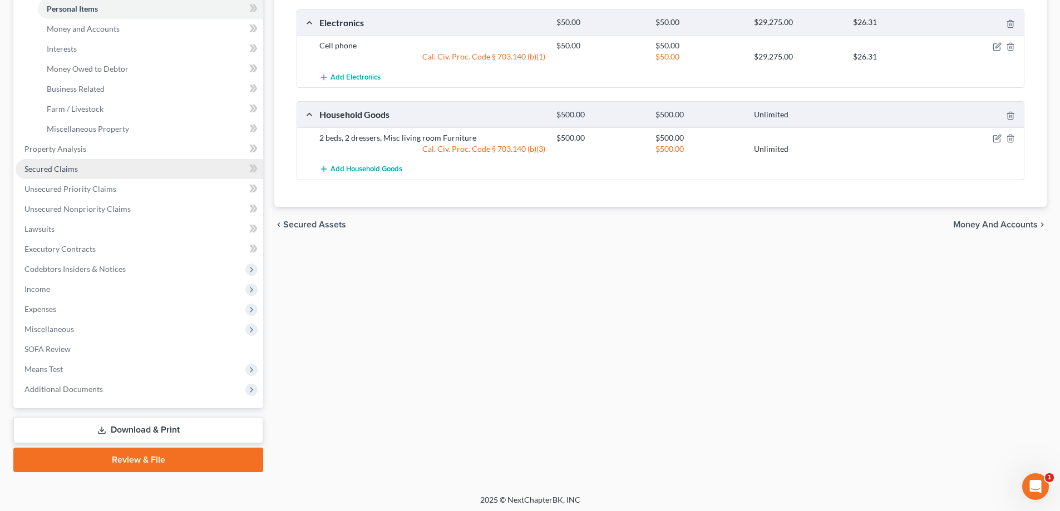
scroll to position [280, 0]
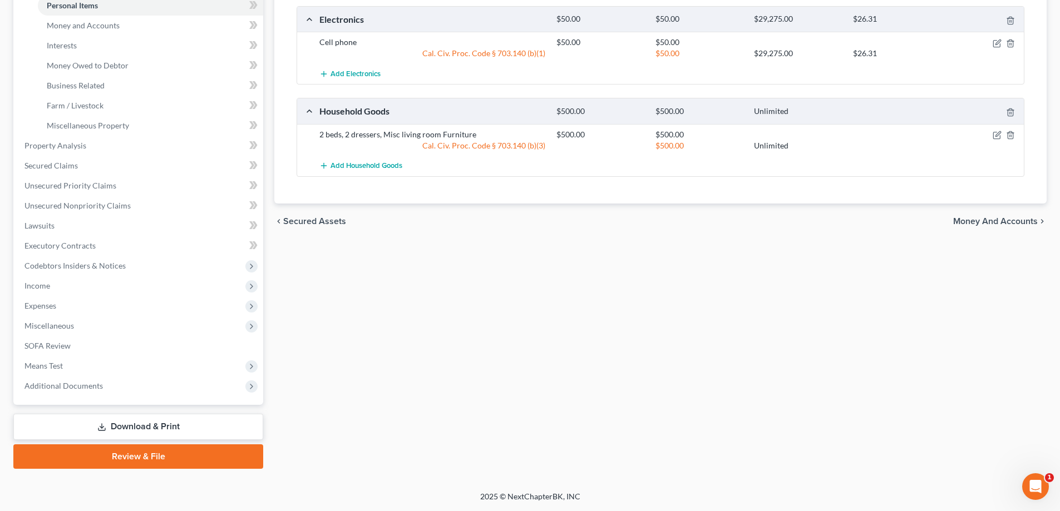
click at [175, 426] on link "Download & Print" at bounding box center [138, 427] width 250 height 26
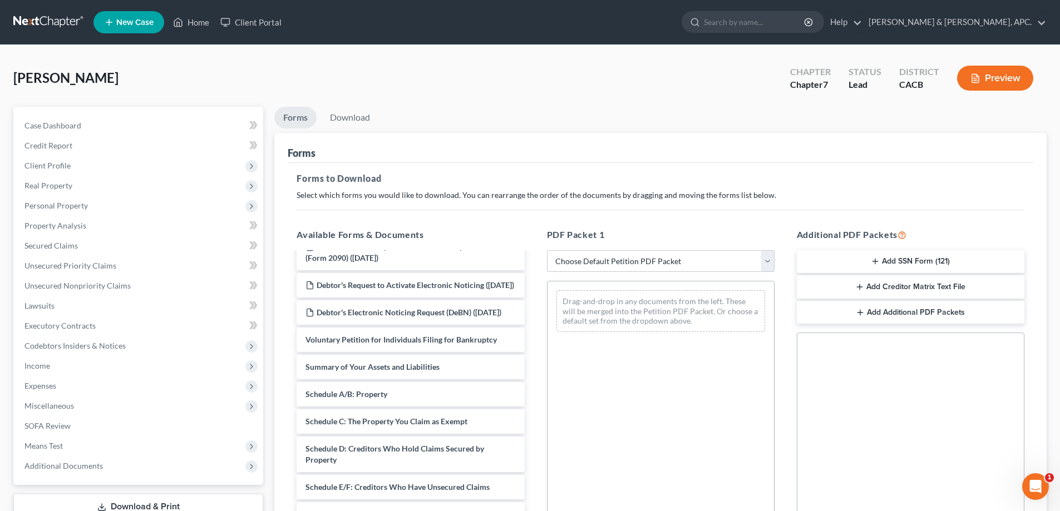
scroll to position [167, 0]
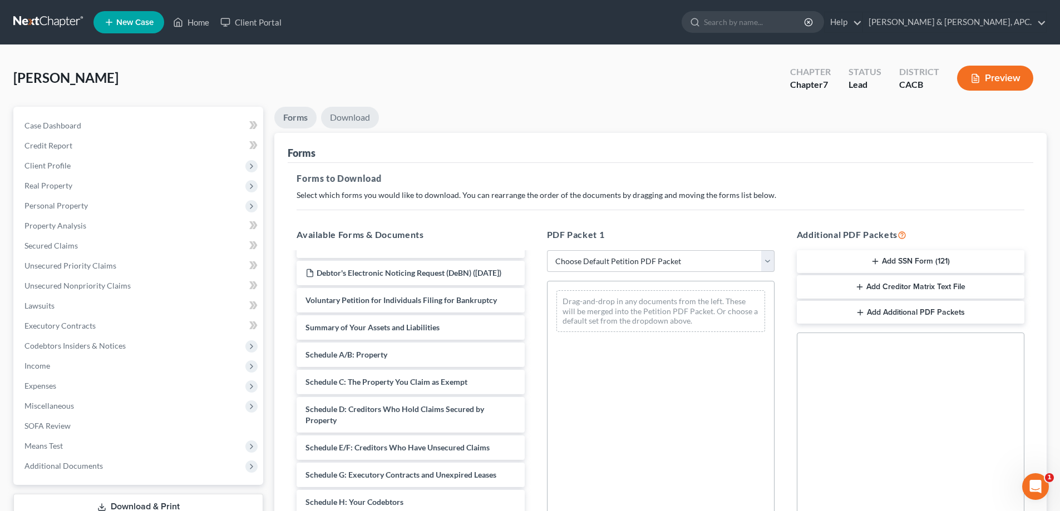
click at [355, 120] on link "Download" at bounding box center [350, 118] width 58 height 22
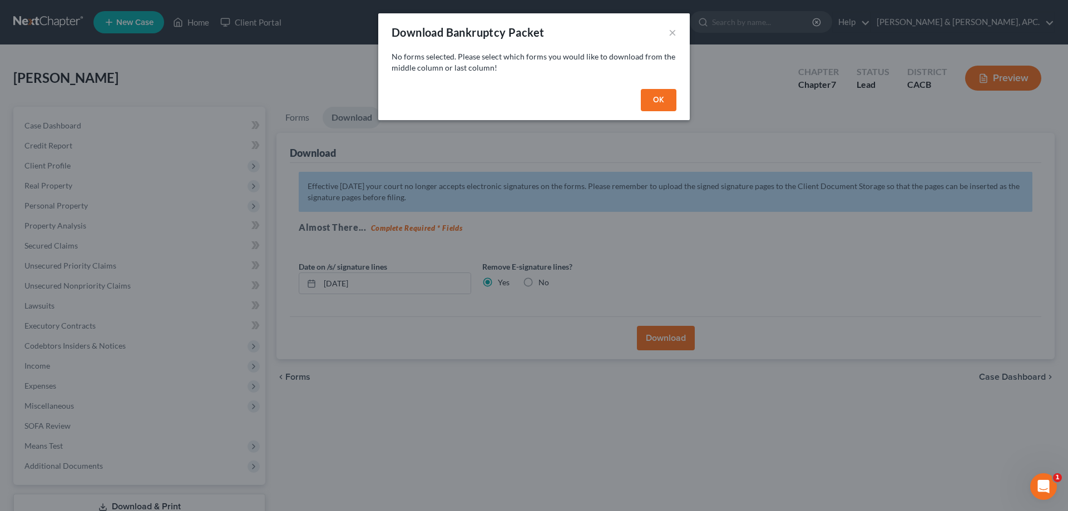
click at [677, 29] on div "Download Bankruptcy Packet ×" at bounding box center [534, 32] width 312 height 38
click at [666, 88] on div "OK" at bounding box center [534, 103] width 312 height 36
click at [656, 105] on button "OK" at bounding box center [659, 100] width 36 height 22
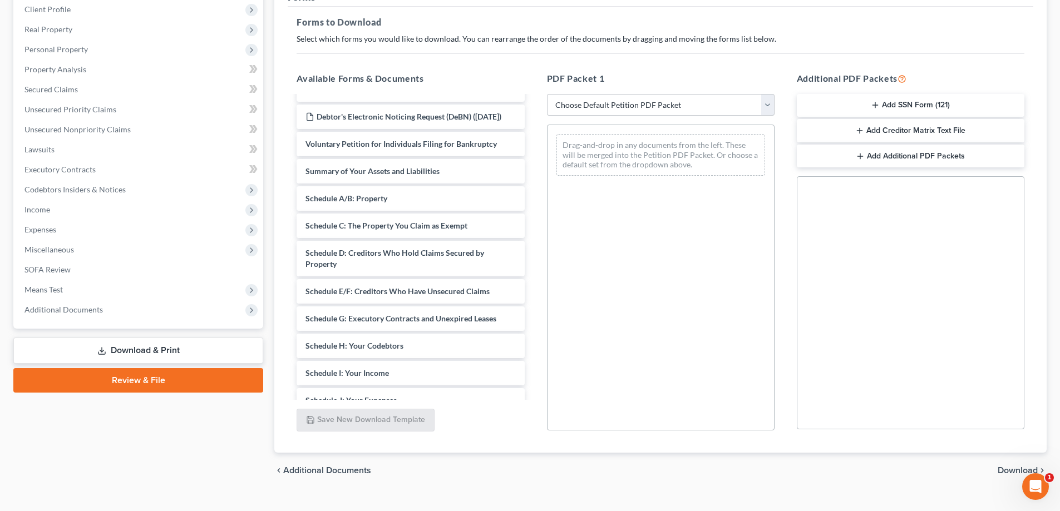
scroll to position [176, 0]
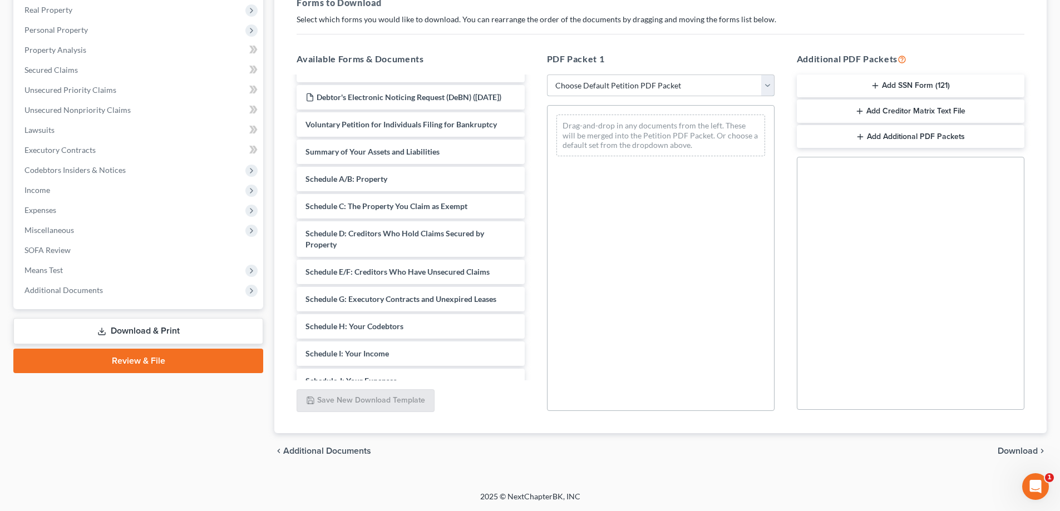
click at [683, 90] on select "Choose Default Petition PDF Packet Complete Bankruptcy Petition (all forms and …" at bounding box center [661, 86] width 228 height 22
select select "0"
click at [547, 75] on select "Choose Default Petition PDF Packet Complete Bankruptcy Petition (all forms and …" at bounding box center [661, 86] width 228 height 22
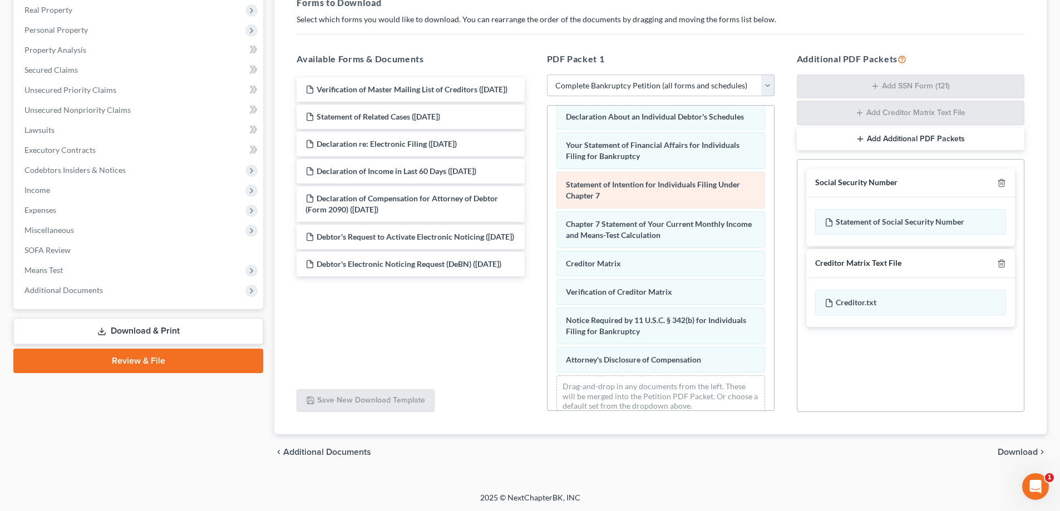
scroll to position [334, 0]
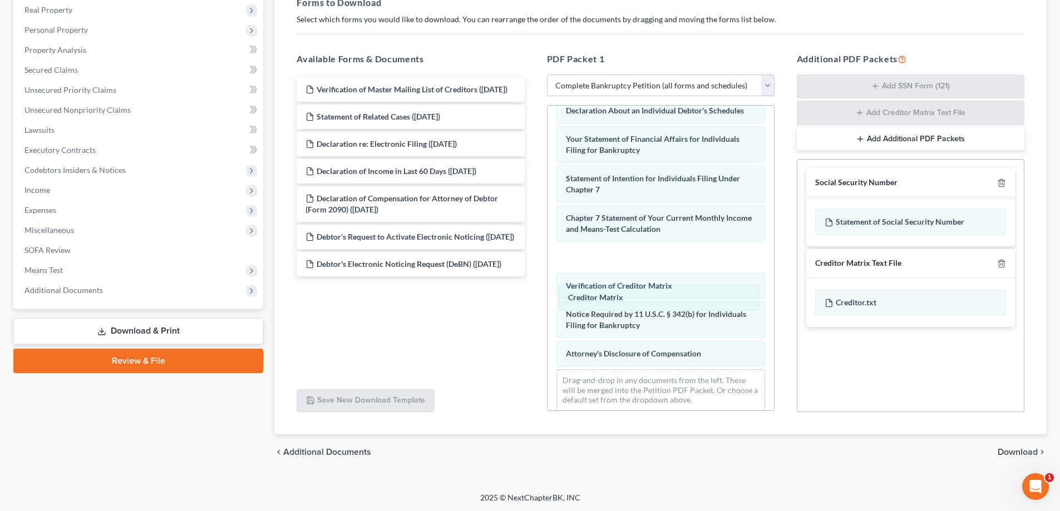
click at [650, 296] on div "Creditor Matrix Voluntary Petition for Individuals Filing for Bankruptcy Summar…" at bounding box center [661, 96] width 226 height 648
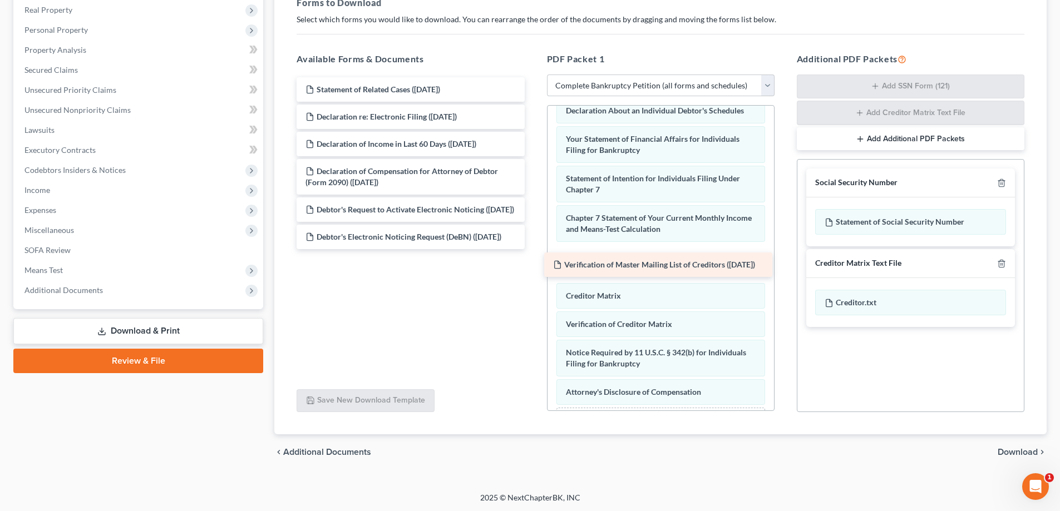
drag, startPoint x: 431, startPoint y: 95, endPoint x: 679, endPoint y: 272, distance: 304.4
click at [533, 249] on div "Verification of Master Mailing List of Creditors ([DATE]) Verification of Maste…" at bounding box center [410, 163] width 245 height 172
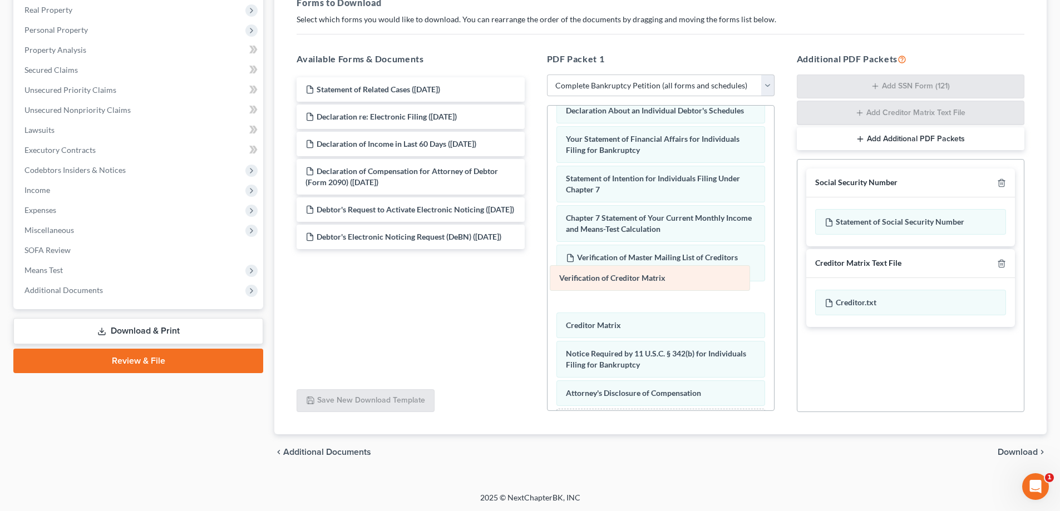
drag, startPoint x: 688, startPoint y: 336, endPoint x: 681, endPoint y: 278, distance: 58.8
click at [681, 278] on div "Verification of Creditor Matrix Voluntary Petition for Individuals Filing for B…" at bounding box center [661, 116] width 226 height 688
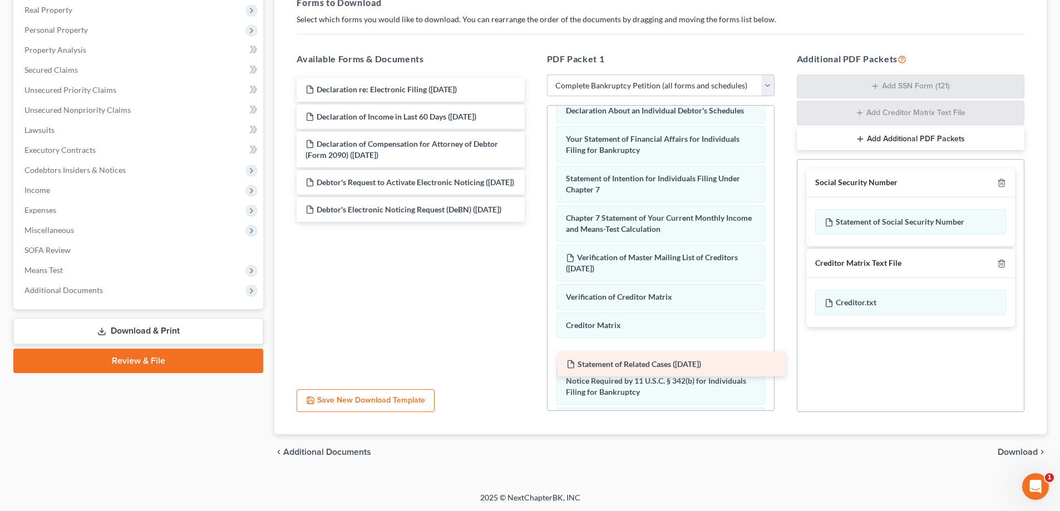
drag, startPoint x: 375, startPoint y: 88, endPoint x: 636, endPoint y: 363, distance: 379.0
click at [533, 222] on div "Statement of Related Cases (09/10/2025) Statement of Related Cases (09/10/2025)…" at bounding box center [410, 149] width 245 height 145
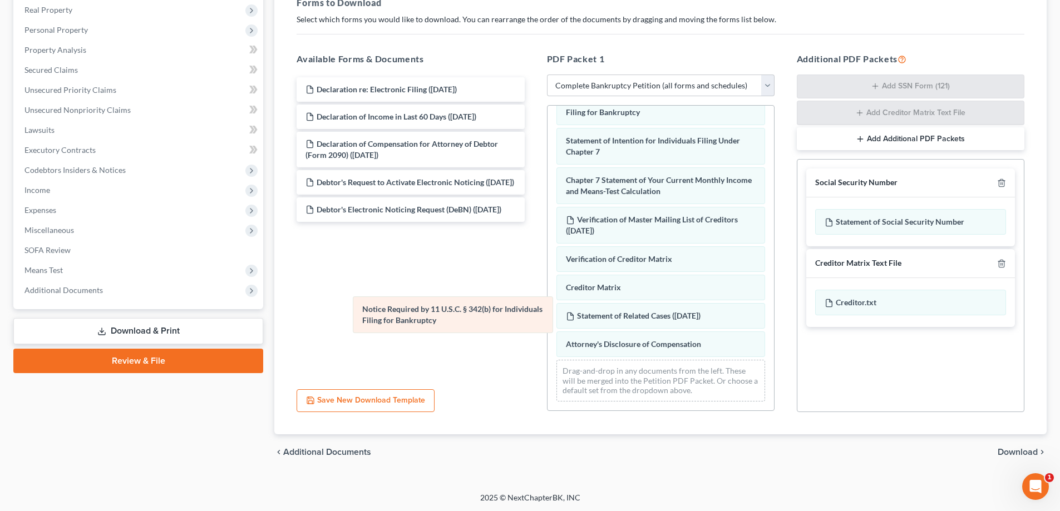
scroll to position [383, 0]
drag, startPoint x: 622, startPoint y: 308, endPoint x: 376, endPoint y: 313, distance: 246.0
click at [548, 313] on div "Notice Required by 11 U.S.C. § 342(b) for Individuals Filing for Bankruptcy Vol…" at bounding box center [661, 72] width 226 height 677
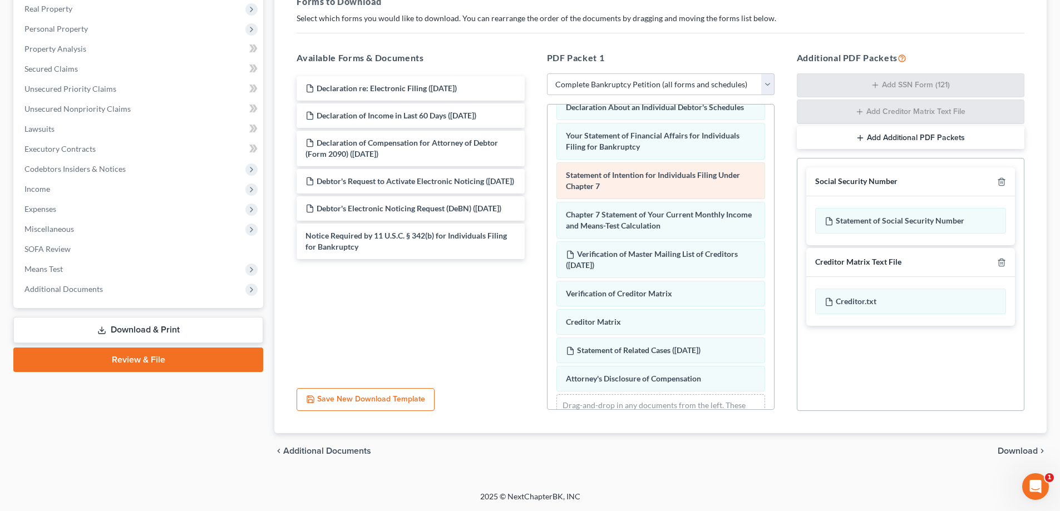
scroll to position [272, 0]
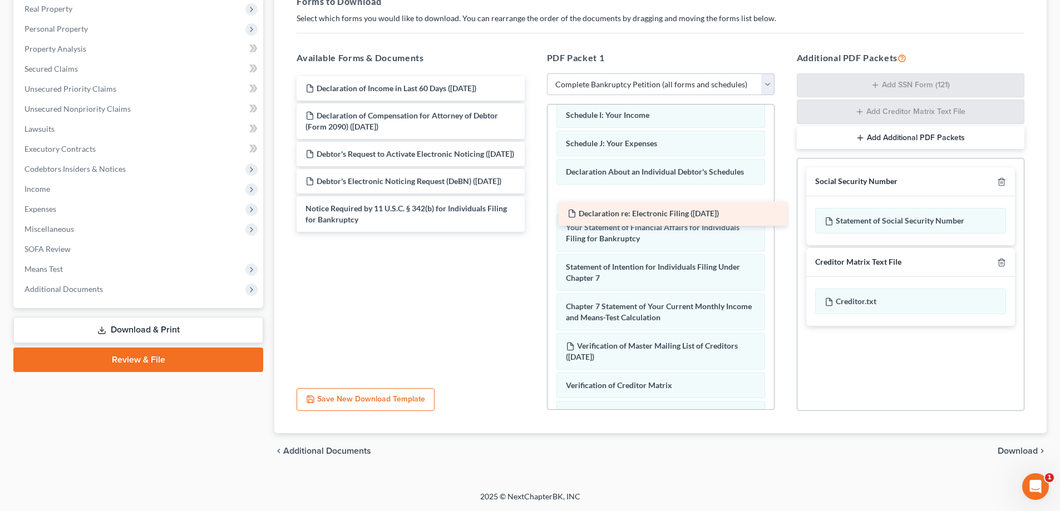
drag, startPoint x: 437, startPoint y: 88, endPoint x: 698, endPoint y: 210, distance: 287.5
click at [533, 211] on div "Declaration re: Electronic Filing (09/10/2025) Declaration re: Electronic Filin…" at bounding box center [410, 154] width 245 height 156
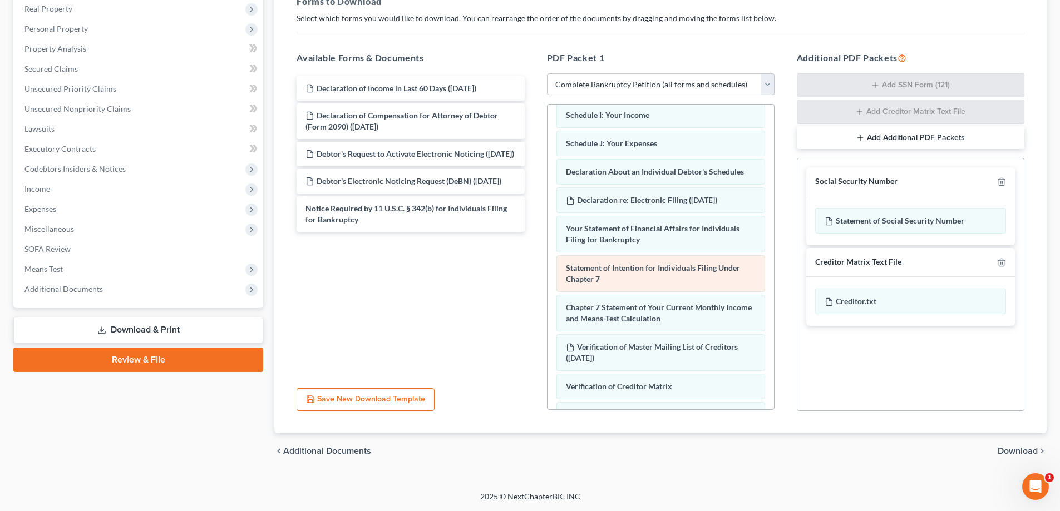
scroll to position [411, 0]
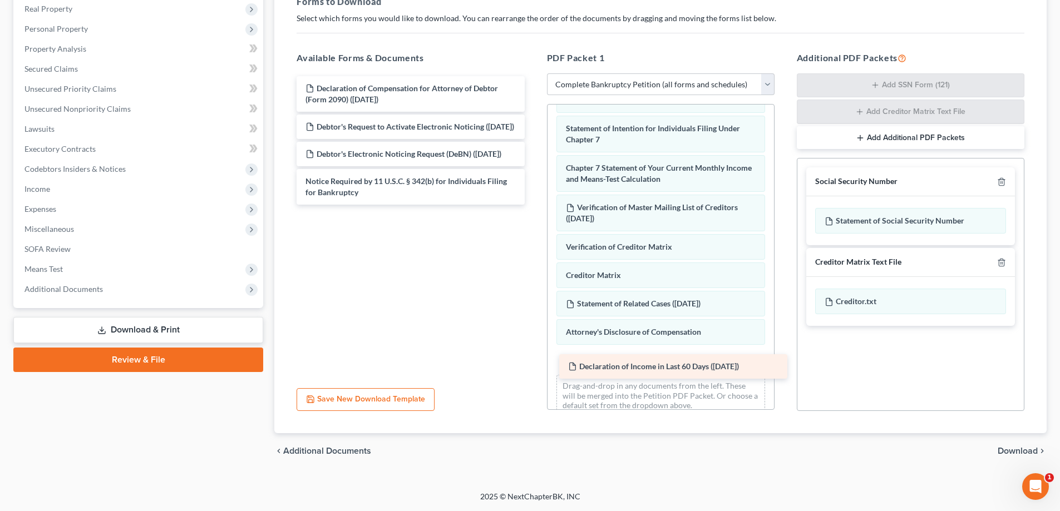
drag, startPoint x: 436, startPoint y: 85, endPoint x: 699, endPoint y: 363, distance: 382.6
click at [533, 205] on div "Declaration of Income in Last 60 Days (09/10/2025) Declaration of Income in Las…" at bounding box center [410, 140] width 245 height 129
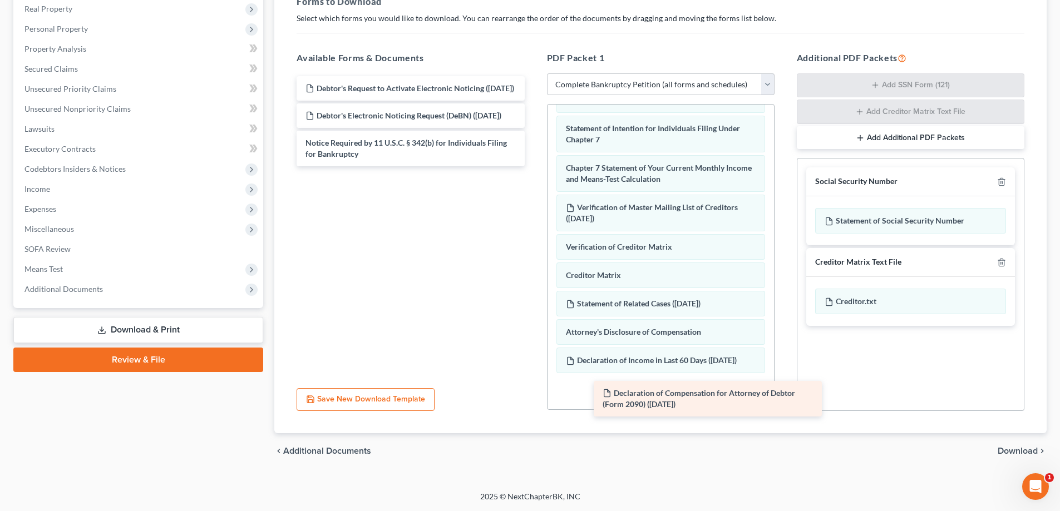
drag, startPoint x: 379, startPoint y: 91, endPoint x: 676, endPoint y: 396, distance: 425.8
click at [533, 166] on div "Declaration of Compensation for Attorney of Debtor (Form 2090) (09/10/2025) Dec…" at bounding box center [410, 121] width 245 height 90
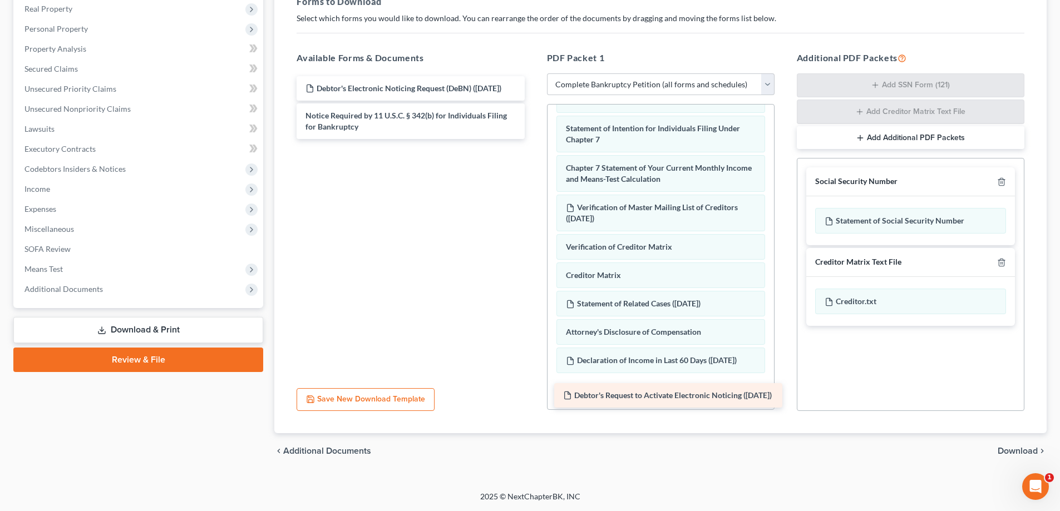
drag, startPoint x: 407, startPoint y: 95, endPoint x: 665, endPoint y: 402, distance: 400.9
click at [533, 139] on div "Debtor's Request to Activate Electronic Noticing (09/10/2025) Debtor's Request …" at bounding box center [410, 107] width 245 height 63
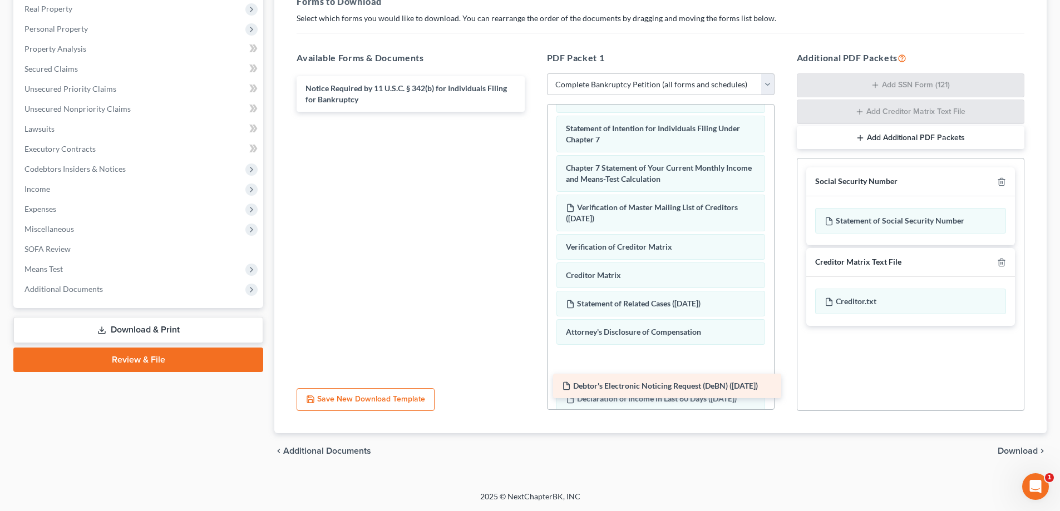
drag, startPoint x: 371, startPoint y: 85, endPoint x: 627, endPoint y: 381, distance: 392.1
click at [533, 112] on div "Debtor's Electronic Noticing Request (DeBN) (09/10/2025) Debtor's Electronic No…" at bounding box center [410, 94] width 245 height 36
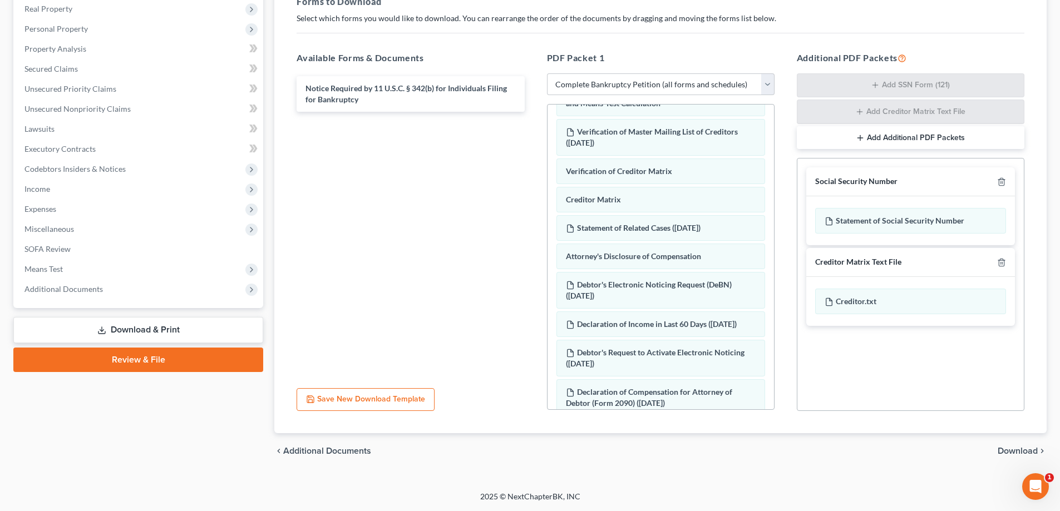
scroll to position [569, 0]
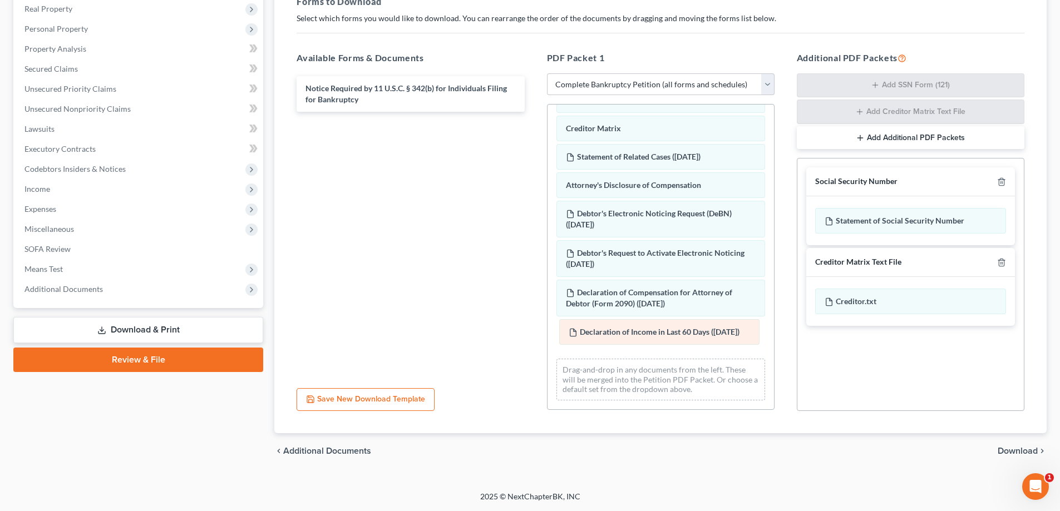
drag, startPoint x: 689, startPoint y: 259, endPoint x: 692, endPoint y: 338, distance: 79.1
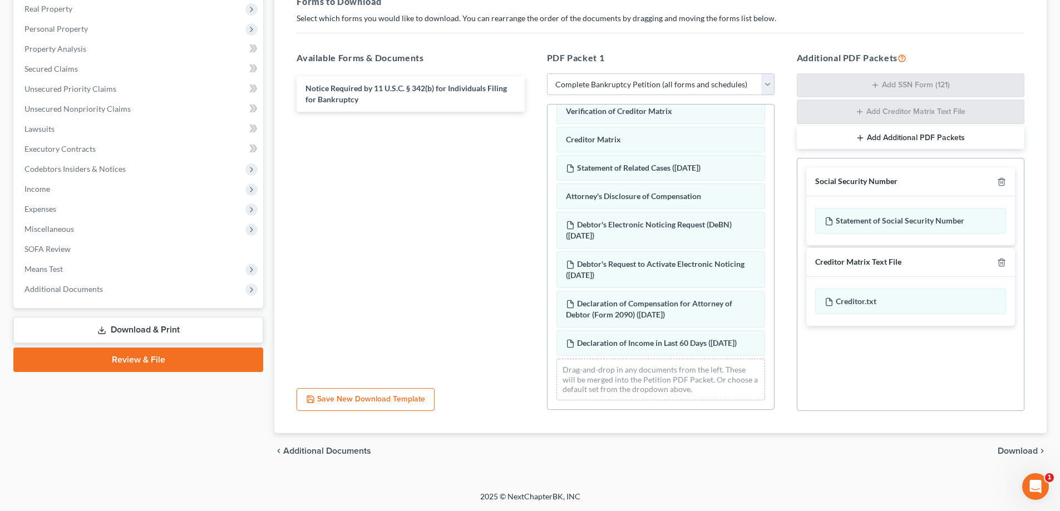
click at [1013, 450] on span "Download" at bounding box center [1018, 451] width 40 height 9
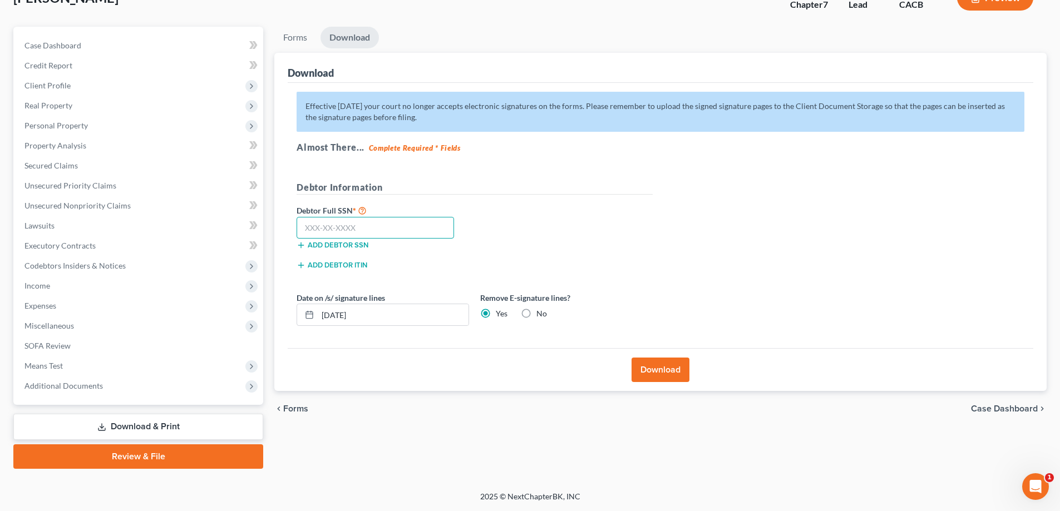
click at [402, 234] on input "text" at bounding box center [375, 228] width 157 height 22
type input "550-65-6063"
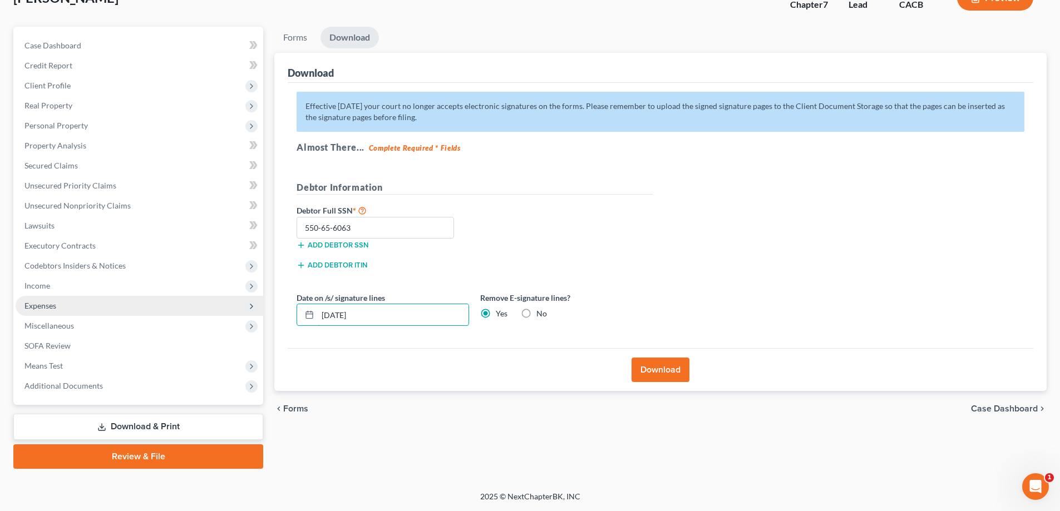
drag, startPoint x: 392, startPoint y: 311, endPoint x: 226, endPoint y: 314, distance: 165.9
click at [226, 314] on div "Petition Navigation Case Dashboard Payments Invoices Payments Payments Credit R…" at bounding box center [530, 248] width 1044 height 442
click at [652, 369] on button "Download" at bounding box center [661, 370] width 58 height 24
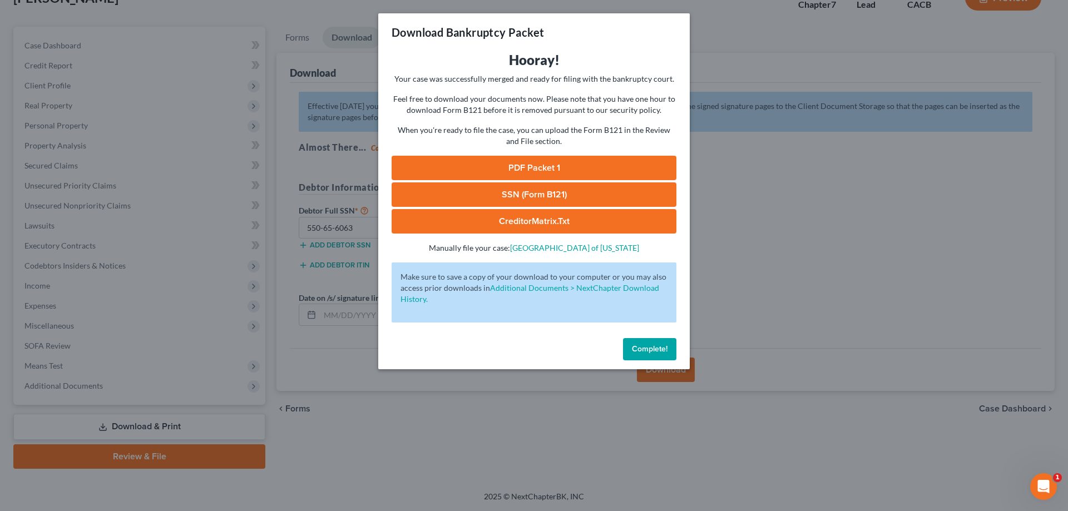
click at [495, 167] on link "PDF Packet 1" at bounding box center [534, 168] width 285 height 24
